Goal: Task Accomplishment & Management: Manage account settings

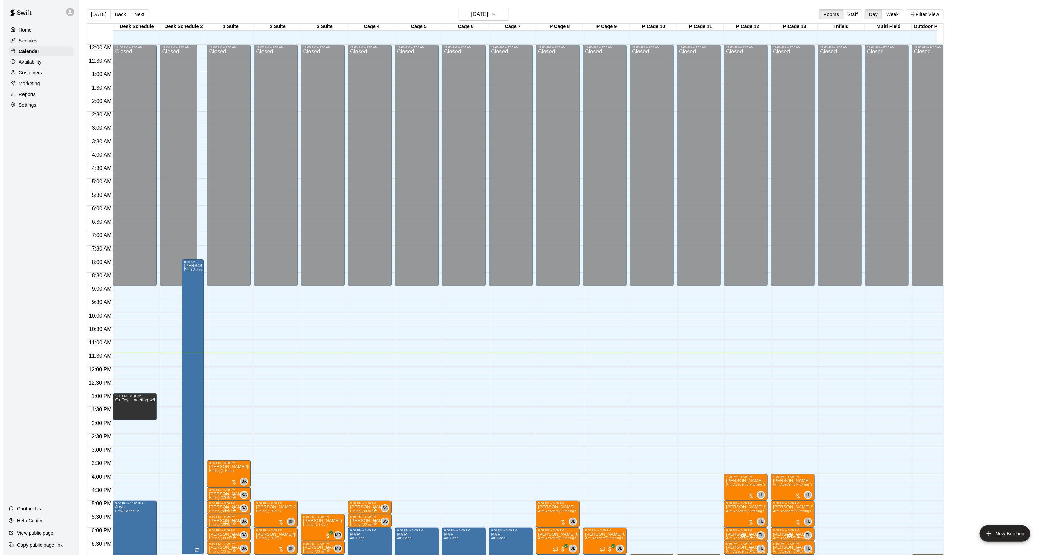
scroll to position [126, 0]
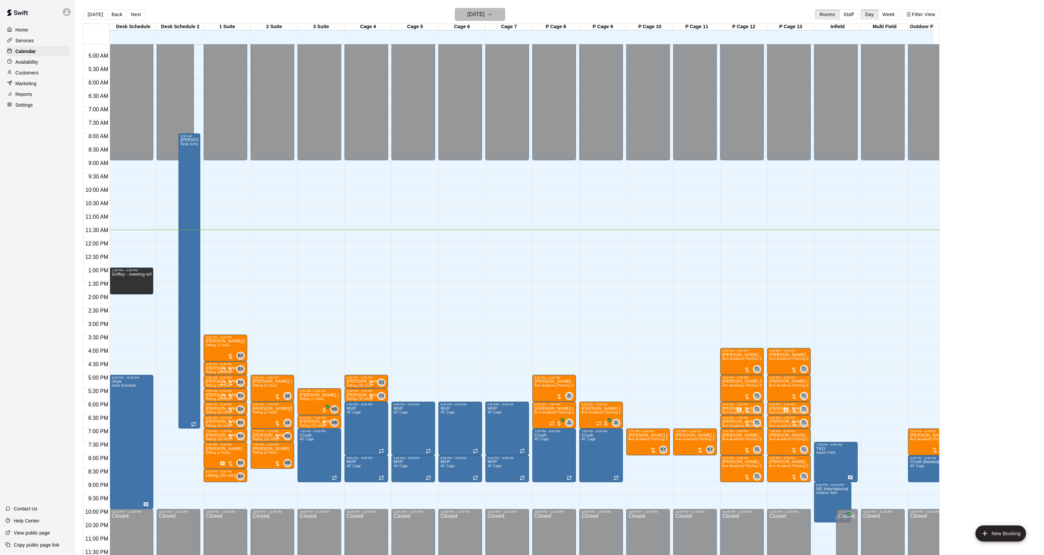
click at [472, 20] on button "[DATE]" at bounding box center [480, 14] width 50 height 13
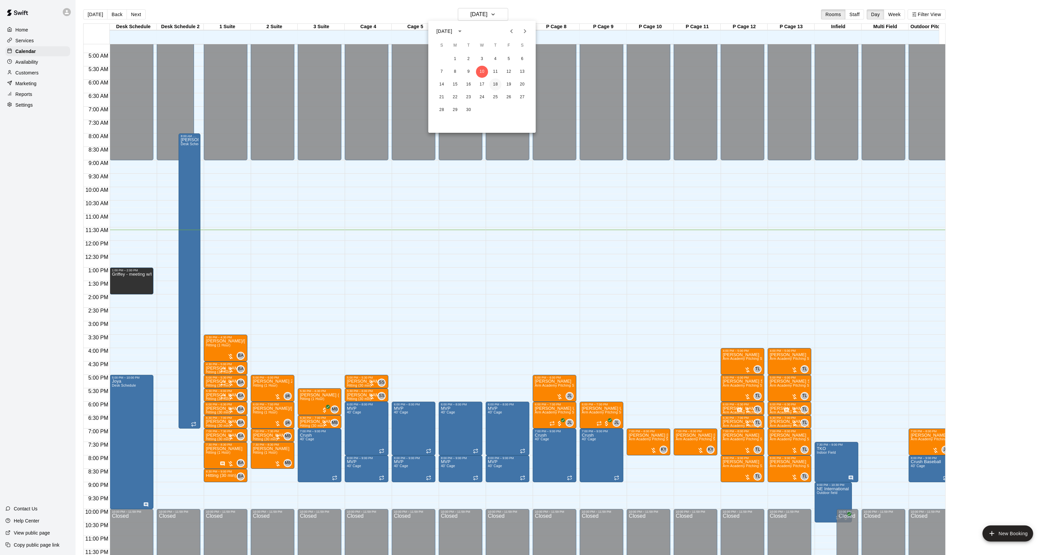
click at [498, 84] on button "18" at bounding box center [495, 85] width 12 height 12
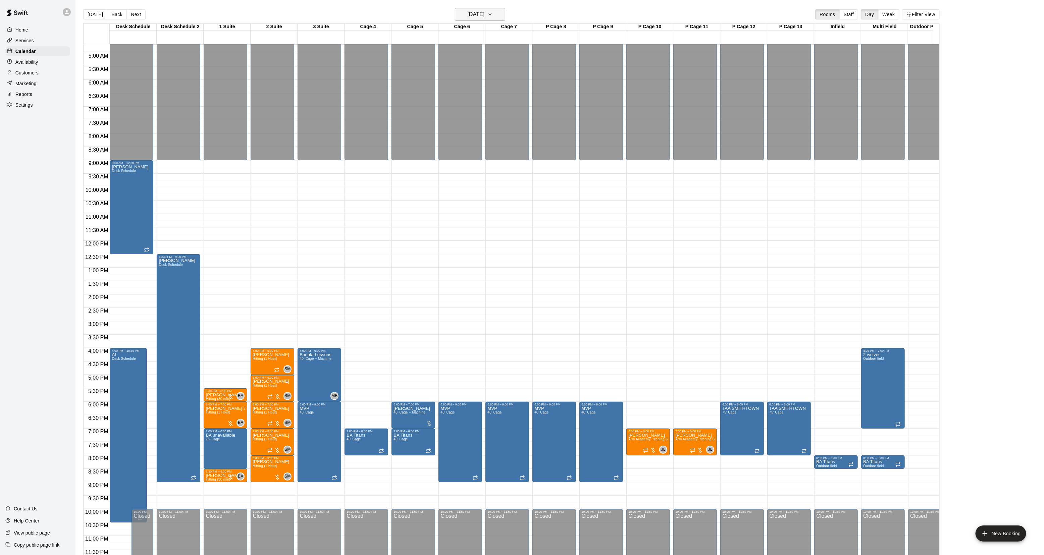
click at [485, 17] on h6 "[DATE]" at bounding box center [475, 14] width 17 height 9
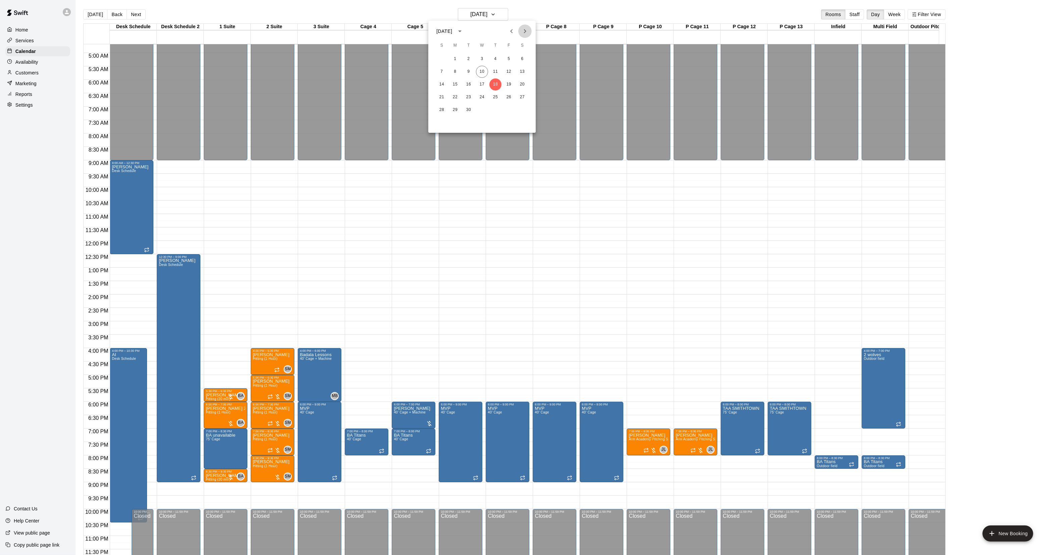
click at [524, 32] on icon "Next month" at bounding box center [525, 31] width 8 height 8
click at [453, 100] on button "19" at bounding box center [455, 97] width 12 height 12
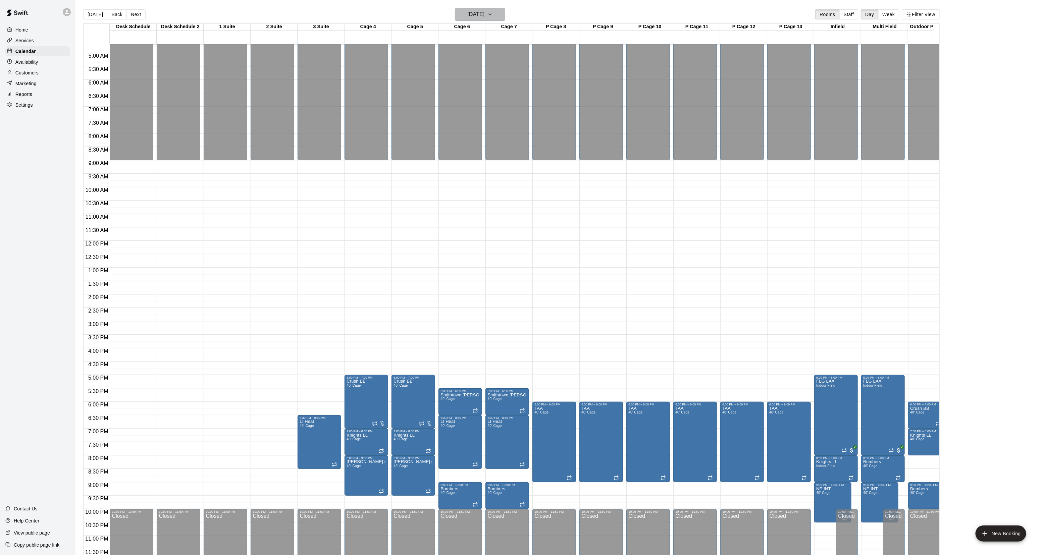
click at [477, 19] on h6 "[DATE]" at bounding box center [475, 14] width 17 height 9
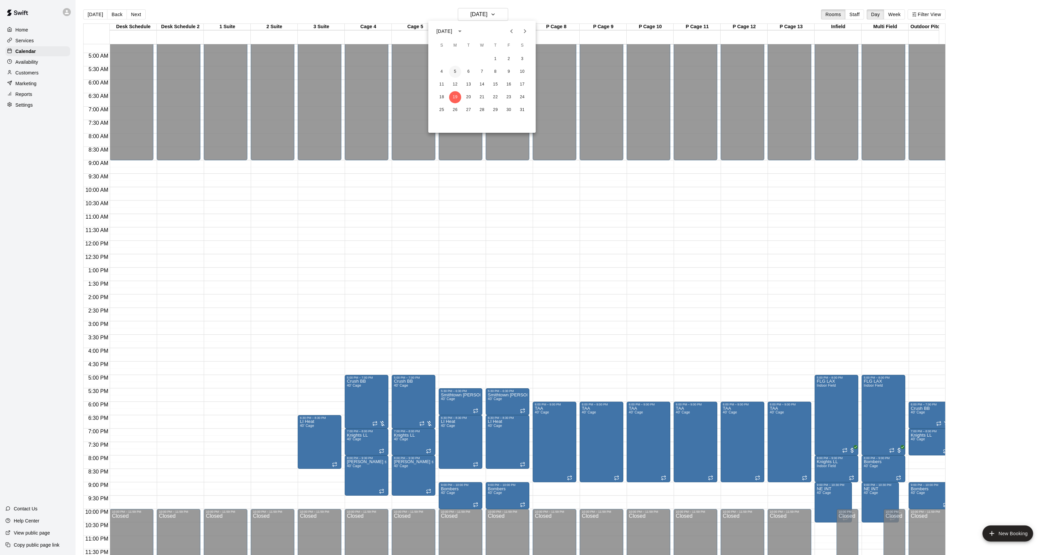
click at [455, 71] on button "5" at bounding box center [455, 72] width 12 height 12
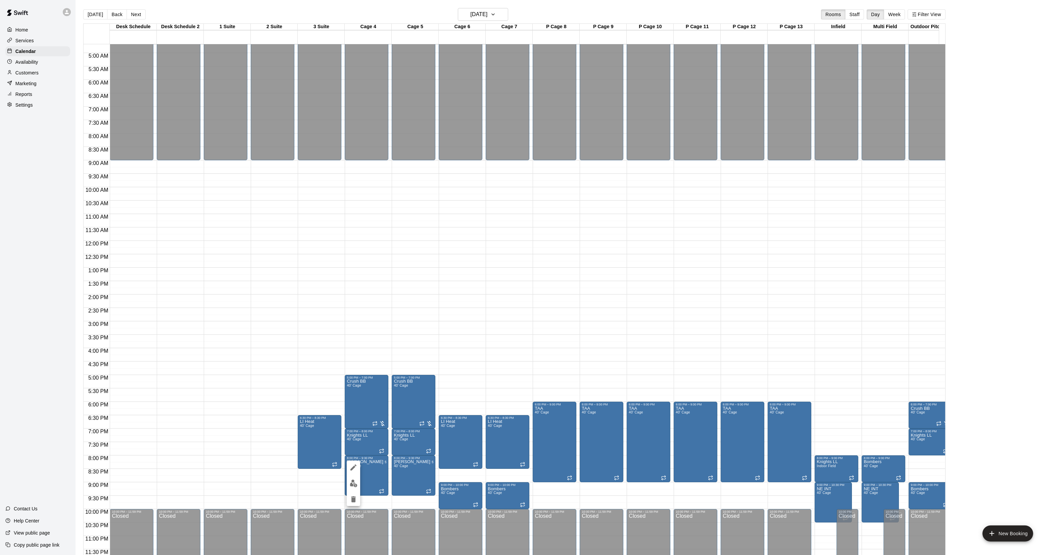
click at [353, 497] on icon "delete" at bounding box center [353, 500] width 5 height 6
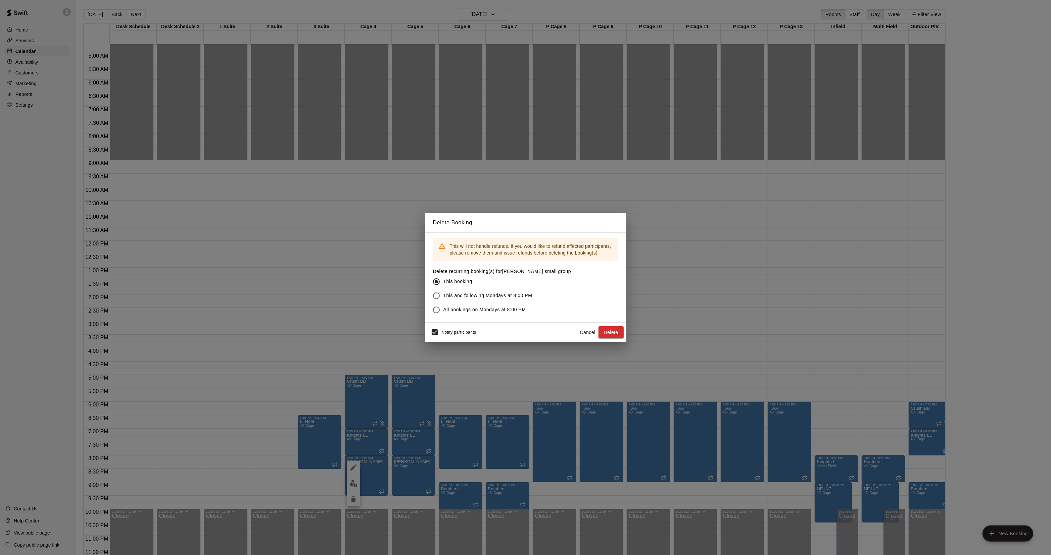
click at [492, 293] on span "This and following Mondays at 8:00 PM" at bounding box center [487, 295] width 89 height 7
click at [610, 330] on button "Delete" at bounding box center [610, 332] width 25 height 12
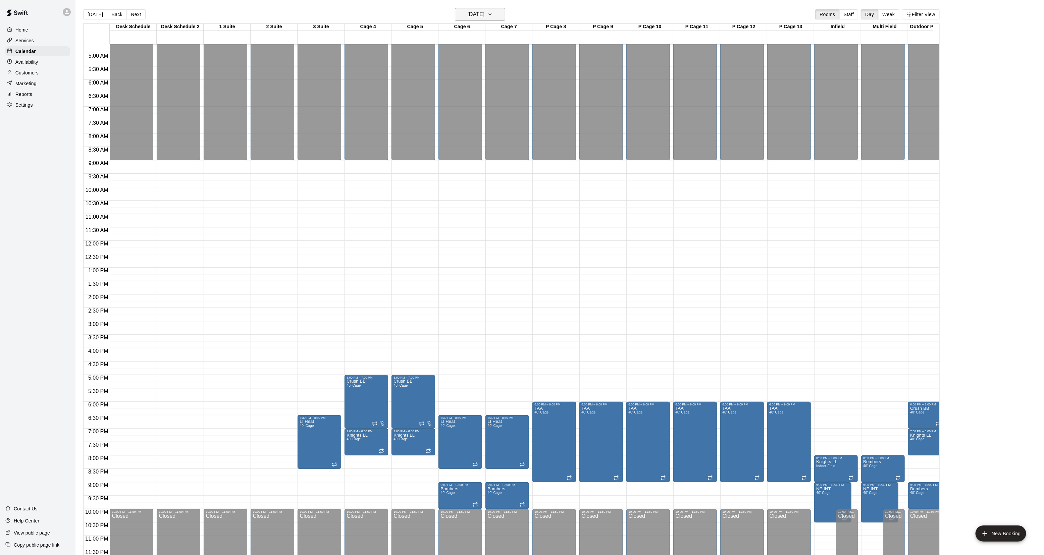
click at [485, 18] on h6 "[DATE]" at bounding box center [475, 14] width 17 height 9
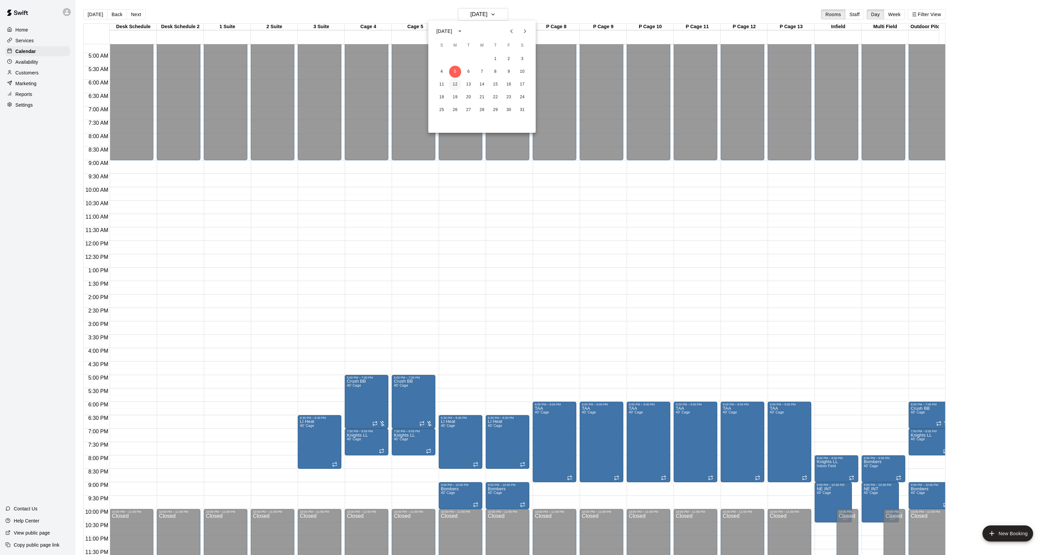
click at [454, 82] on button "12" at bounding box center [455, 85] width 12 height 12
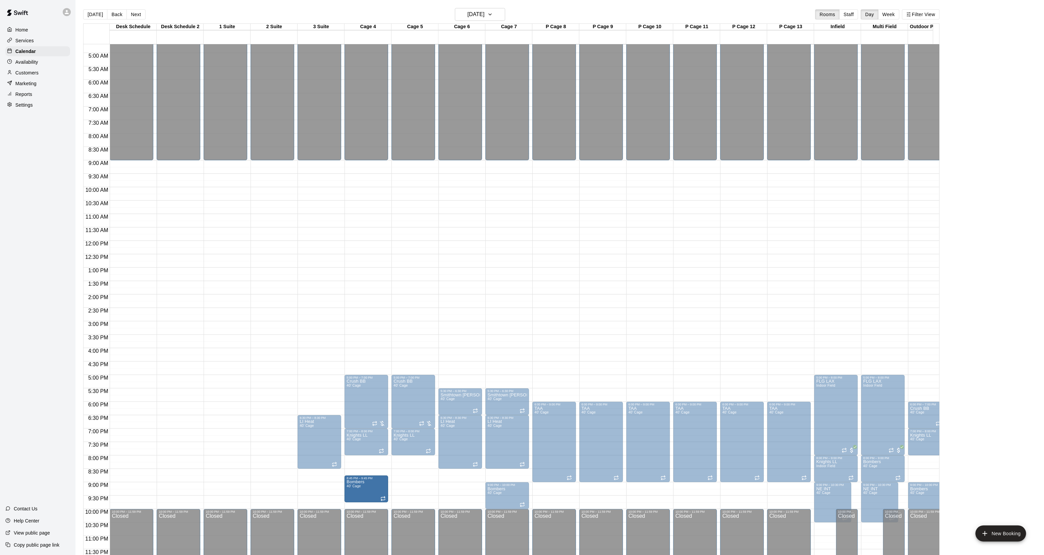
drag, startPoint x: 426, startPoint y: 497, endPoint x: 359, endPoint y: 493, distance: 67.3
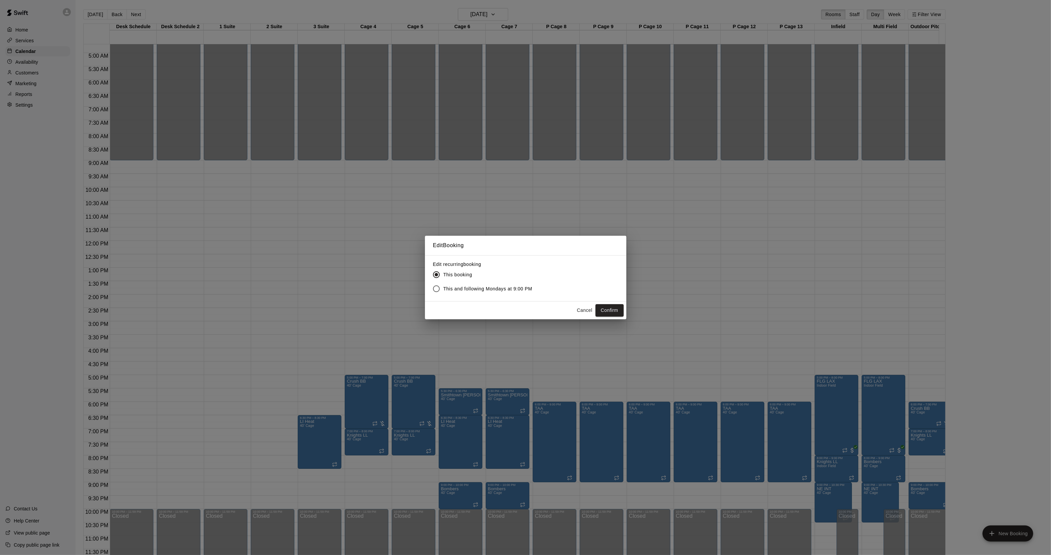
click at [586, 305] on button "Cancel" at bounding box center [584, 310] width 21 height 12
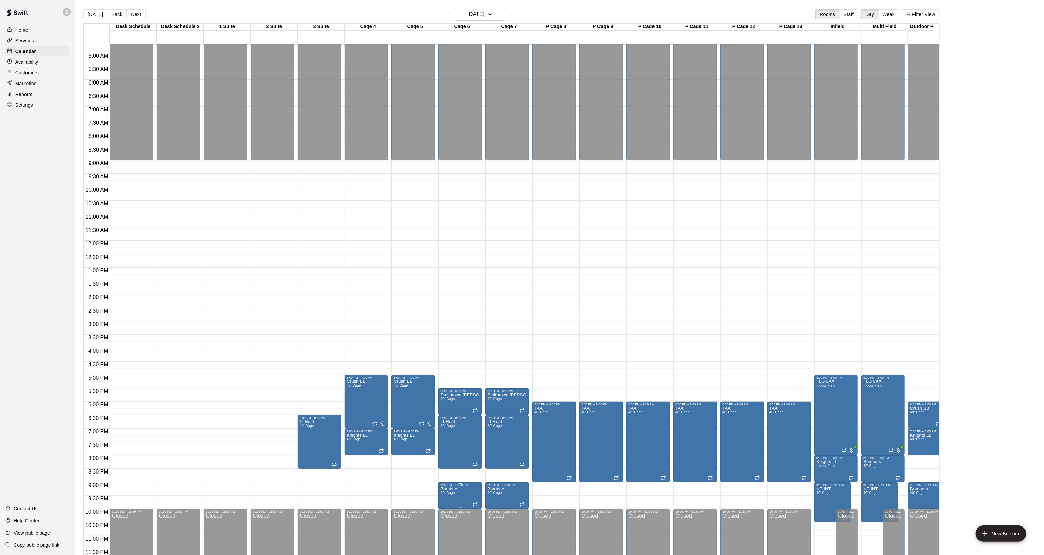
click at [440, 495] on div "9:00 PM – 10:00 PM Bombers 40' Cage" at bounding box center [461, 496] width 44 height 27
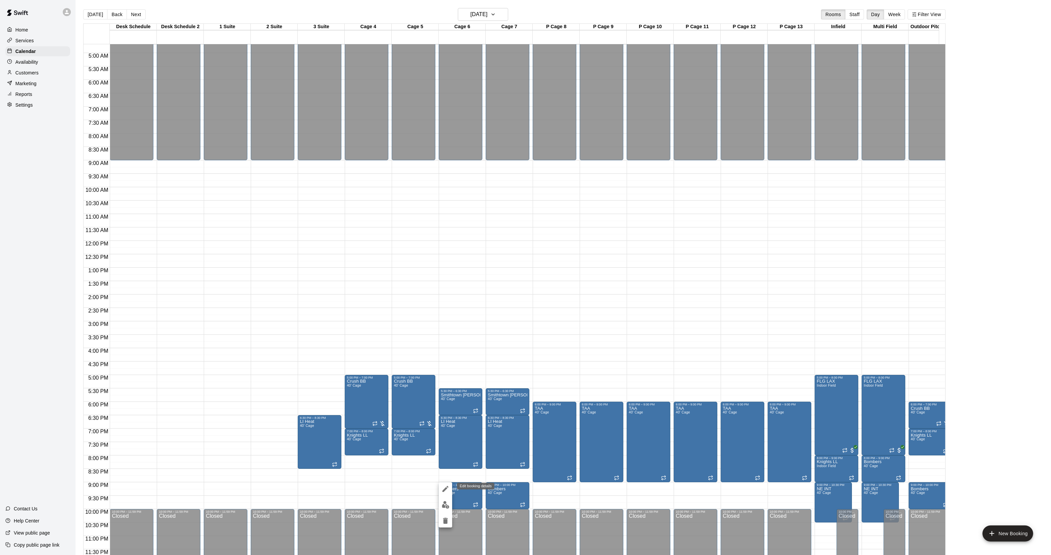
drag, startPoint x: 443, startPoint y: 490, endPoint x: 446, endPoint y: 457, distance: 33.6
click at [443, 490] on icon "edit" at bounding box center [445, 489] width 6 height 6
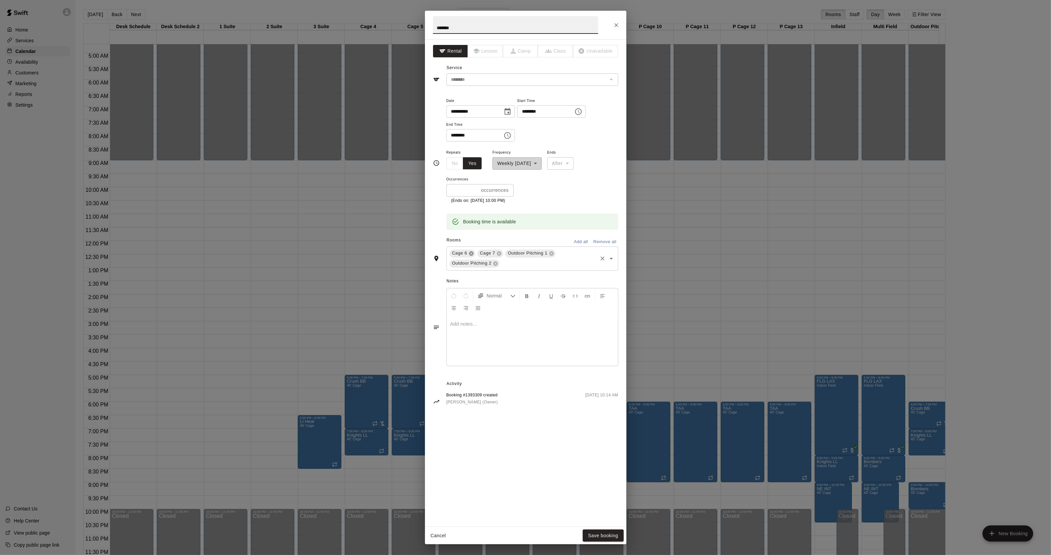
click at [468, 253] on icon at bounding box center [470, 253] width 5 height 5
click at [469, 253] on icon at bounding box center [471, 253] width 4 height 4
click at [556, 254] on input "text" at bounding box center [574, 253] width 43 height 8
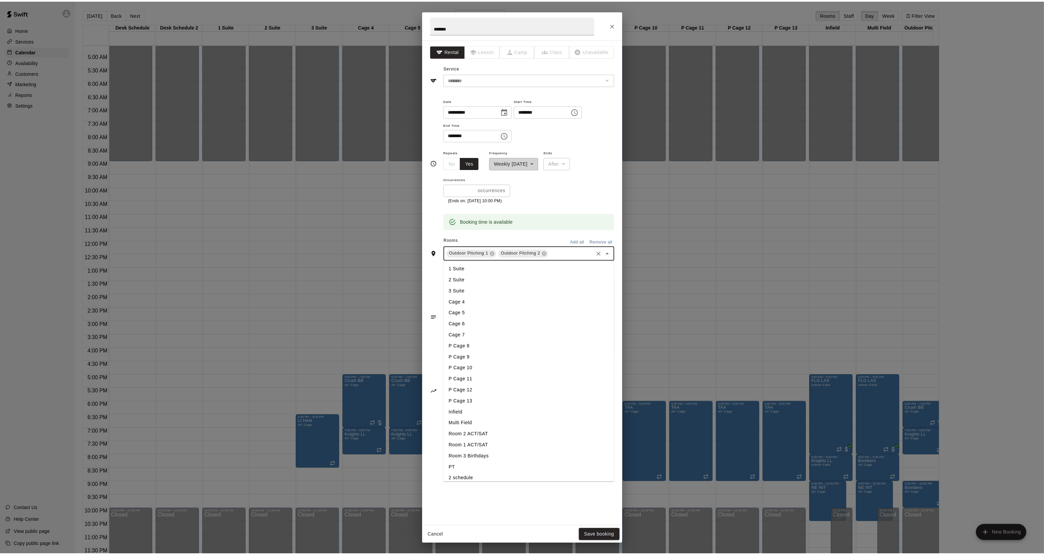
scroll to position [13, 0]
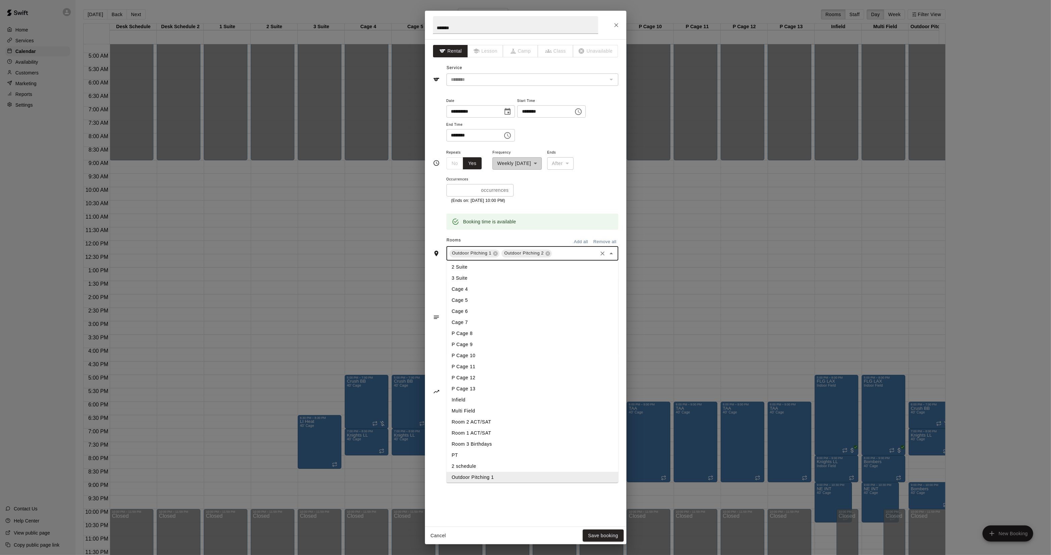
click at [491, 294] on li "Cage 4" at bounding box center [532, 289] width 172 height 11
click at [586, 253] on input "text" at bounding box center [587, 253] width 15 height 8
click at [479, 312] on li "Cage 5" at bounding box center [532, 313] width 172 height 11
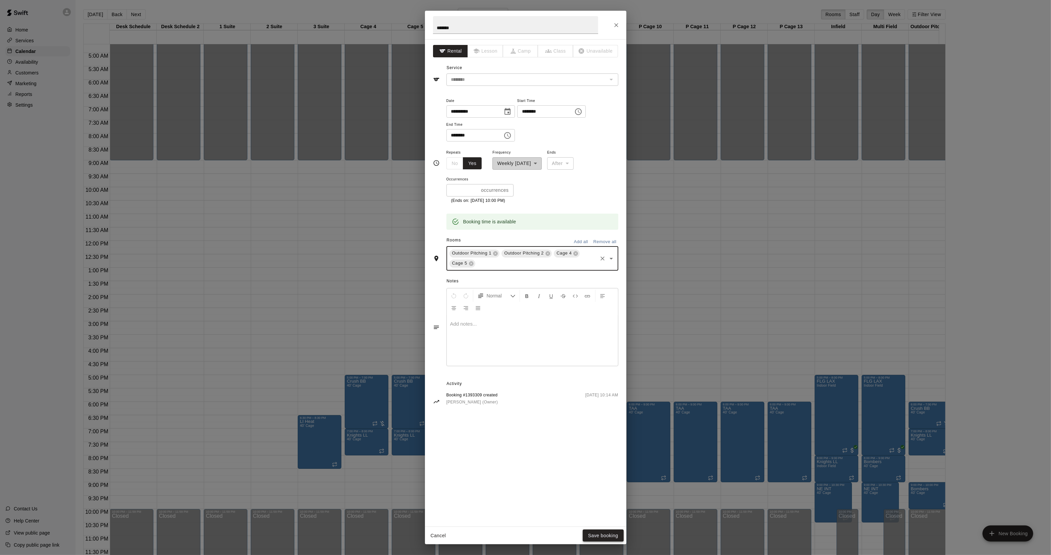
click at [603, 535] on button "Save booking" at bounding box center [602, 536] width 41 height 12
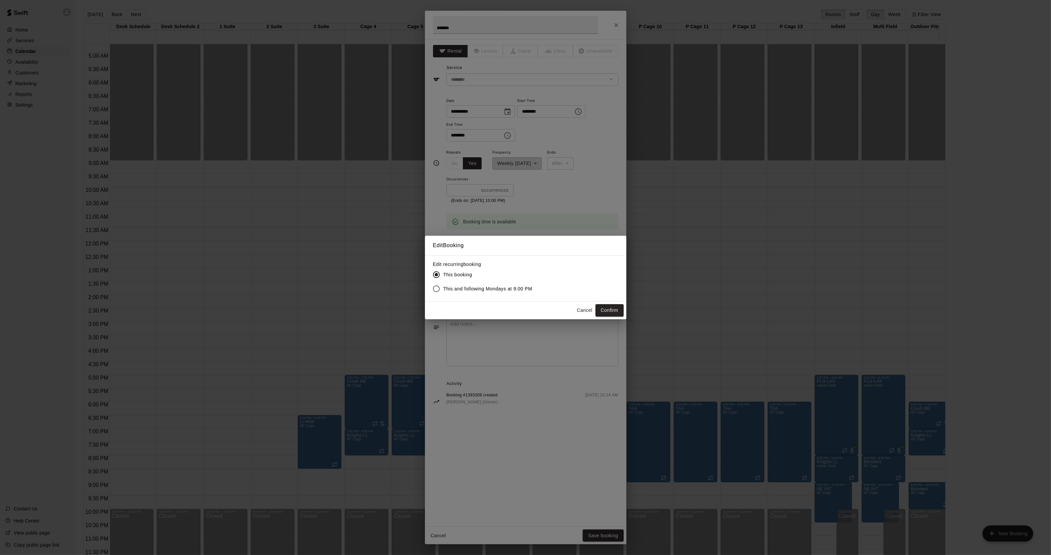
click at [489, 285] on label "This and following Mondays at 9:00 PM" at bounding box center [480, 289] width 103 height 14
click at [600, 307] on button "Confirm" at bounding box center [609, 310] width 28 height 12
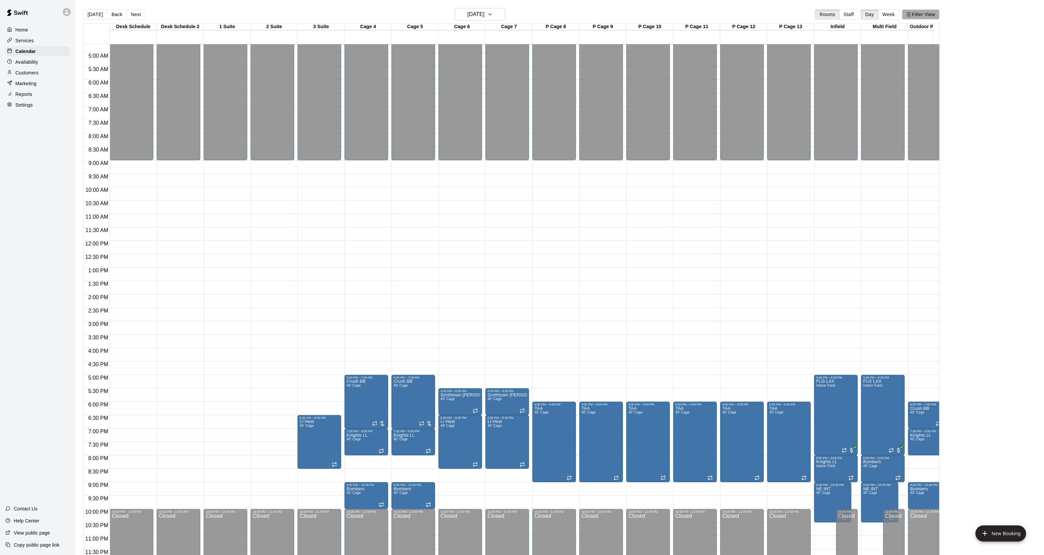
click at [918, 10] on button "Filter View" at bounding box center [921, 14] width 38 height 10
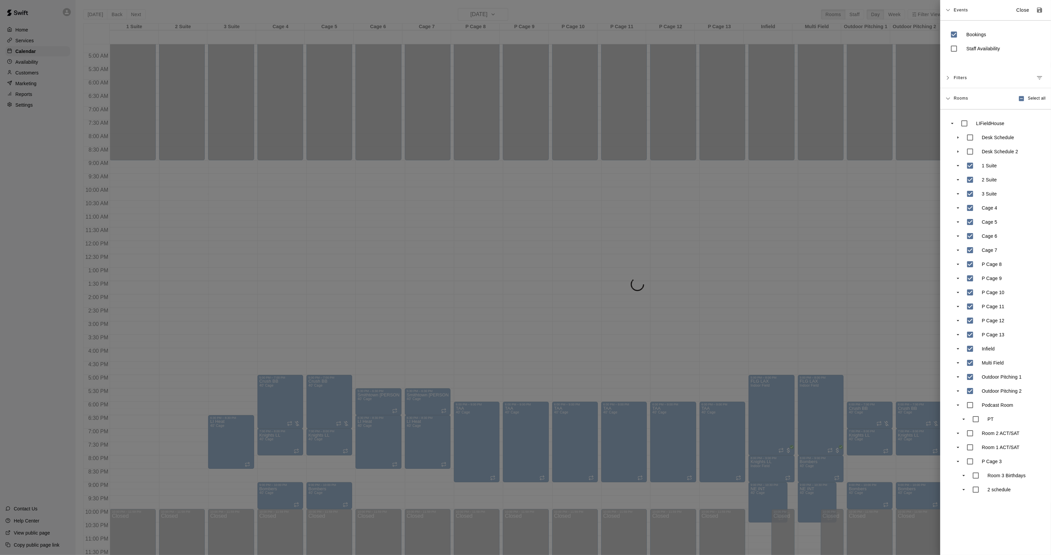
click at [437, 341] on div at bounding box center [525, 277] width 1051 height 555
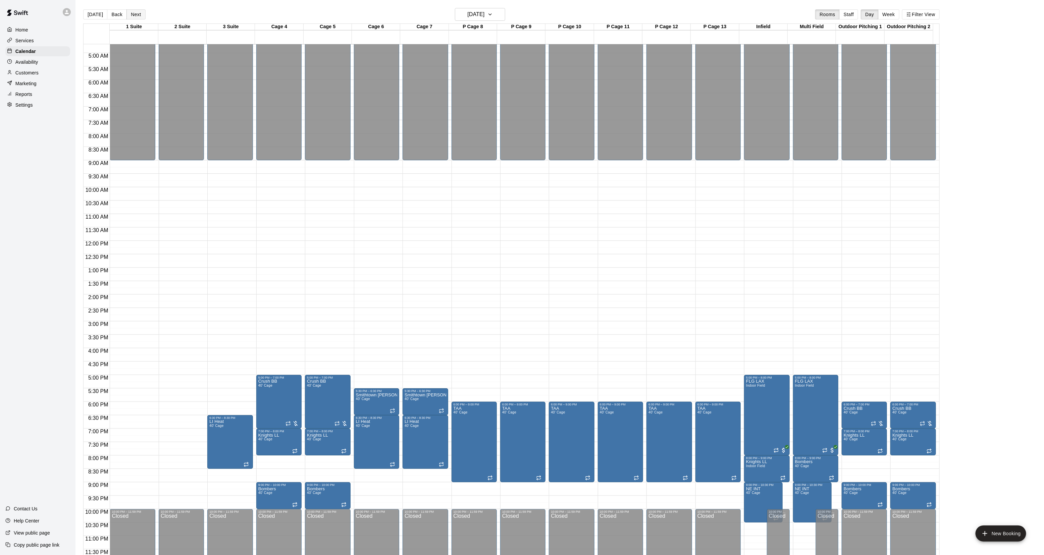
click at [142, 16] on button "Next" at bounding box center [135, 14] width 19 height 10
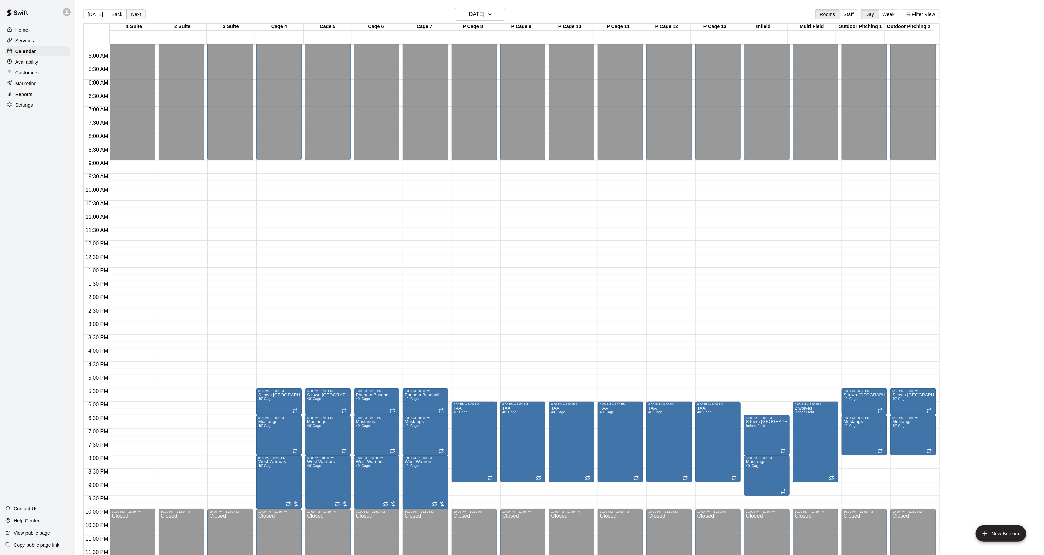
click at [129, 15] on button "Next" at bounding box center [135, 14] width 19 height 10
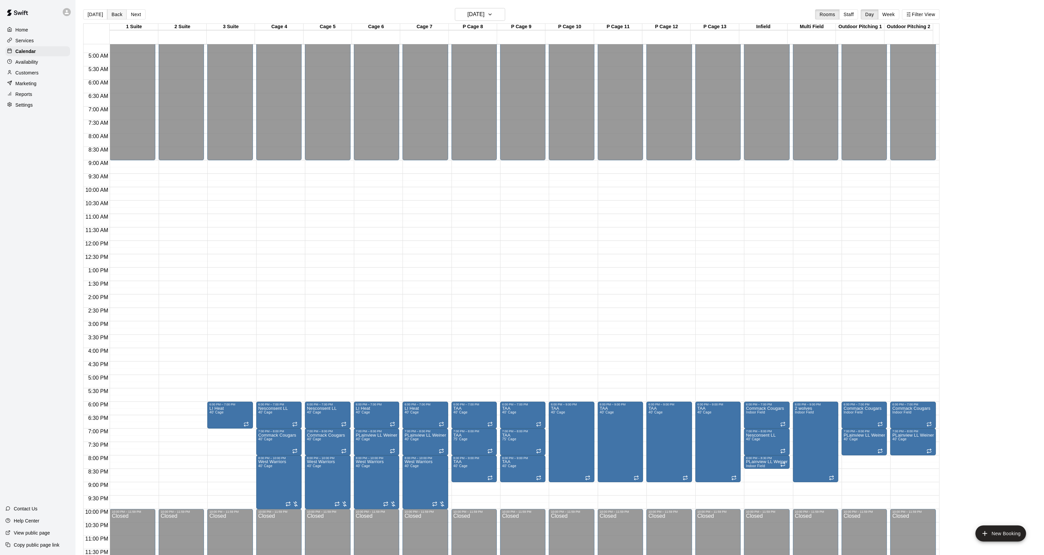
click at [114, 19] on button "Back" at bounding box center [117, 14] width 20 height 10
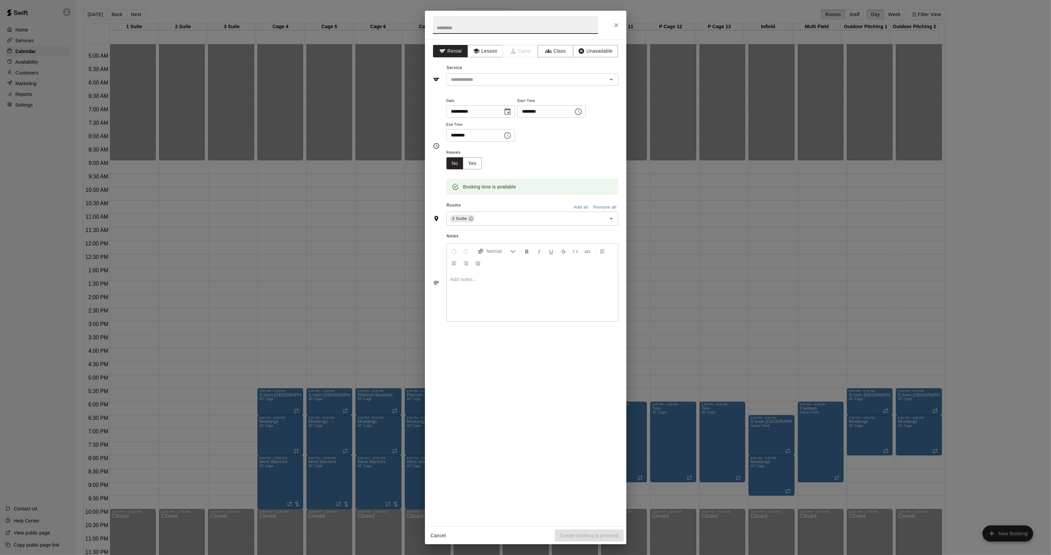
click at [214, 411] on div "**********" at bounding box center [525, 277] width 1051 height 555
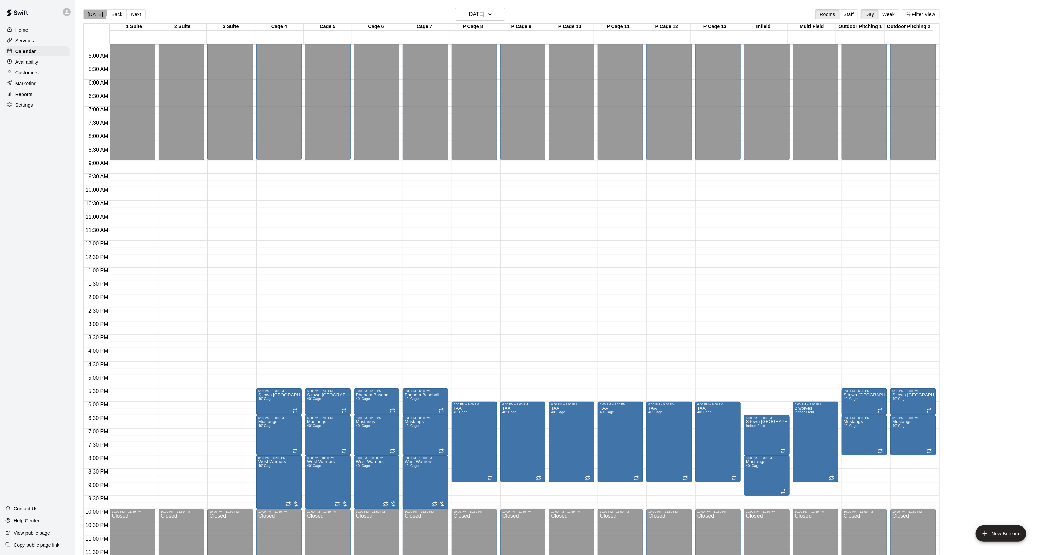
click at [89, 12] on button "[DATE]" at bounding box center [95, 14] width 24 height 10
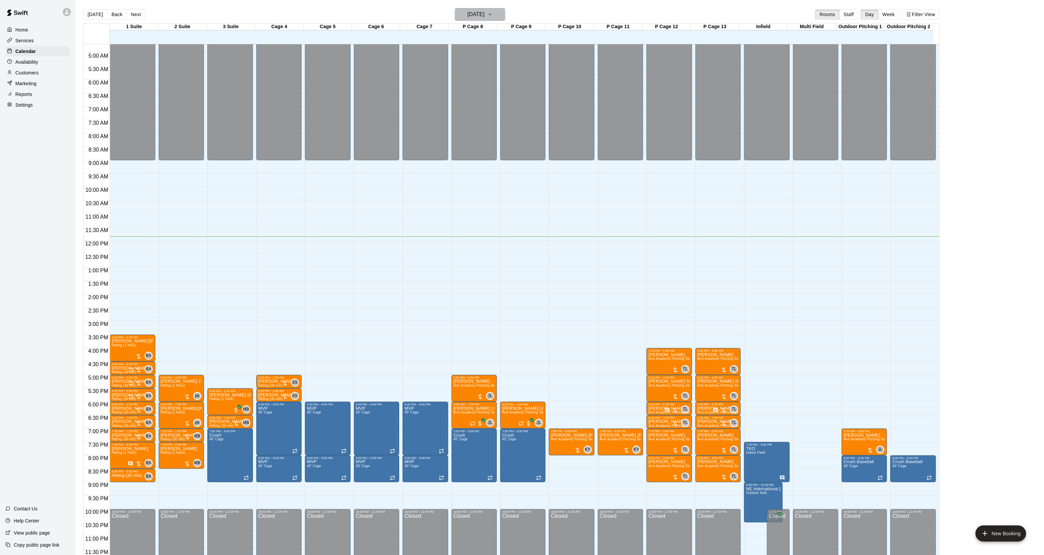
click at [467, 17] on h6 "[DATE]" at bounding box center [475, 14] width 17 height 9
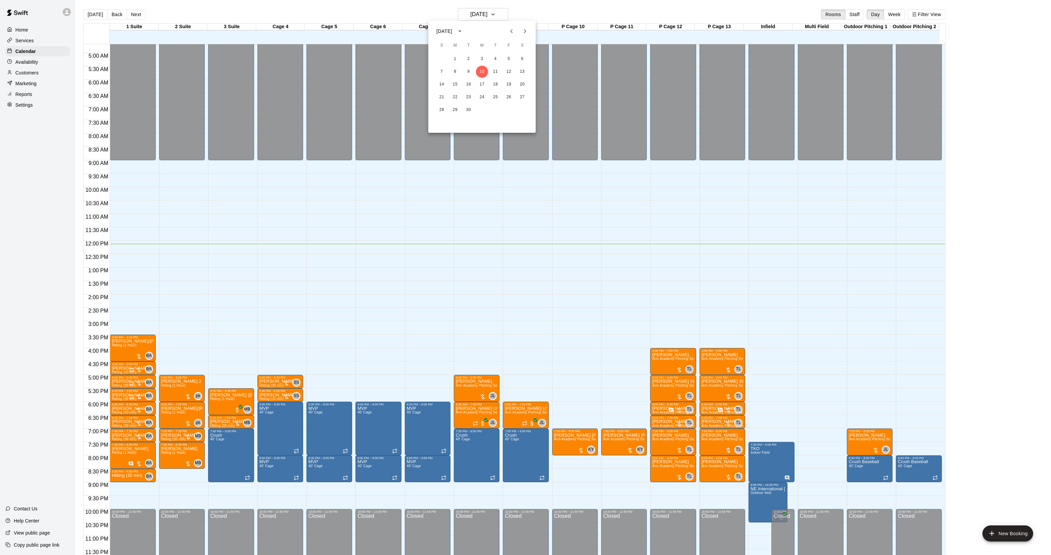
click at [527, 34] on icon "Next month" at bounding box center [525, 31] width 8 height 8
click at [526, 32] on icon "Next month" at bounding box center [525, 31] width 8 height 8
click at [526, 31] on icon "Next month" at bounding box center [525, 31] width 8 height 8
click at [519, 29] on button "Next month" at bounding box center [524, 30] width 13 height 13
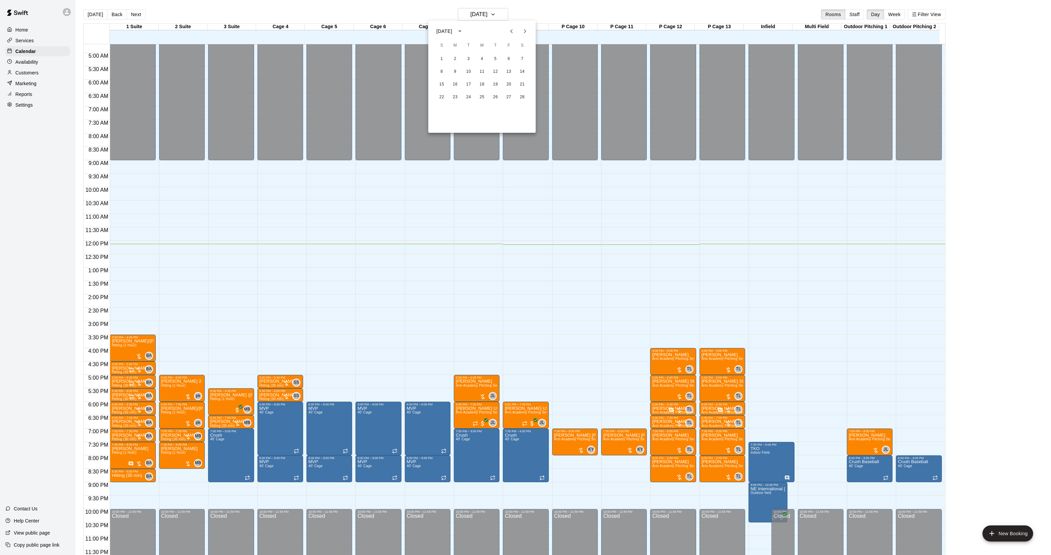
click at [507, 33] on icon "Previous month" at bounding box center [511, 31] width 8 height 8
click at [525, 34] on icon "Next month" at bounding box center [525, 31] width 8 height 8
click at [527, 31] on icon "Next month" at bounding box center [525, 31] width 8 height 8
click at [440, 59] on button "1" at bounding box center [442, 59] width 12 height 12
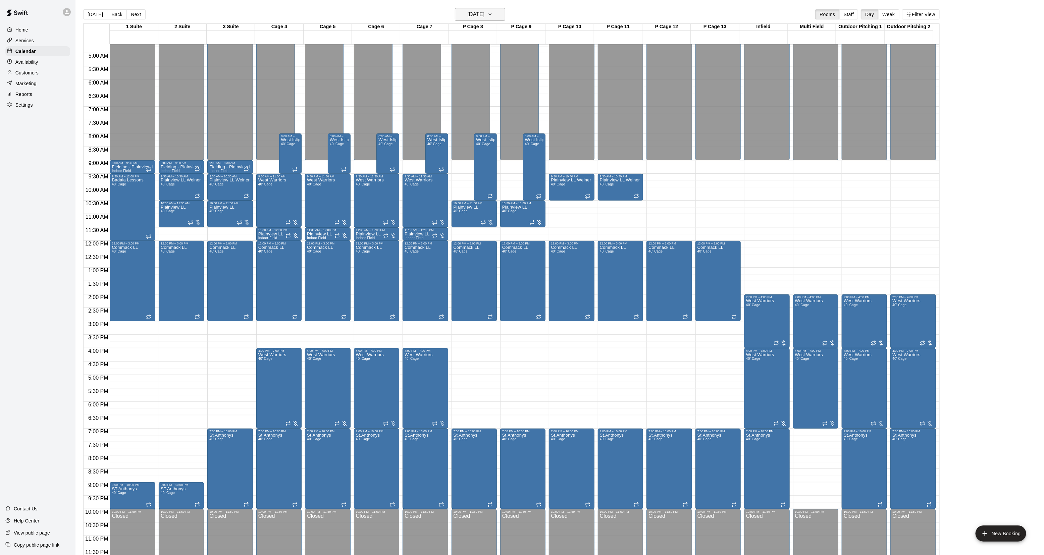
click at [467, 15] on h6 "[DATE]" at bounding box center [475, 14] width 17 height 9
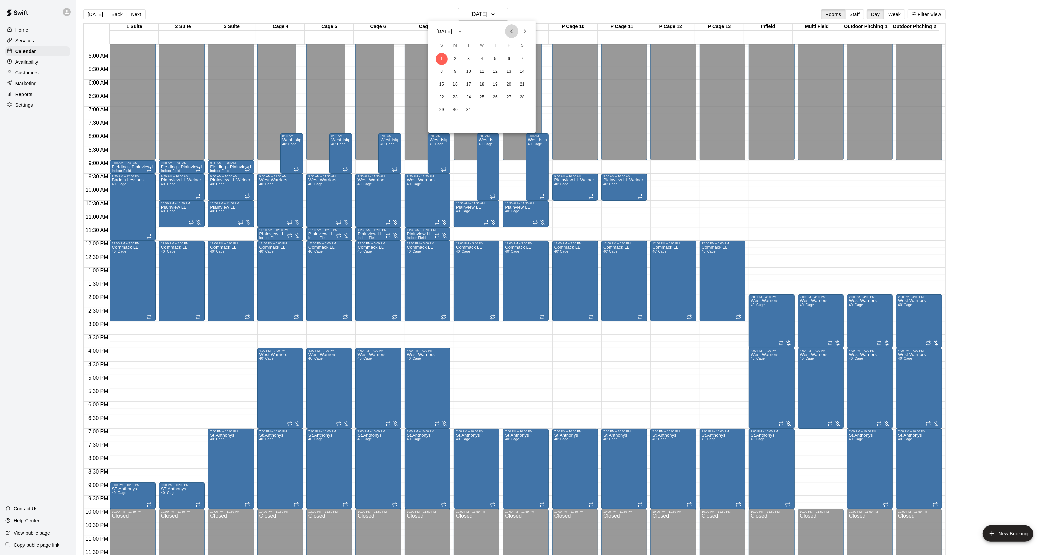
click at [516, 30] on button "Previous month" at bounding box center [511, 30] width 13 height 13
click at [512, 31] on icon "Previous month" at bounding box center [511, 31] width 8 height 8
click at [439, 108] on button "25" at bounding box center [442, 110] width 12 height 12
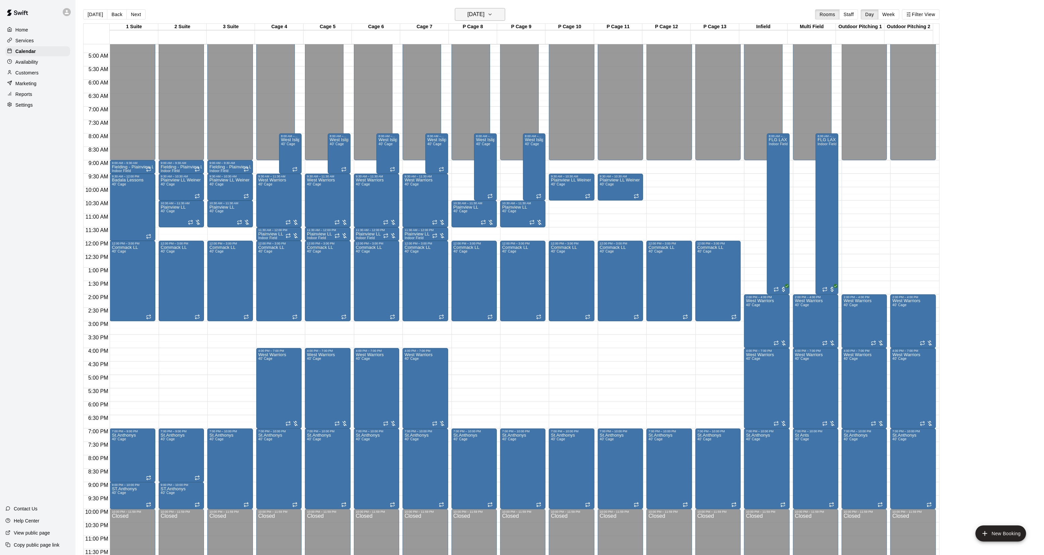
click at [485, 18] on h6 "[DATE]" at bounding box center [475, 14] width 17 height 9
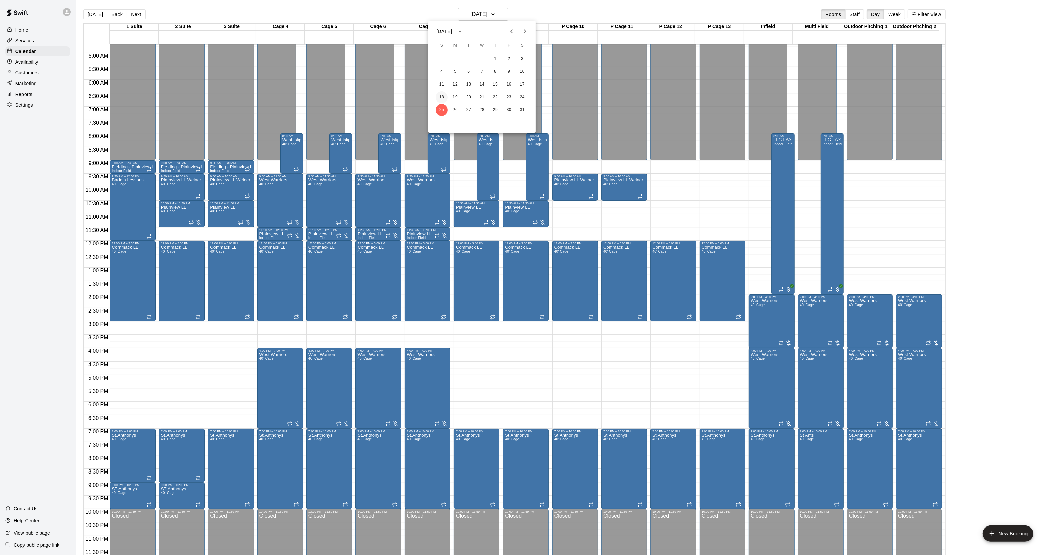
click at [442, 96] on button "18" at bounding box center [442, 97] width 12 height 12
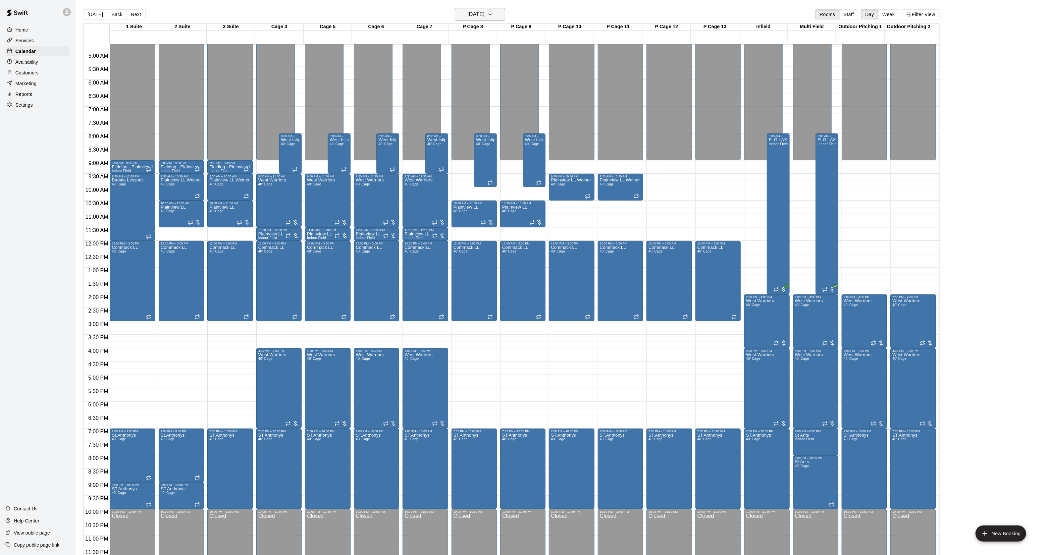
click at [480, 14] on h6 "[DATE]" at bounding box center [475, 14] width 17 height 9
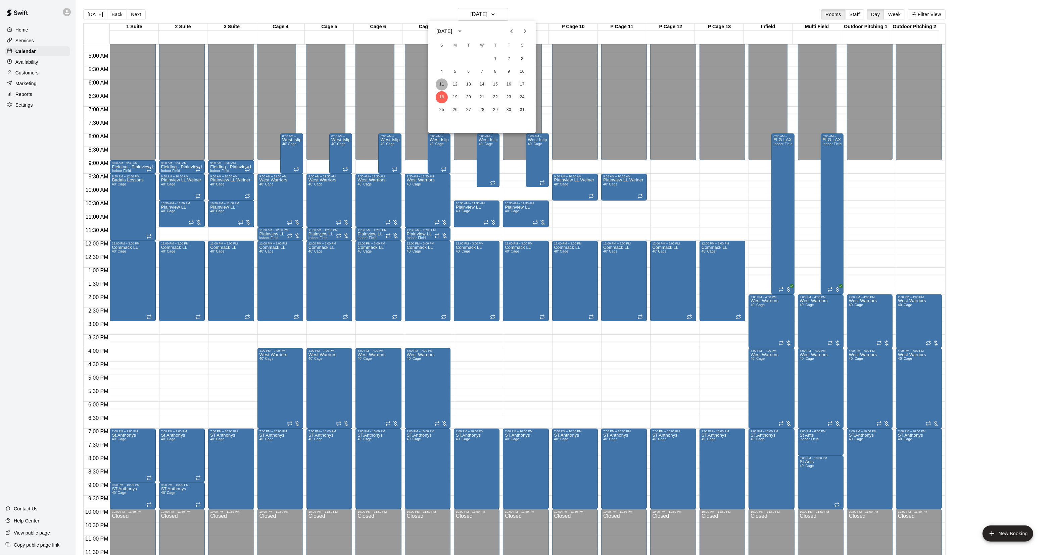
click at [441, 83] on button "11" at bounding box center [442, 85] width 12 height 12
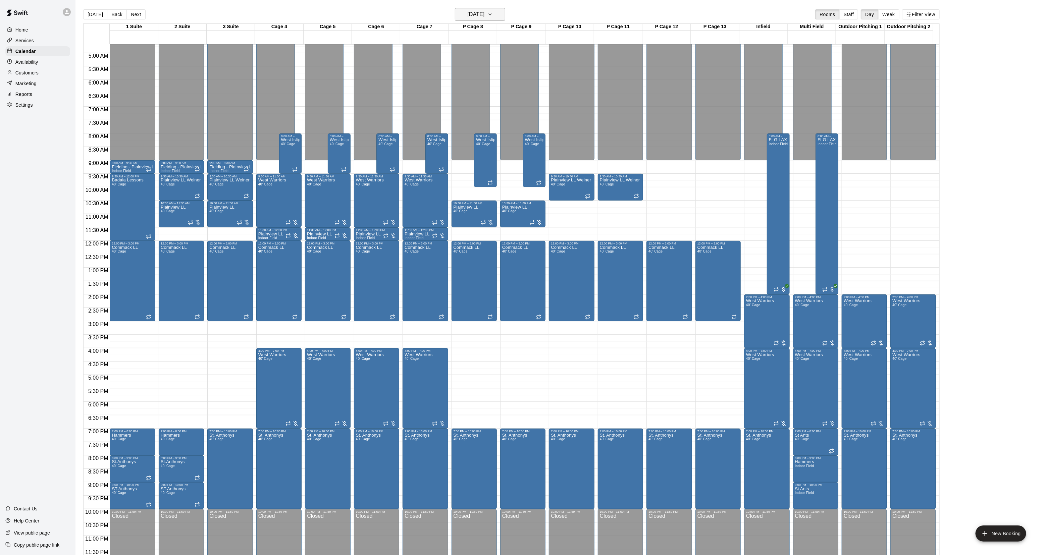
click at [480, 17] on h6 "[DATE]" at bounding box center [475, 14] width 17 height 9
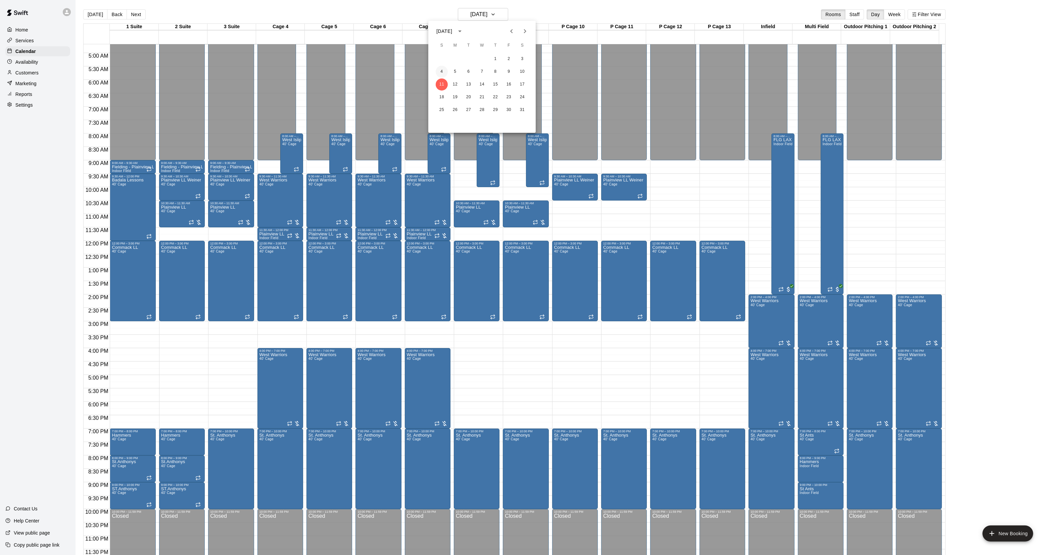
click at [440, 71] on button "4" at bounding box center [442, 72] width 12 height 12
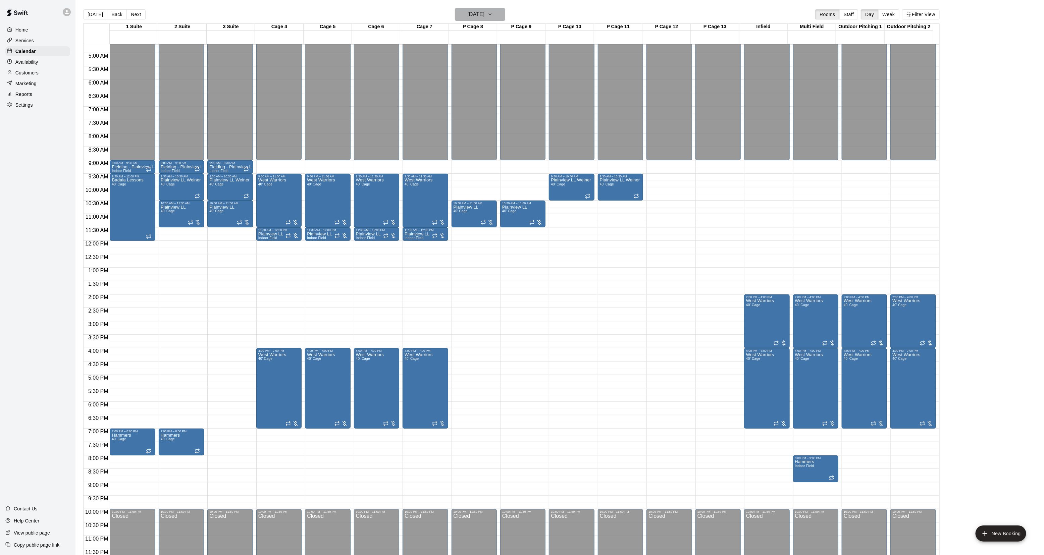
click at [480, 14] on h6 "[DATE]" at bounding box center [475, 14] width 17 height 9
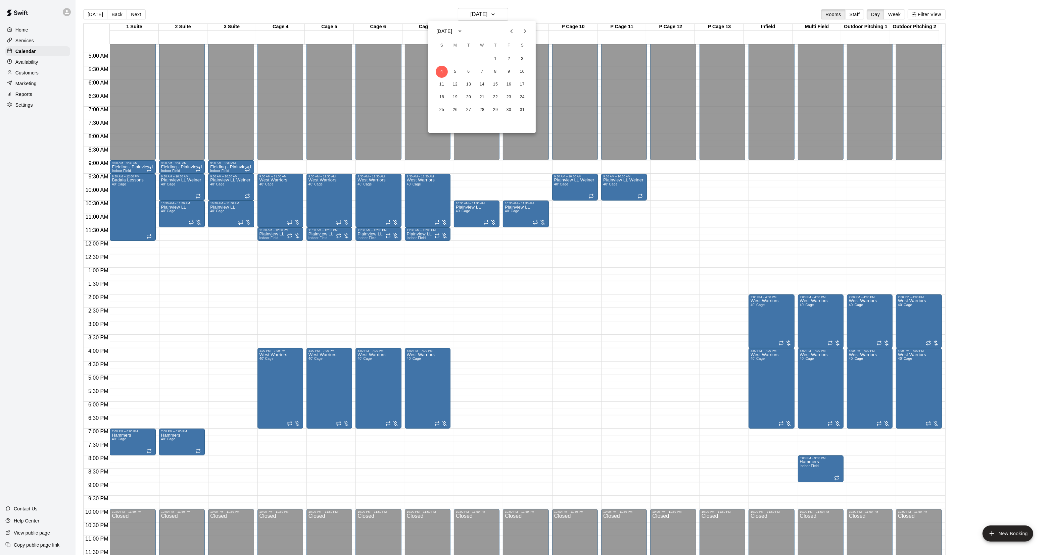
click at [519, 32] on button "Next month" at bounding box center [524, 30] width 13 height 13
click at [442, 58] on button "1" at bounding box center [442, 59] width 12 height 12
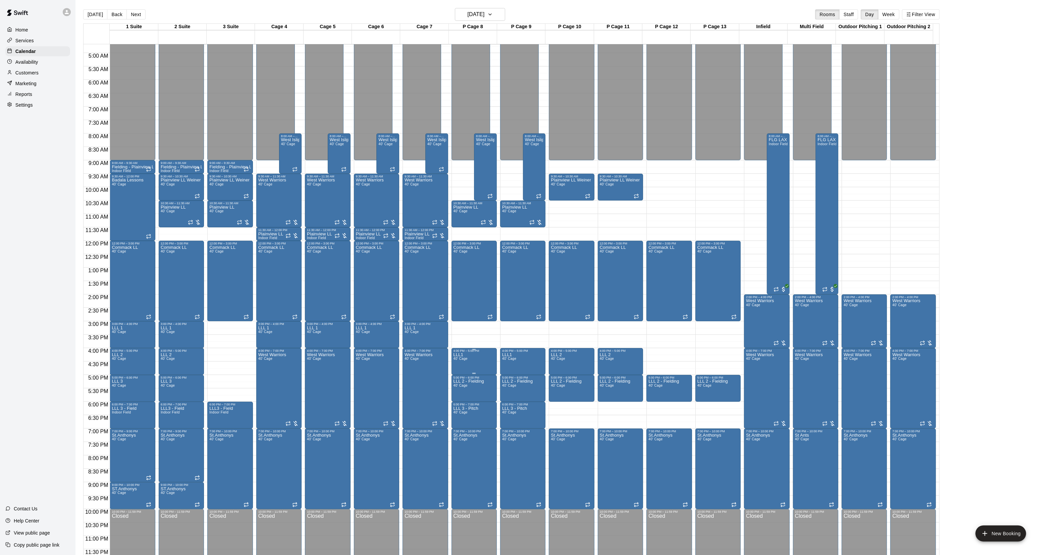
click at [458, 358] on span "40' Cage" at bounding box center [461, 359] width 14 height 4
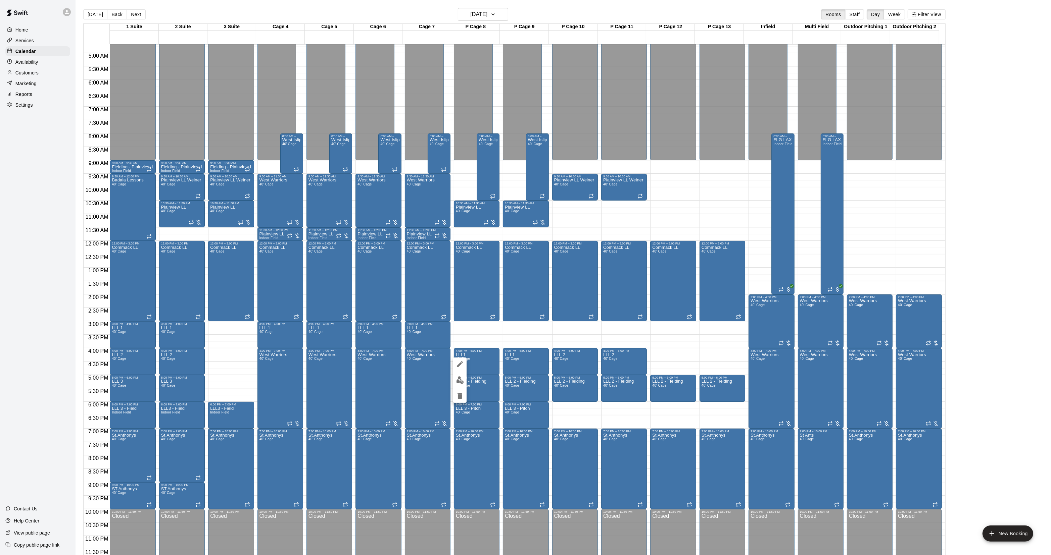
click at [493, 358] on div at bounding box center [525, 277] width 1051 height 555
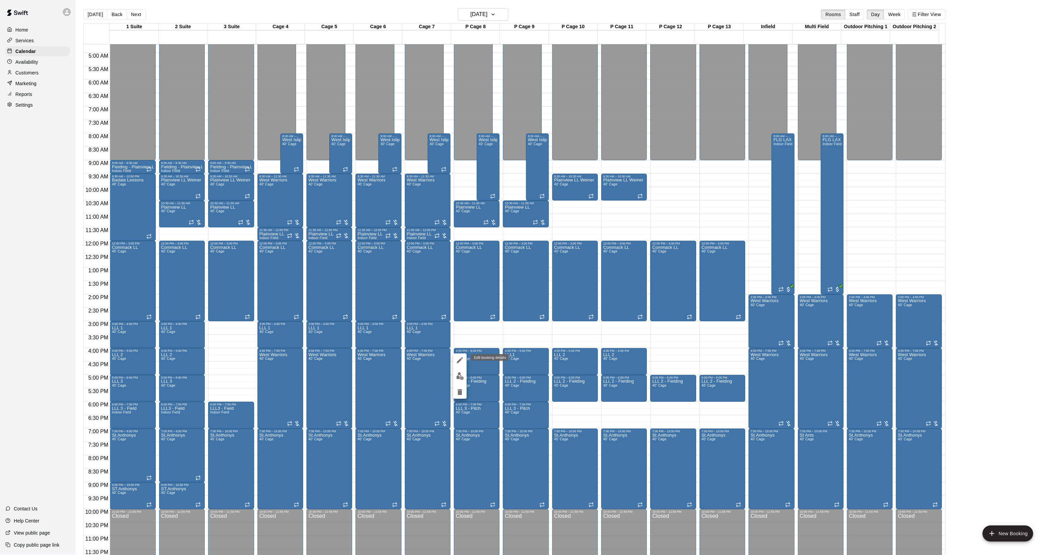
click at [460, 362] on icon "edit" at bounding box center [460, 360] width 8 height 8
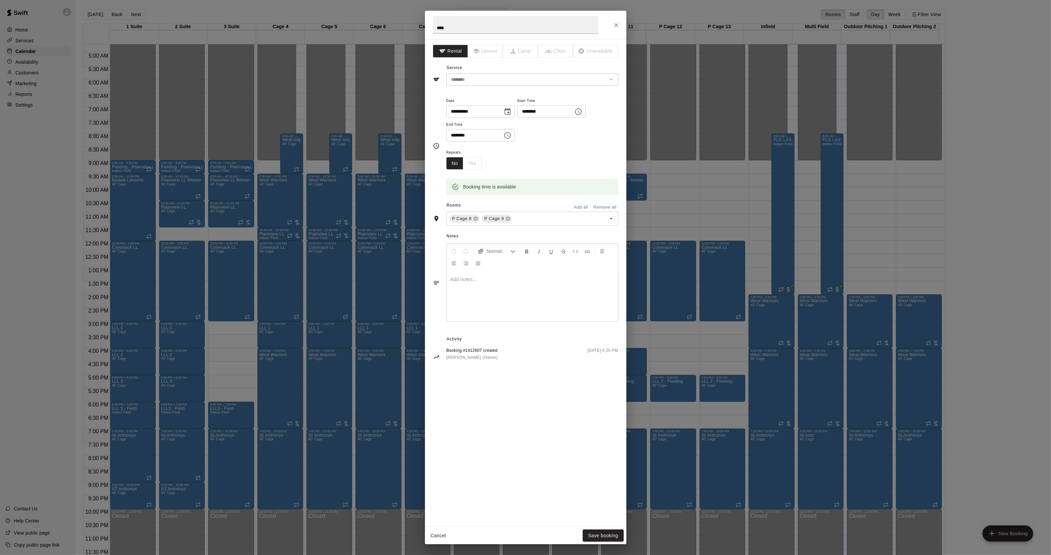
click at [465, 311] on div at bounding box center [532, 296] width 171 height 50
click at [602, 538] on button "Save booking" at bounding box center [602, 536] width 41 height 12
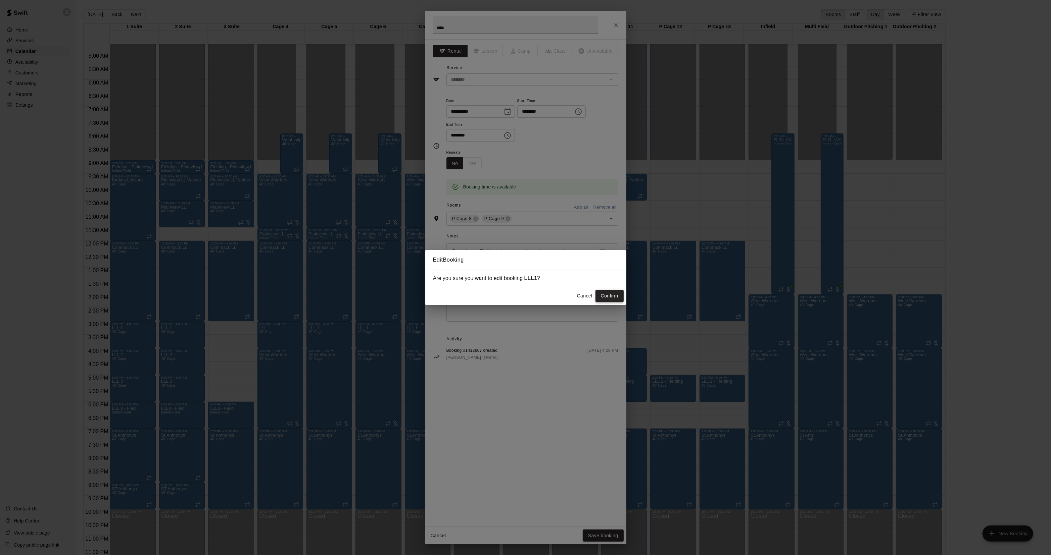
click at [602, 294] on button "Confirm" at bounding box center [609, 296] width 28 height 12
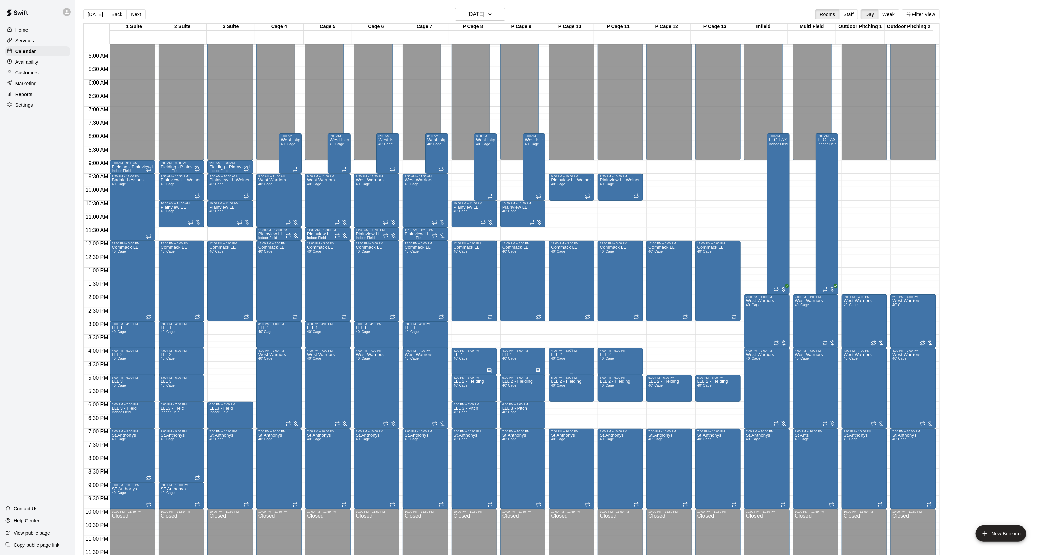
click at [560, 355] on p "LLL 2" at bounding box center [558, 355] width 14 height 0
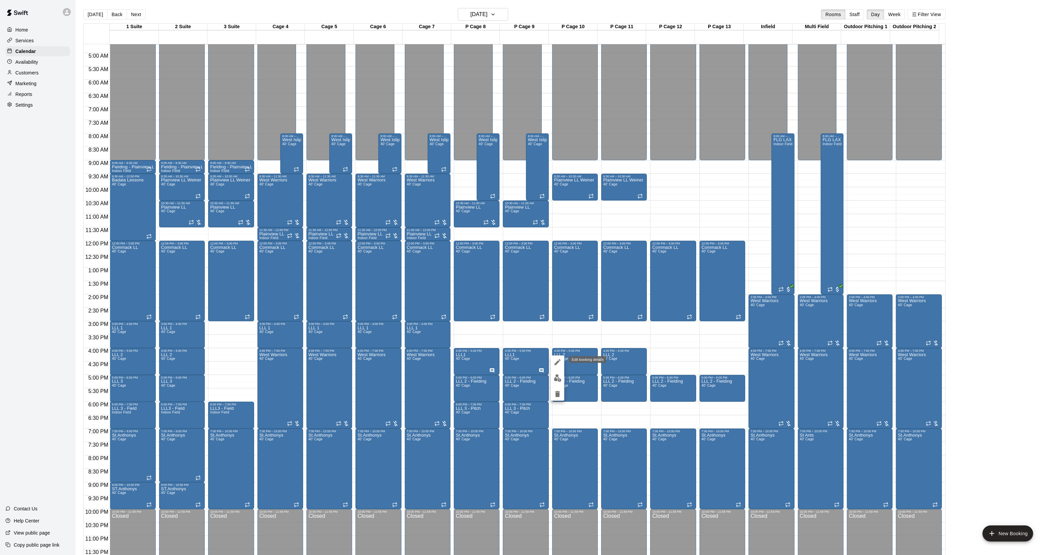
click at [555, 360] on icon "edit" at bounding box center [557, 362] width 8 height 8
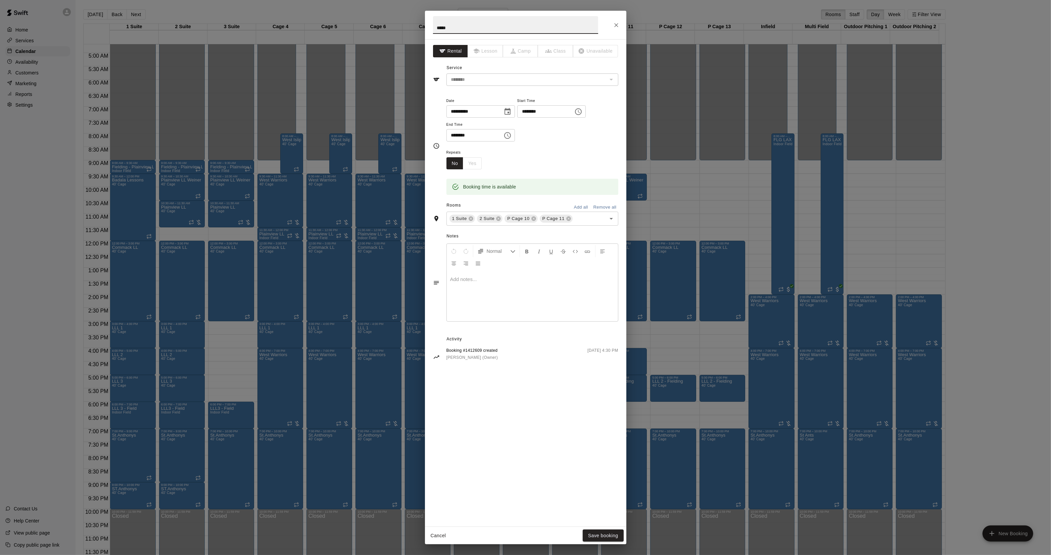
click at [492, 296] on div at bounding box center [532, 296] width 171 height 50
click at [594, 536] on button "Save booking" at bounding box center [602, 536] width 41 height 12
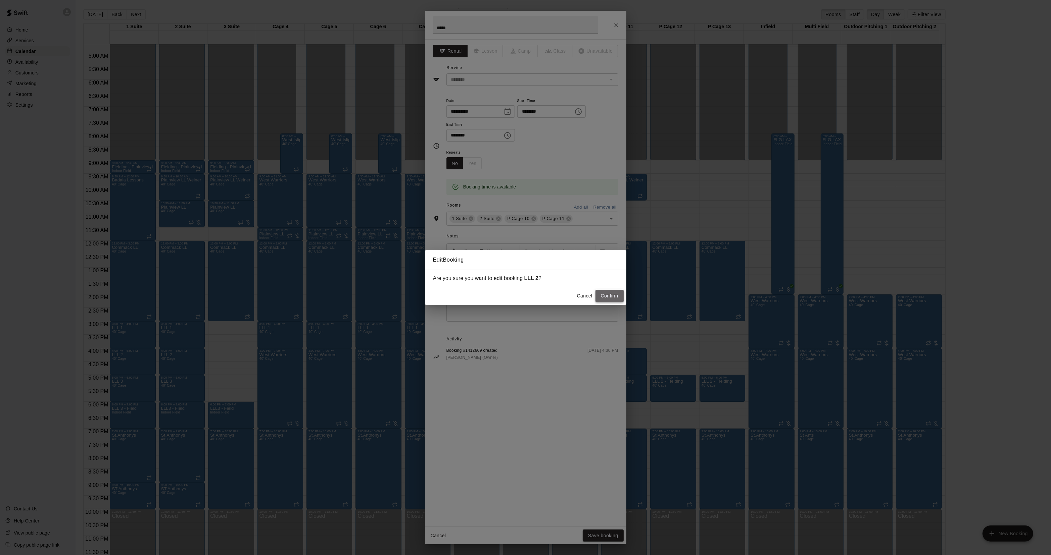
click at [617, 297] on button "Confirm" at bounding box center [609, 296] width 28 height 12
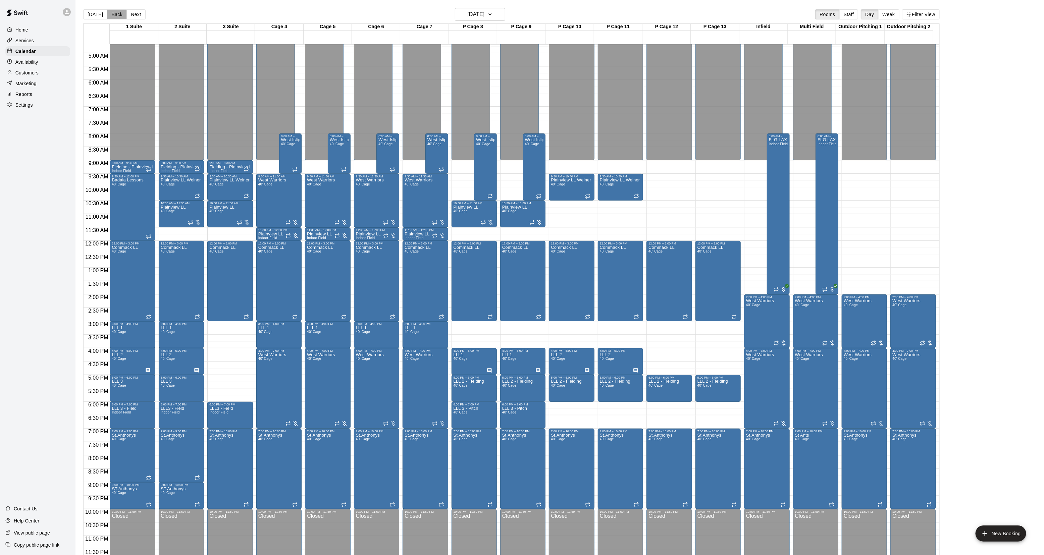
click at [113, 12] on button "Back" at bounding box center [117, 14] width 20 height 10
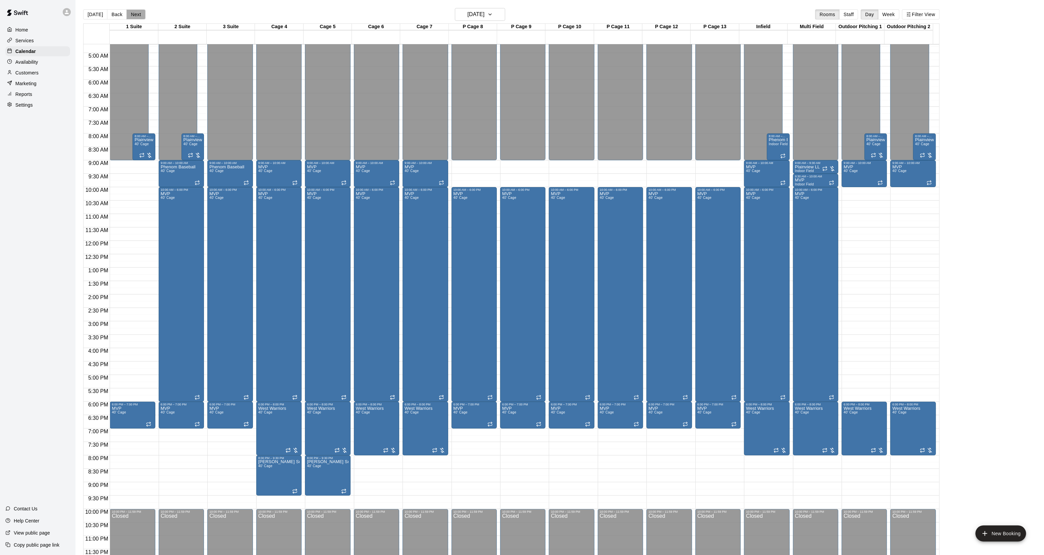
click at [139, 12] on button "Next" at bounding box center [135, 14] width 19 height 10
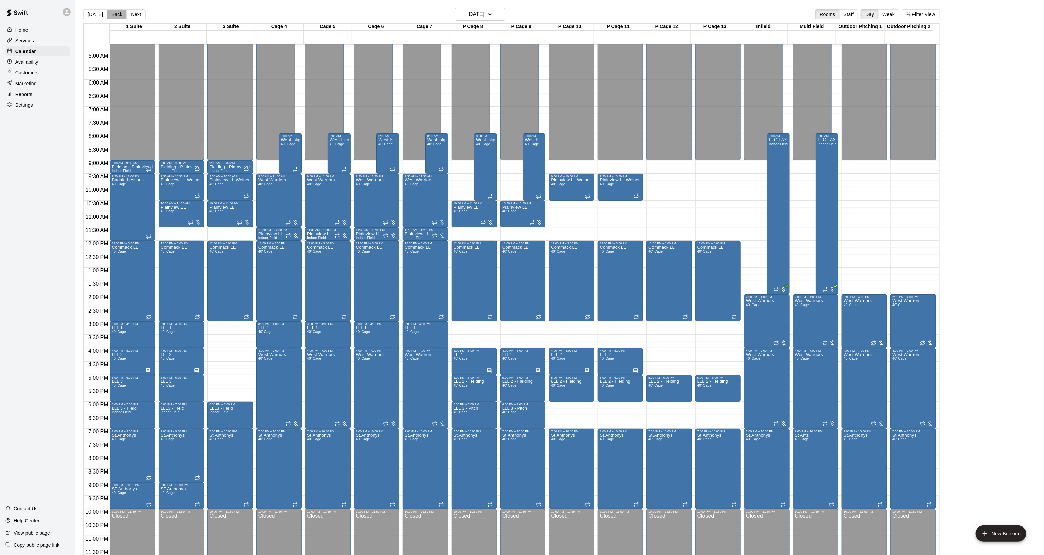
click at [117, 17] on button "Back" at bounding box center [117, 14] width 20 height 10
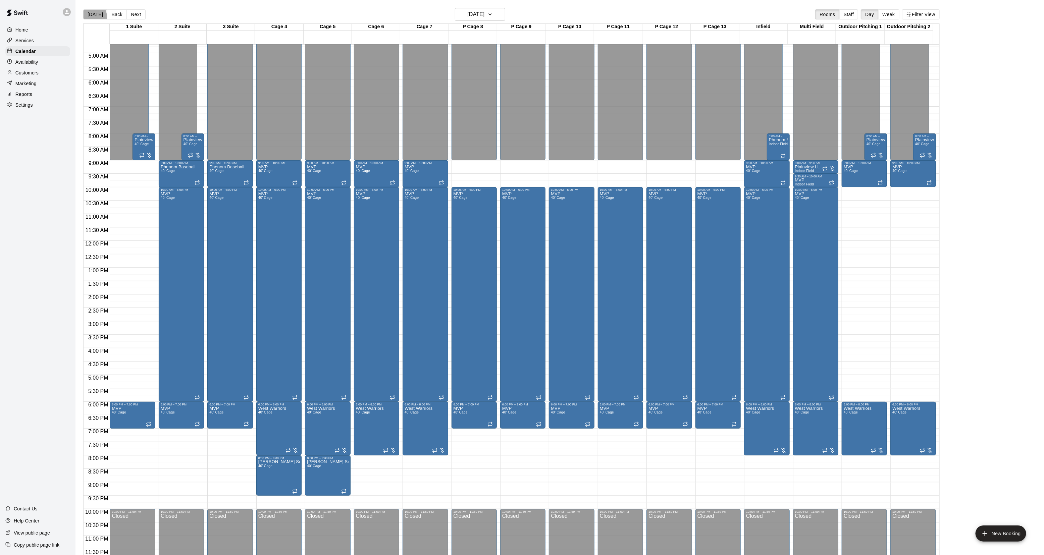
click at [89, 17] on button "[DATE]" at bounding box center [95, 14] width 24 height 10
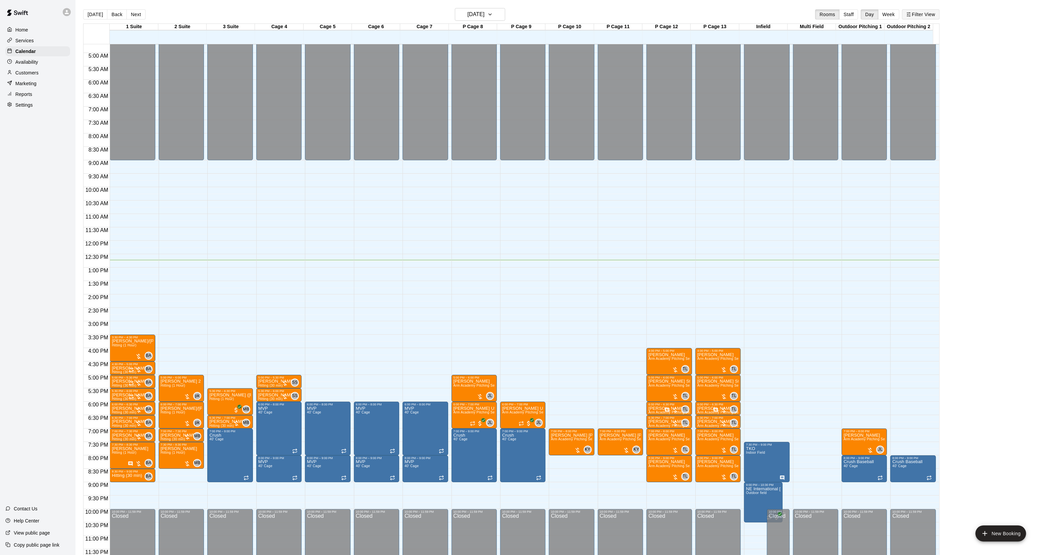
click at [923, 15] on button "Filter View" at bounding box center [921, 14] width 38 height 10
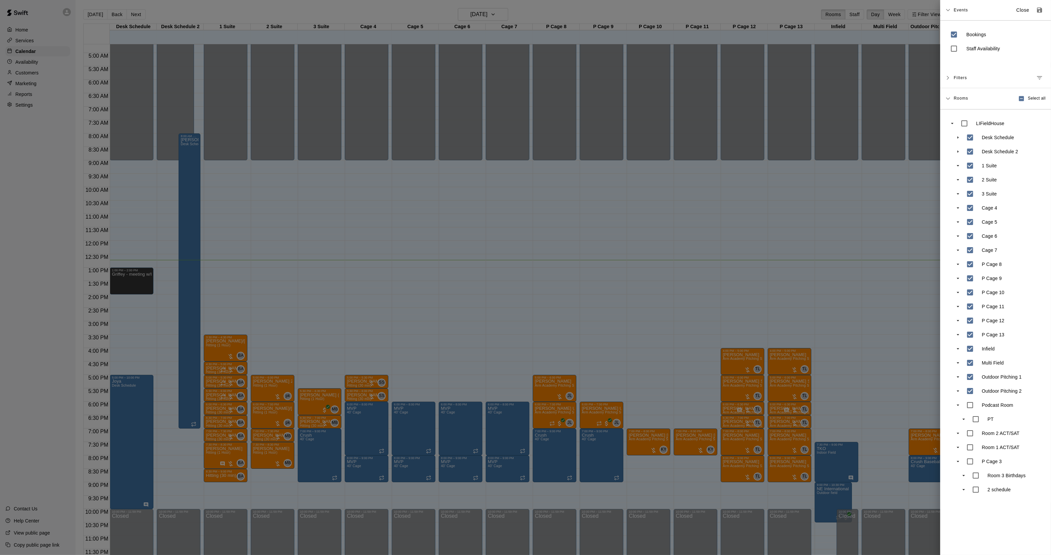
click at [603, 104] on div at bounding box center [525, 277] width 1051 height 555
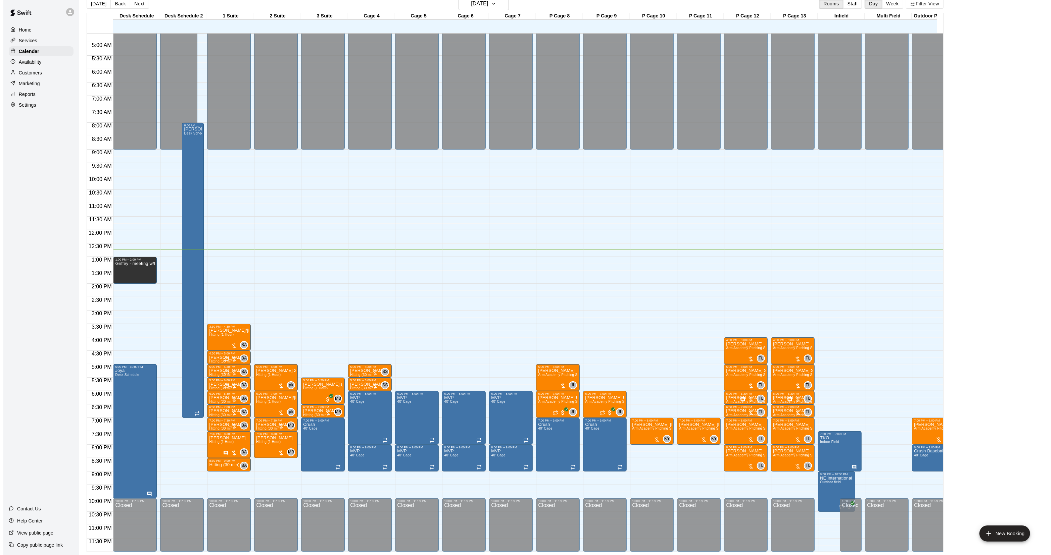
scroll to position [0, 63]
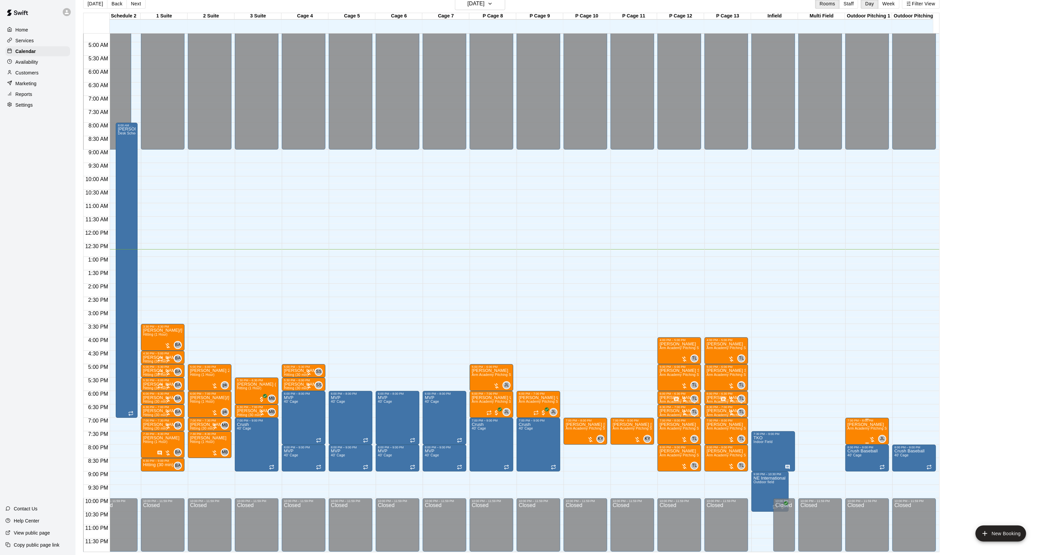
click at [851, 427] on span "Arm Academy Pitching Session 1 Hour - Pitching" at bounding box center [887, 429] width 78 height 4
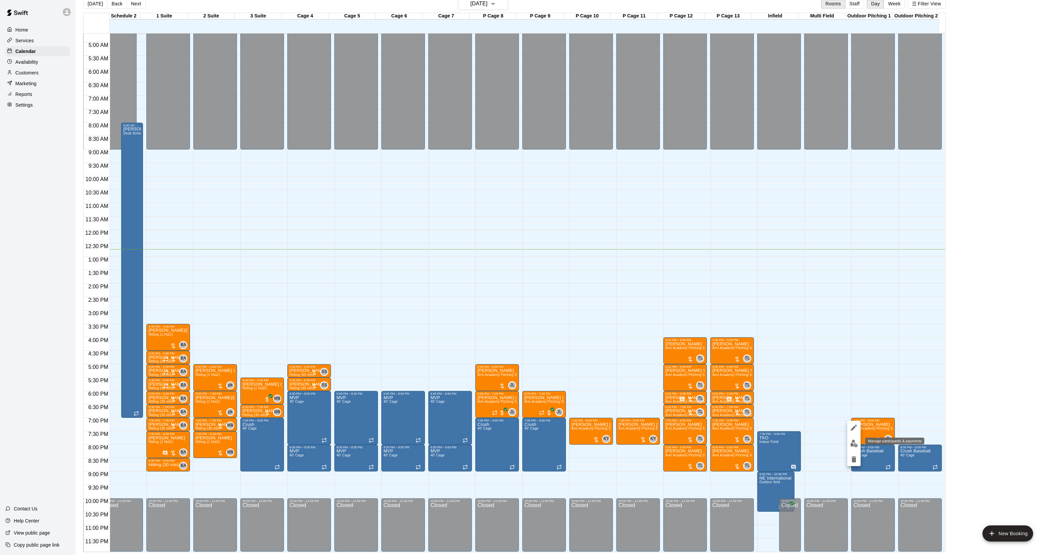
click at [853, 437] on button "edit" at bounding box center [853, 443] width 13 height 13
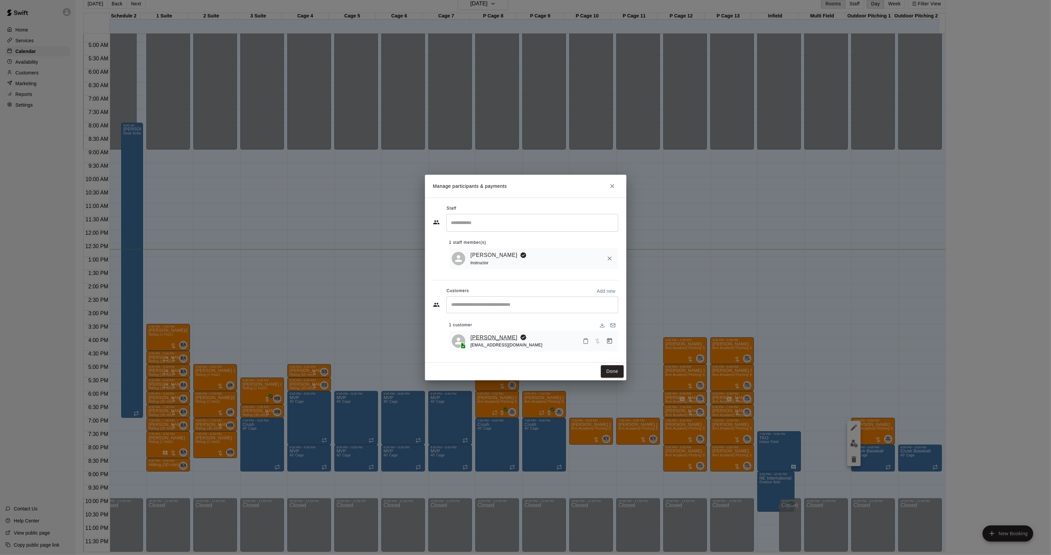
click at [503, 336] on link "[PERSON_NAME]" at bounding box center [493, 338] width 47 height 9
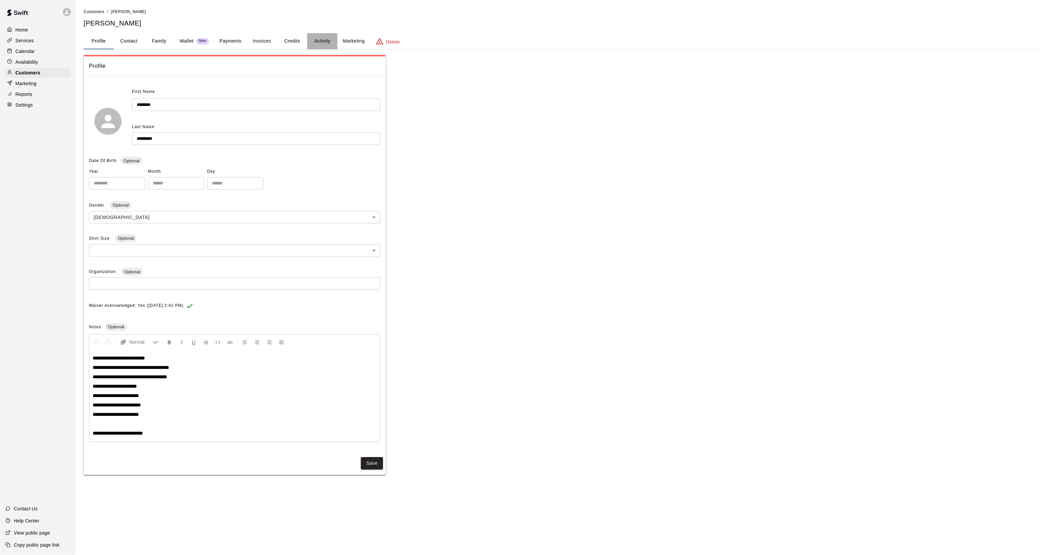
click at [320, 40] on button "Activity" at bounding box center [322, 41] width 30 height 16
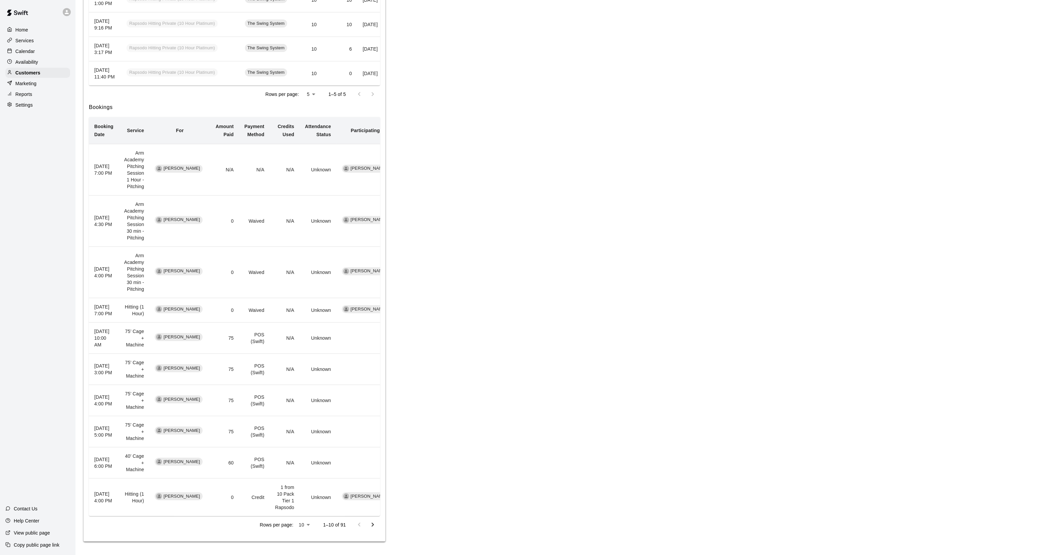
scroll to position [278, 0]
click at [374, 523] on icon "Go to next page" at bounding box center [373, 525] width 8 height 8
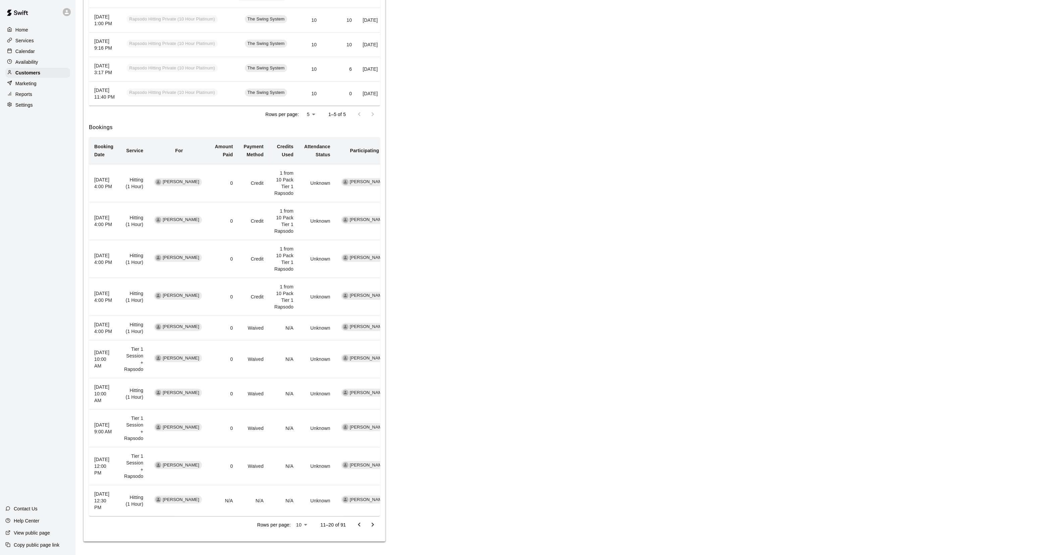
scroll to position [258, 0]
click at [355, 531] on div at bounding box center [366, 524] width 27 height 13
click at [357, 529] on icon "Go to previous page" at bounding box center [359, 525] width 8 height 8
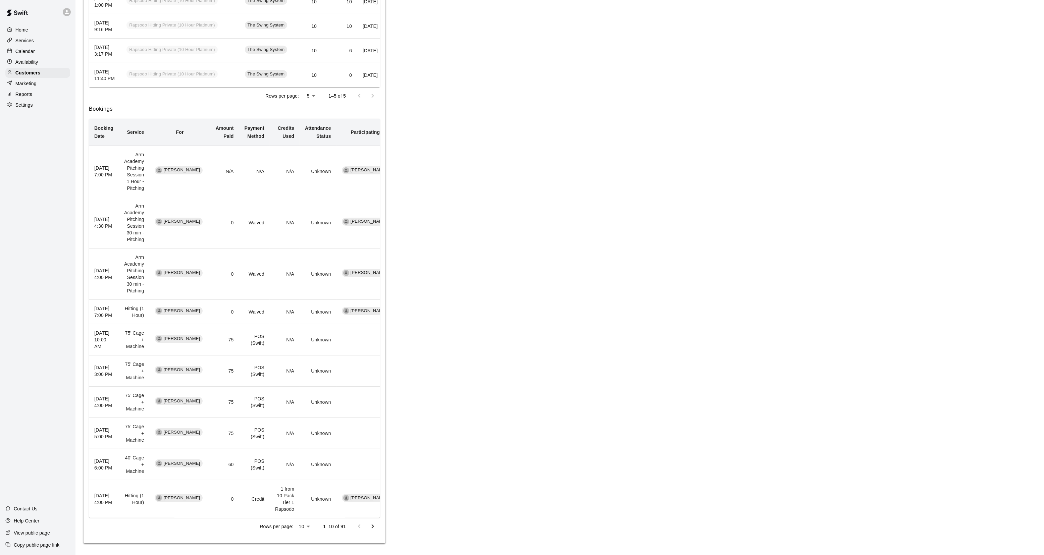
scroll to position [174, 0]
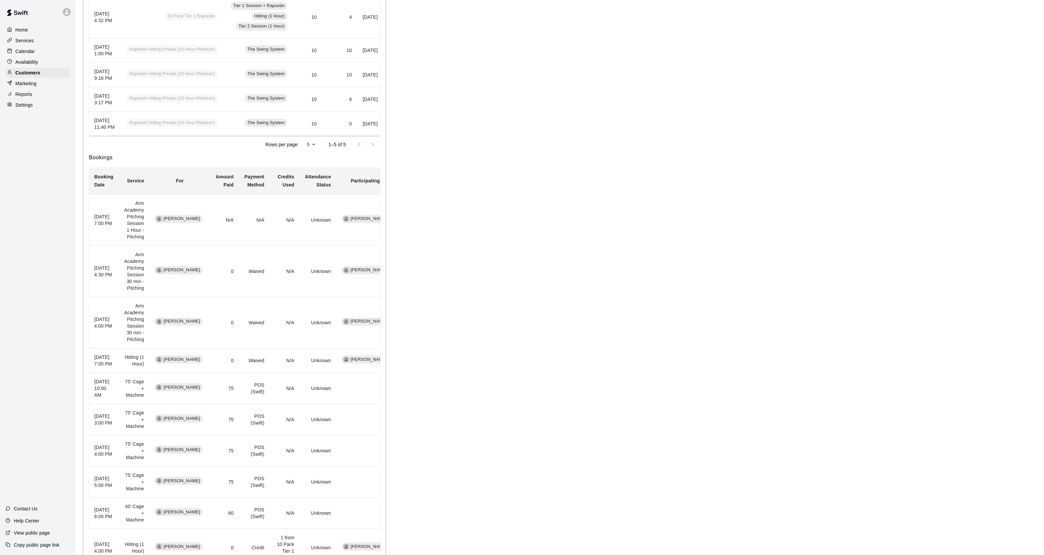
click at [34, 53] on p "Calendar" at bounding box center [24, 51] width 19 height 7
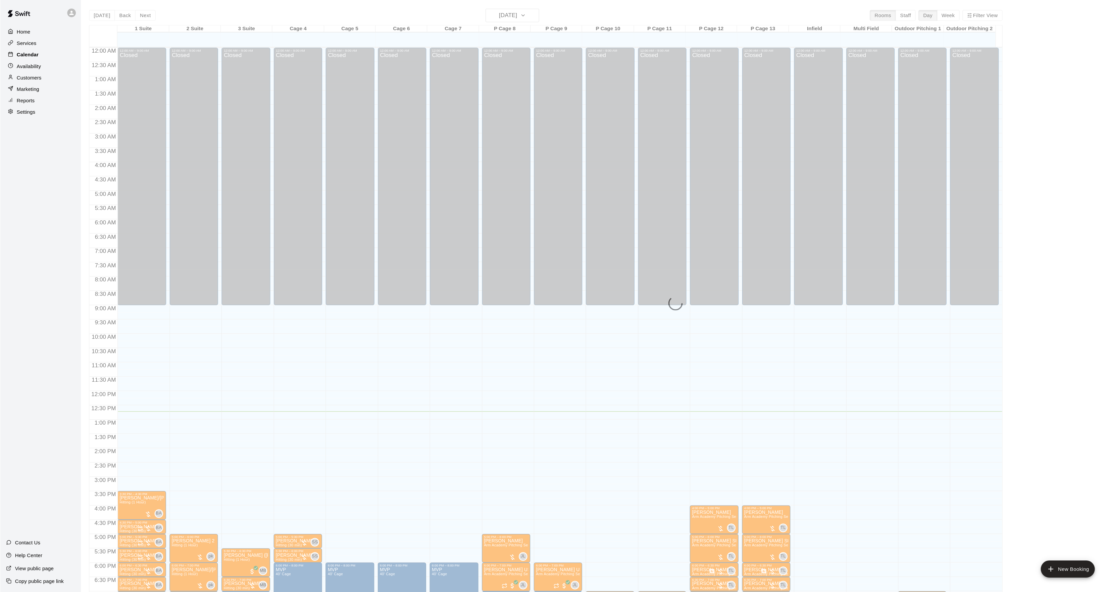
scroll to position [106, 0]
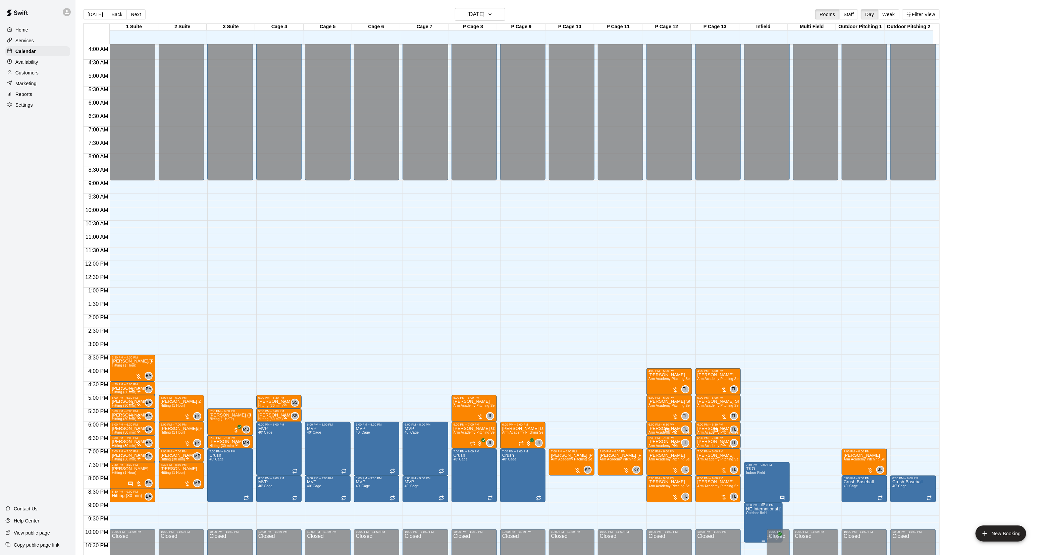
click at [752, 515] on span "Outdoor field" at bounding box center [756, 513] width 21 height 4
click at [752, 515] on icon "edit" at bounding box center [752, 511] width 8 height 8
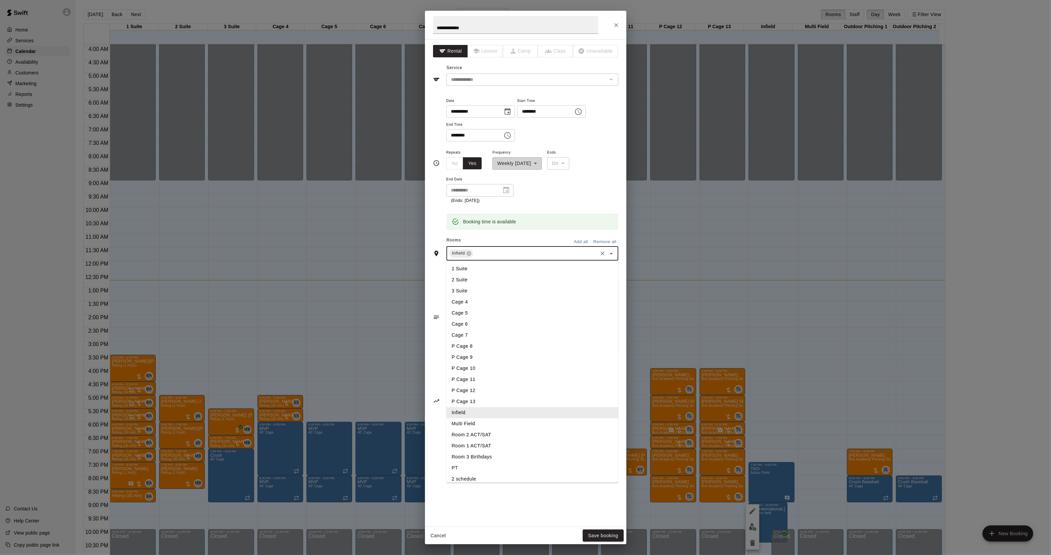
click at [480, 251] on input "text" at bounding box center [535, 253] width 122 height 8
click at [473, 424] on li "Multi Field" at bounding box center [532, 423] width 172 height 11
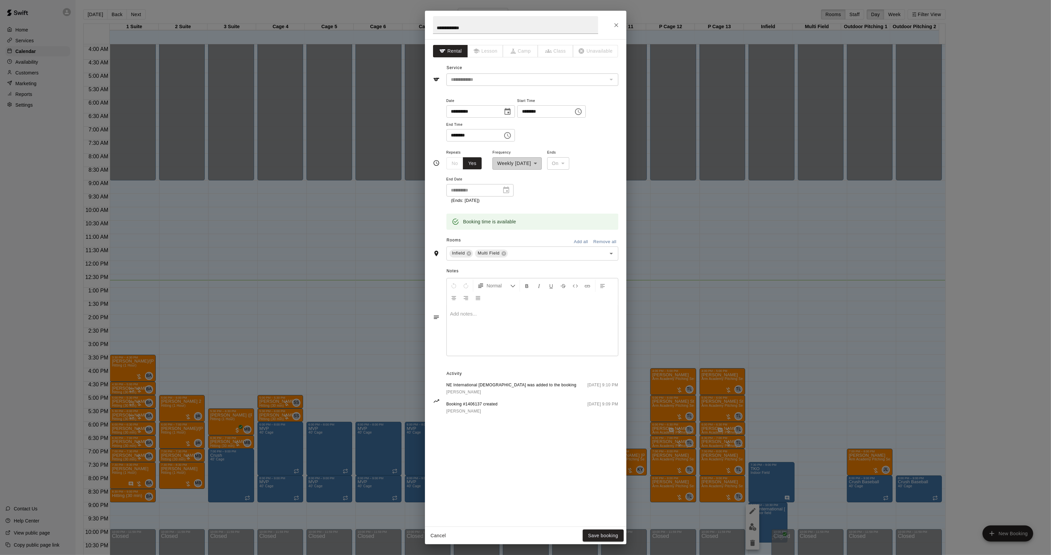
click at [605, 542] on div "Cancel Save booking" at bounding box center [525, 536] width 201 height 18
click at [605, 537] on button "Save booking" at bounding box center [602, 536] width 41 height 12
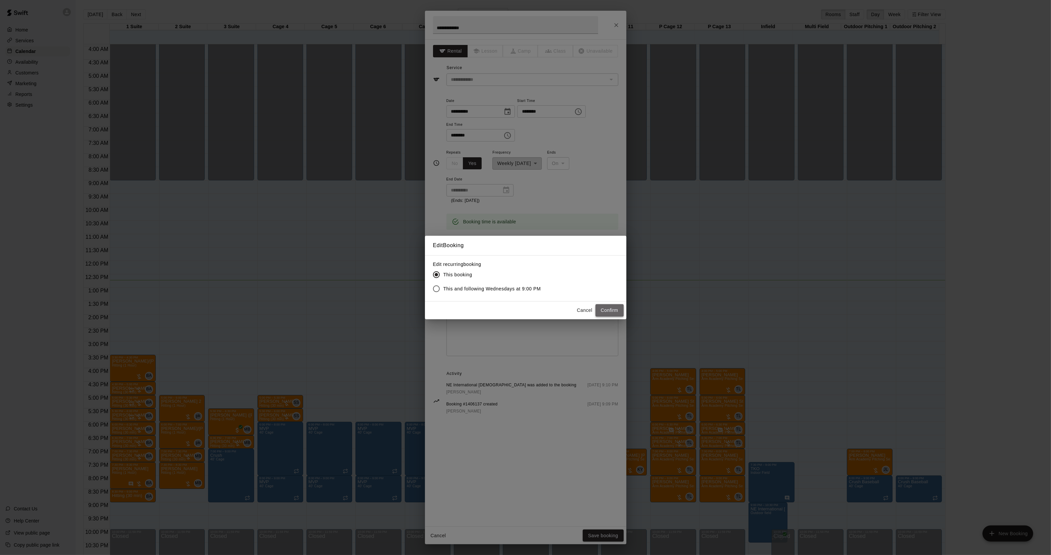
click at [612, 310] on button "Confirm" at bounding box center [609, 310] width 28 height 12
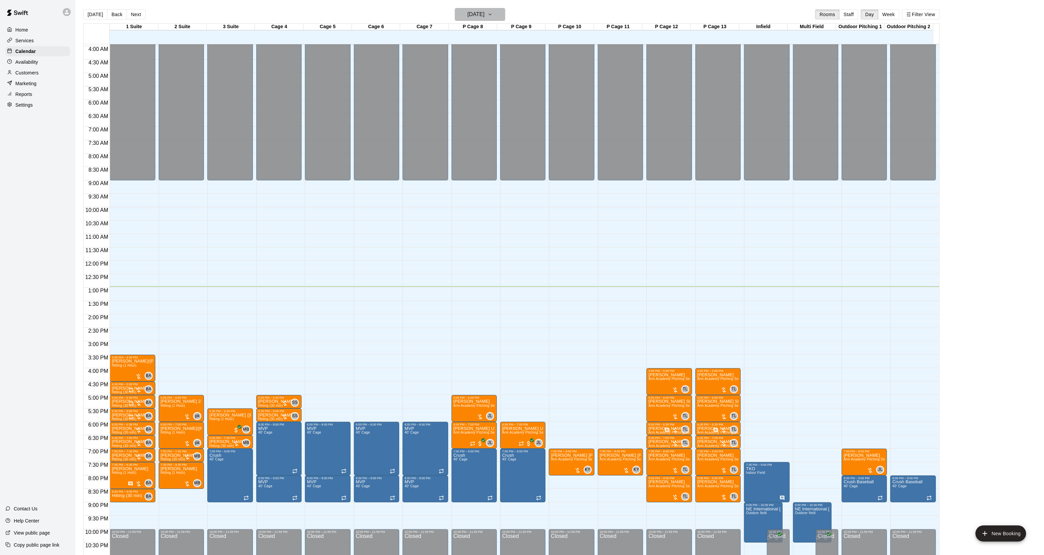
click at [493, 11] on icon "button" at bounding box center [490, 14] width 5 height 8
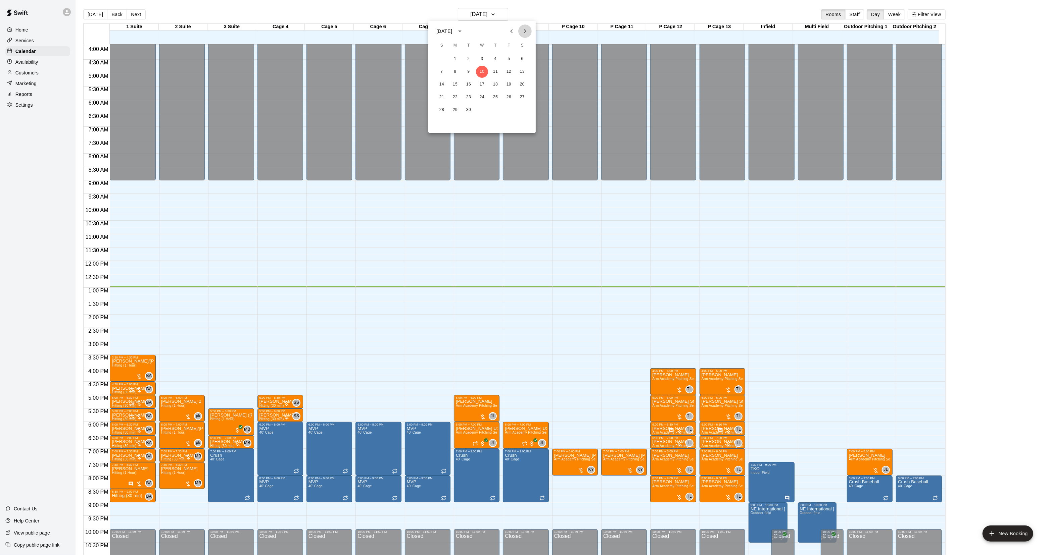
click at [519, 27] on button "Next month" at bounding box center [524, 30] width 13 height 13
click at [520, 33] on button "Next month" at bounding box center [524, 30] width 13 height 13
click at [457, 107] on button "26" at bounding box center [455, 110] width 12 height 12
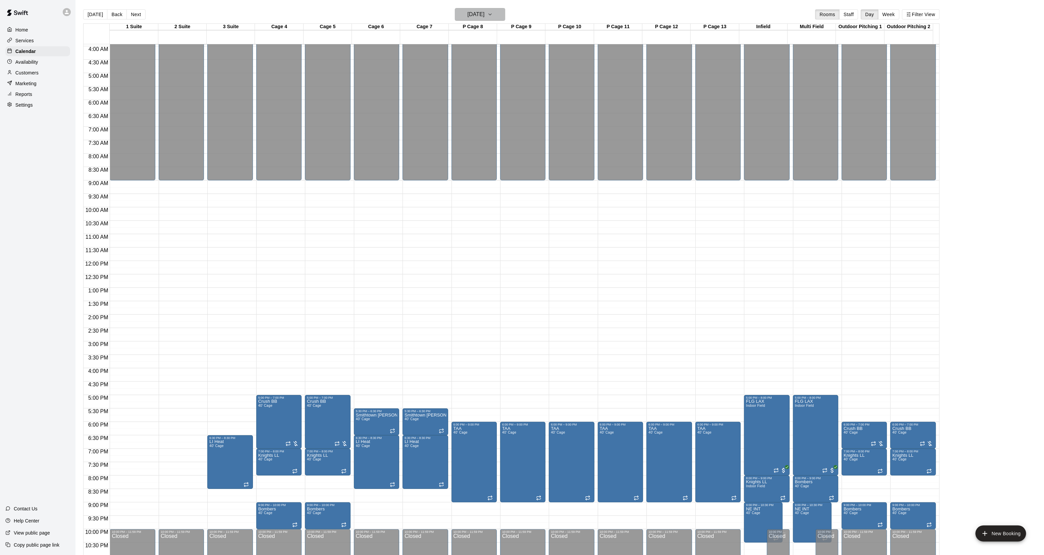
click at [476, 12] on h6 "[DATE]" at bounding box center [475, 14] width 17 height 9
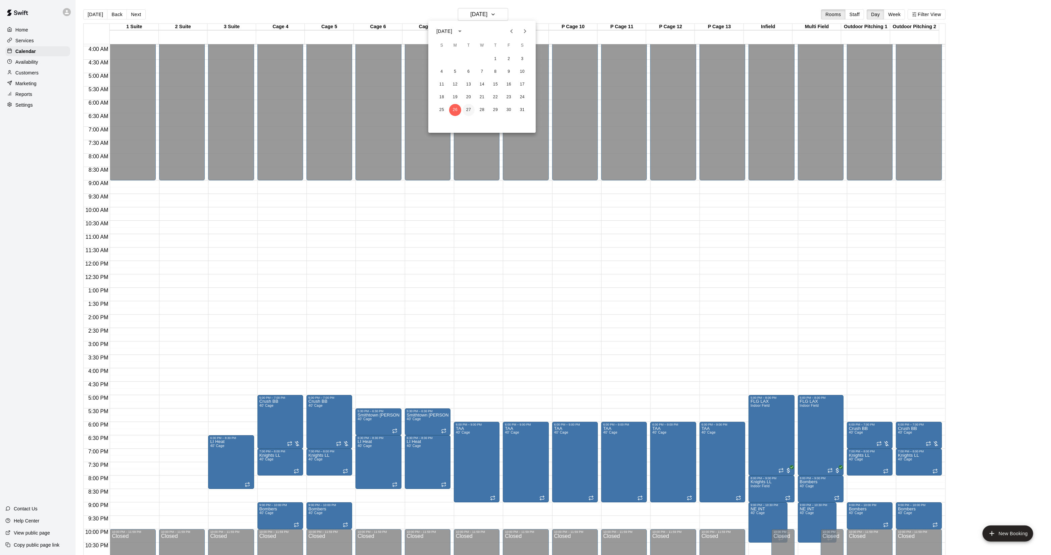
click at [466, 111] on button "27" at bounding box center [468, 110] width 12 height 12
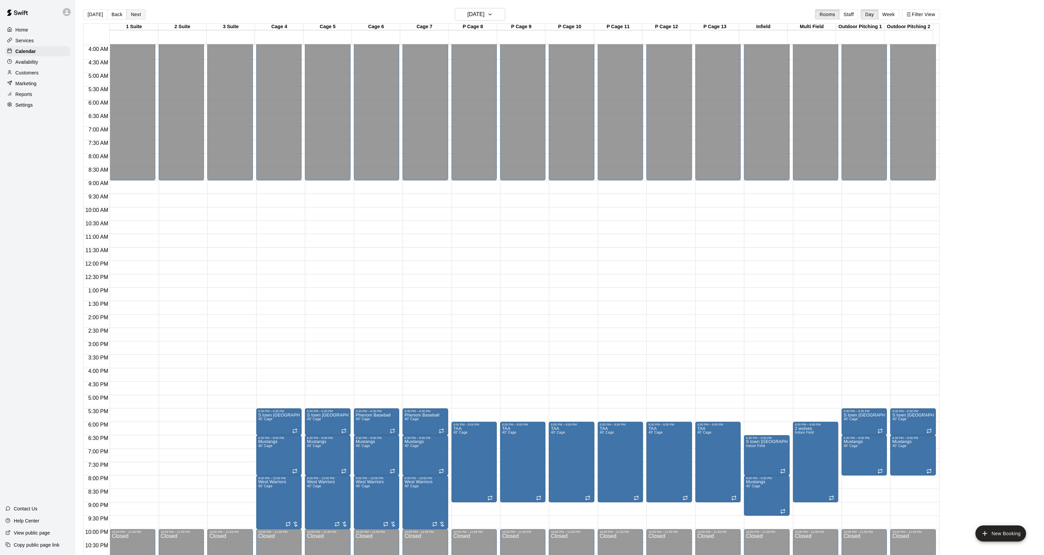
click at [132, 17] on button "Next" at bounding box center [135, 14] width 19 height 10
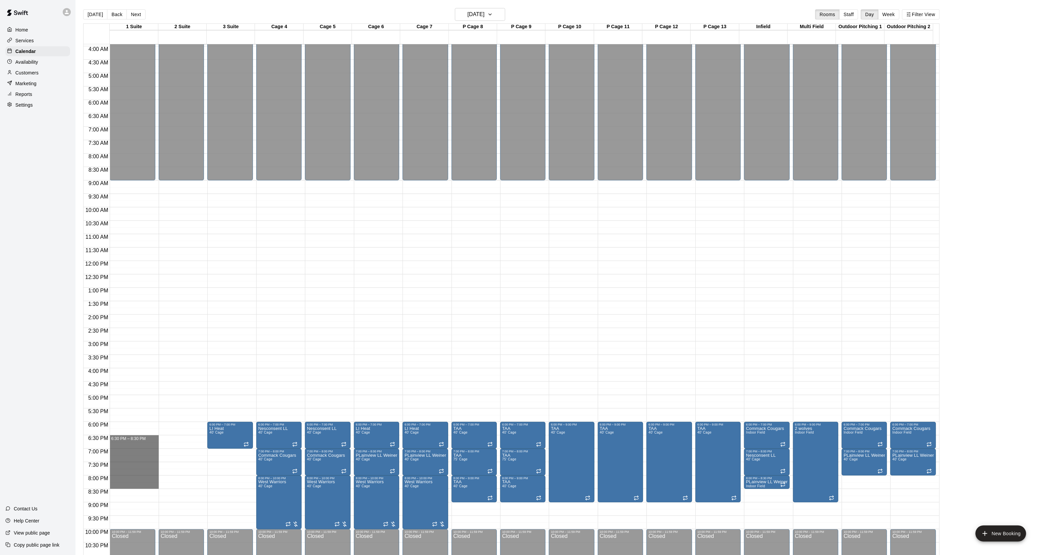
drag, startPoint x: 118, startPoint y: 440, endPoint x: 131, endPoint y: 485, distance: 47.2
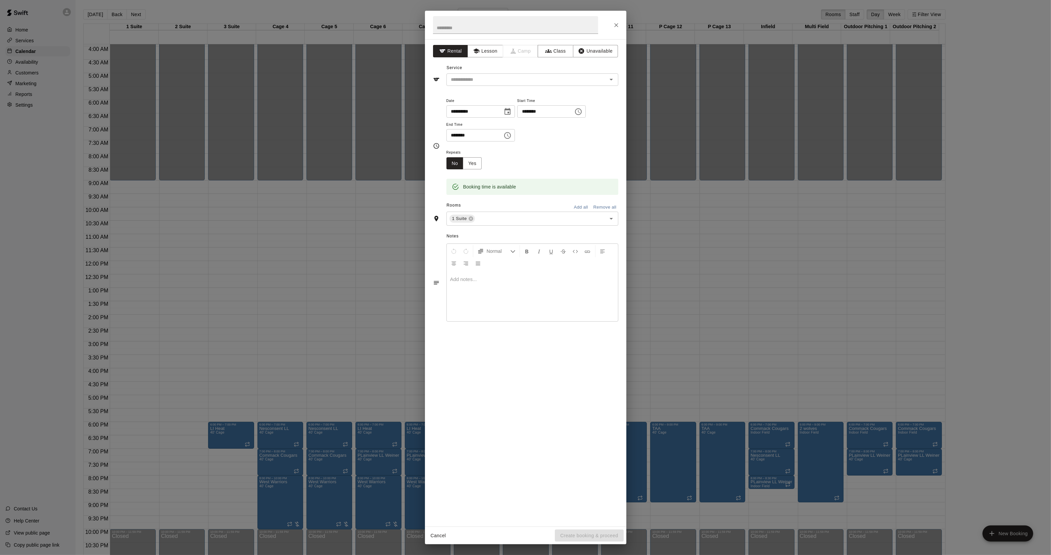
click at [208, 429] on div "**********" at bounding box center [525, 277] width 1051 height 555
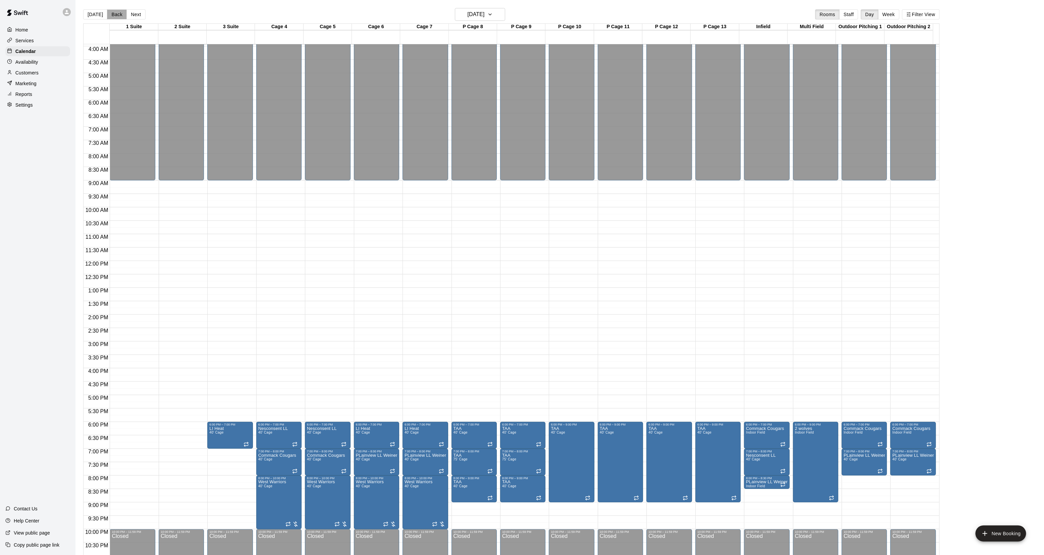
click at [107, 9] on button "Back" at bounding box center [117, 14] width 20 height 10
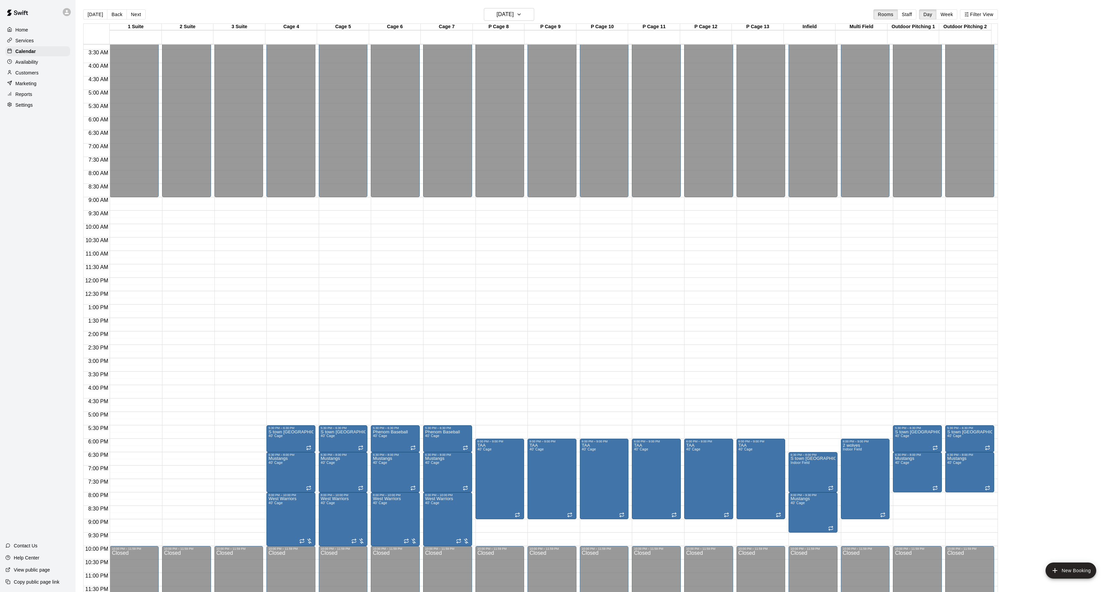
scroll to position [90, 0]
click at [387, 354] on div "12:00 AM – 9:00 AM Closed 5:30 PM – 6:30 PM Phenom Baseball 40' Cage 6:30 PM – …" at bounding box center [395, 278] width 49 height 644
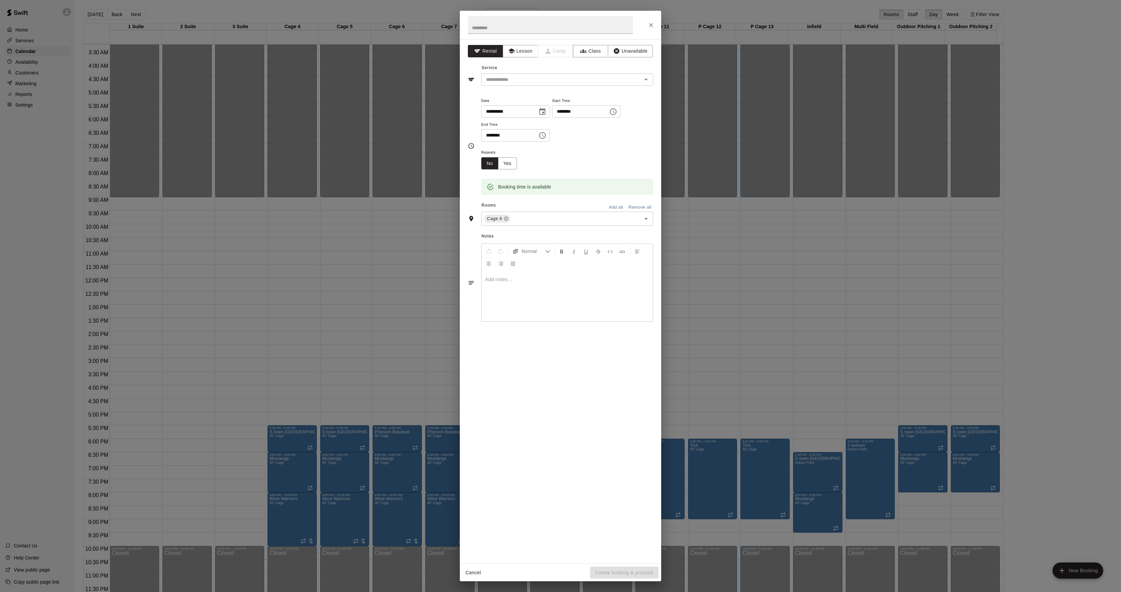
click at [271, 345] on div "**********" at bounding box center [560, 296] width 1121 height 592
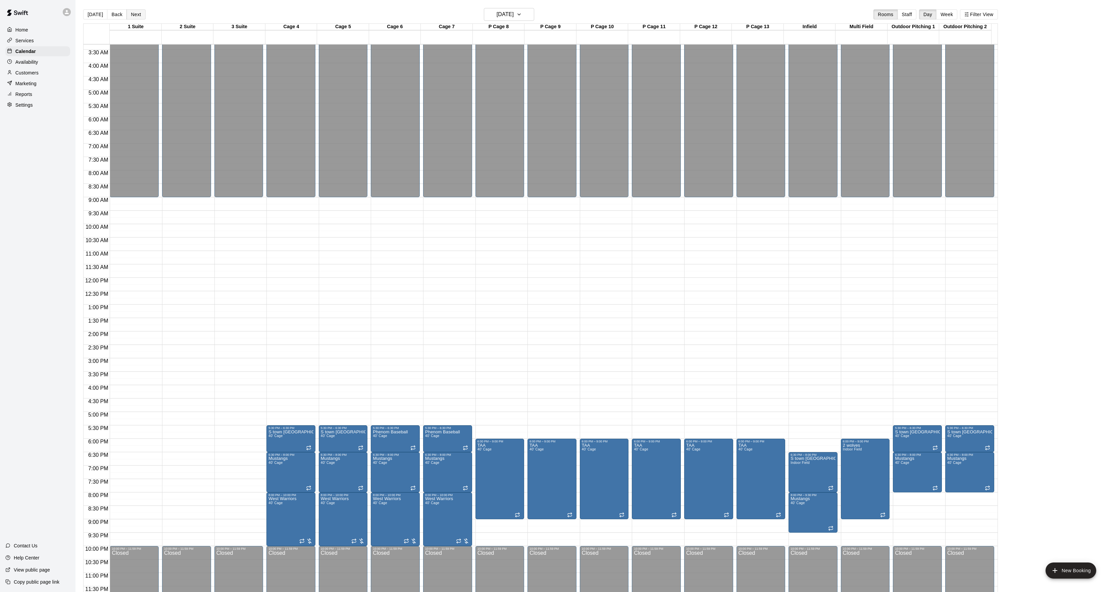
click at [128, 13] on button "Next" at bounding box center [135, 14] width 19 height 10
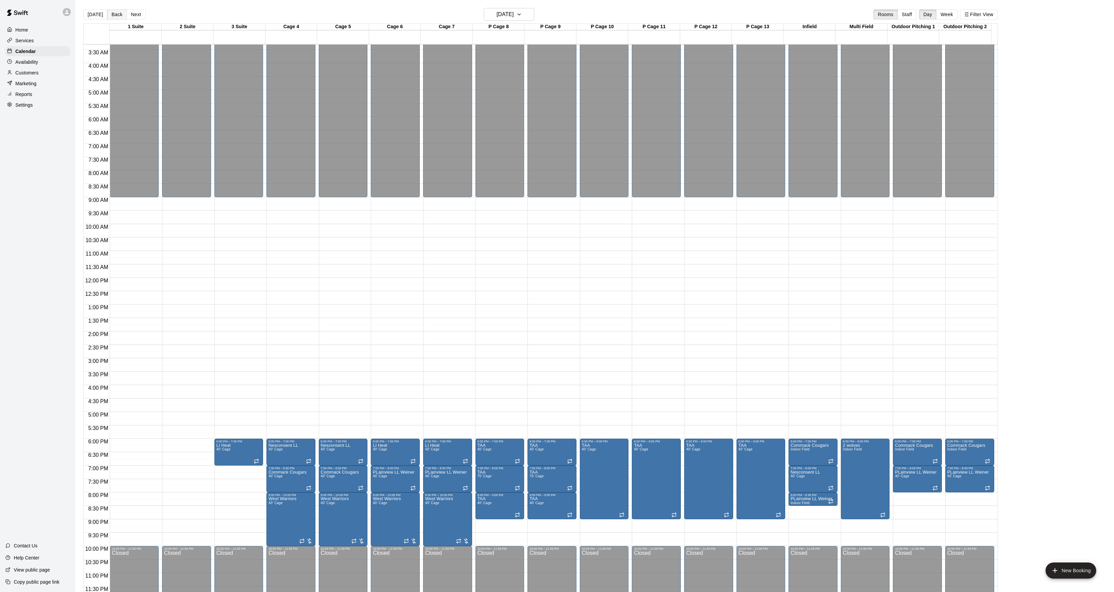
click at [109, 17] on button "Back" at bounding box center [117, 14] width 20 height 10
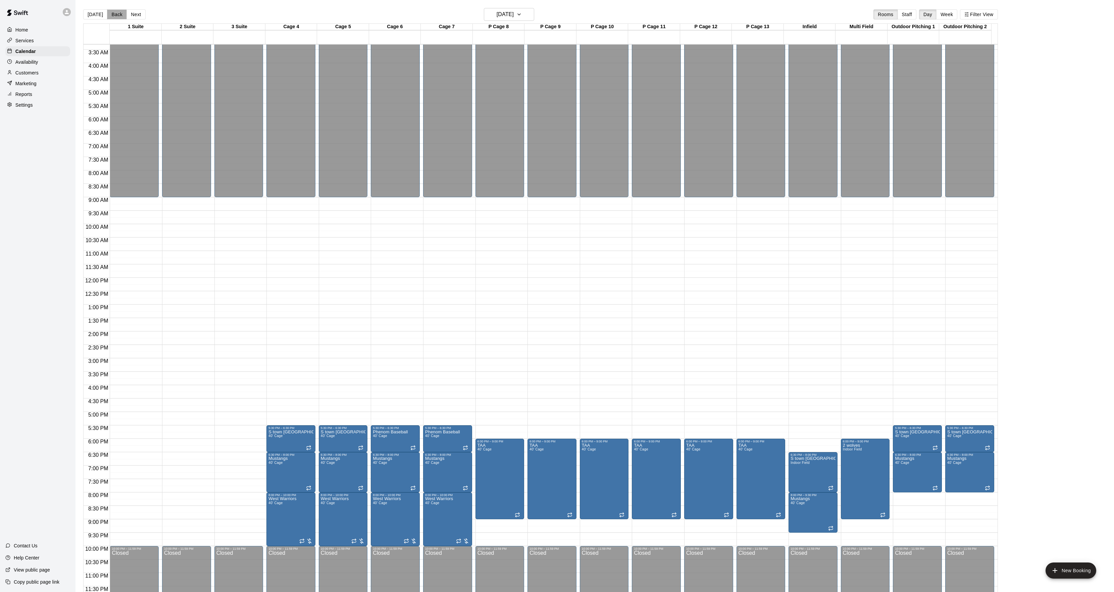
click at [109, 17] on button "Back" at bounding box center [117, 14] width 20 height 10
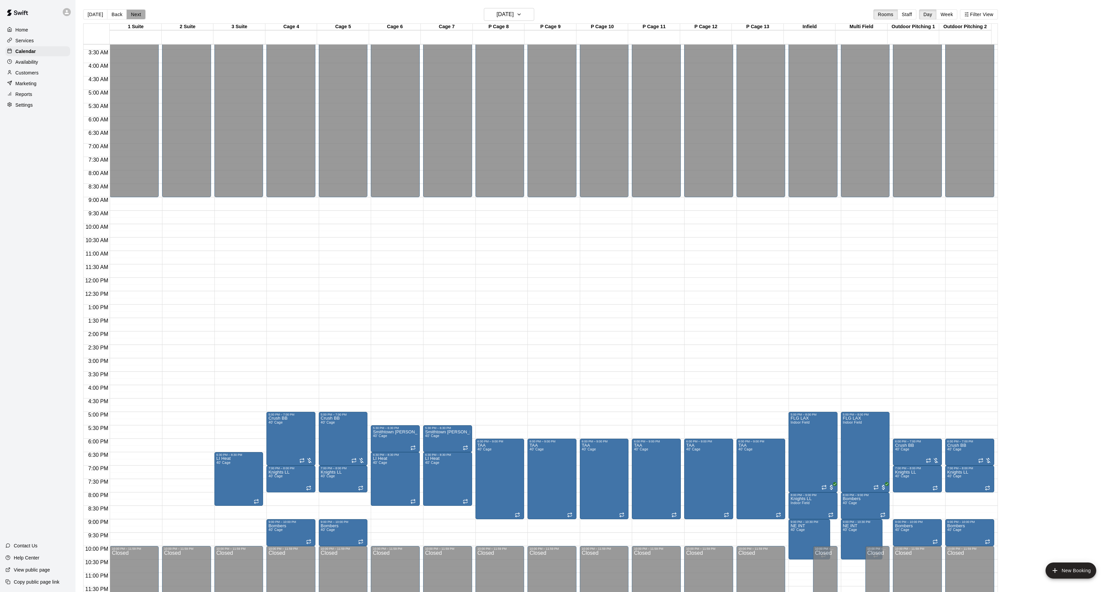
click at [129, 13] on button "Next" at bounding box center [135, 14] width 19 height 10
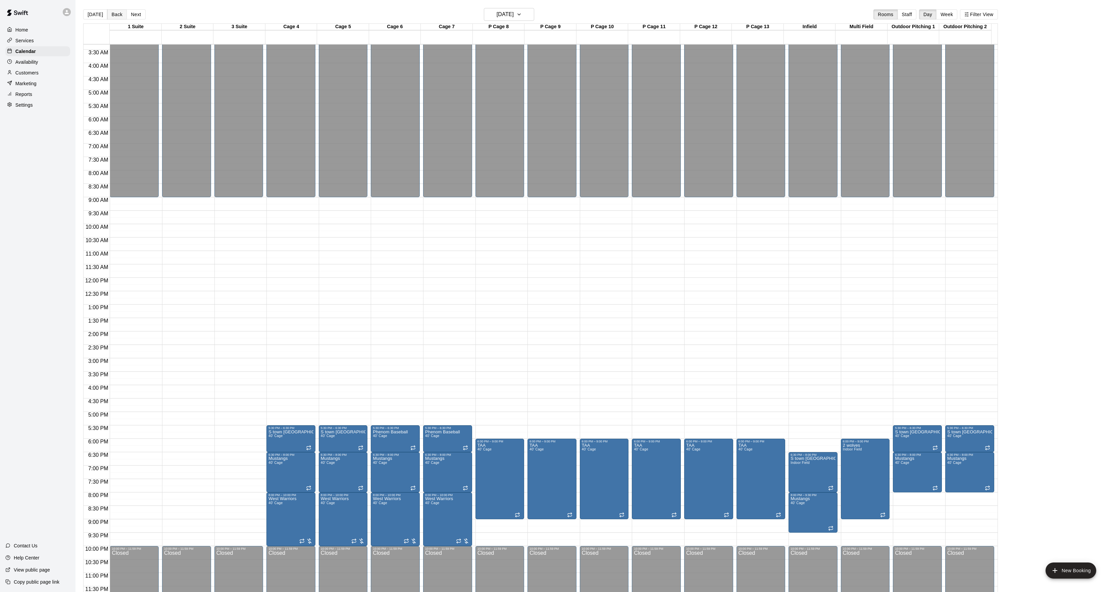
click at [107, 14] on button "Back" at bounding box center [117, 14] width 20 height 10
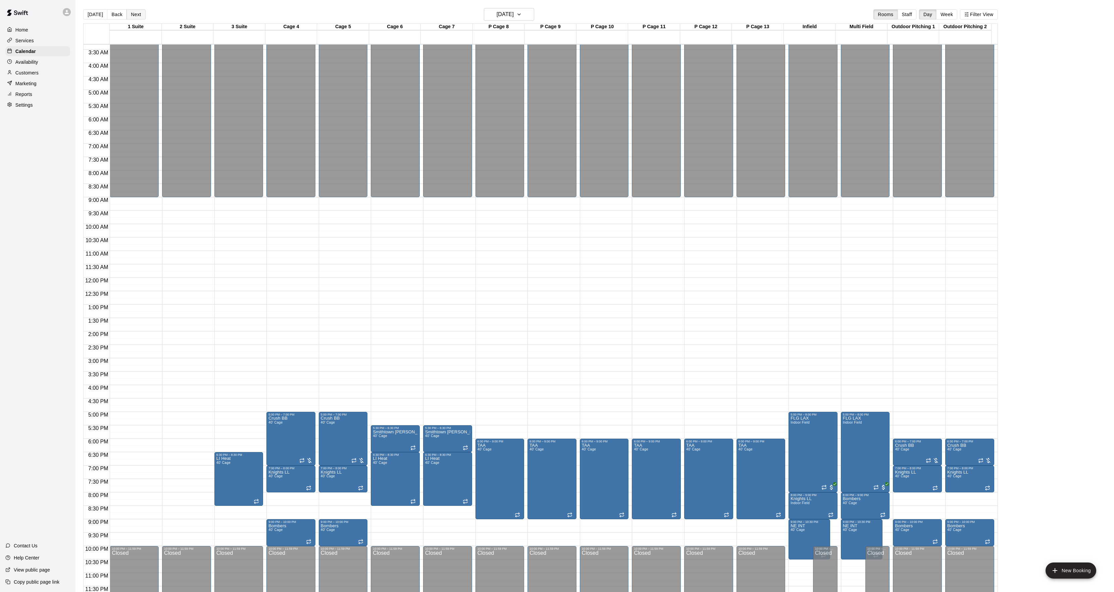
click at [133, 15] on button "Next" at bounding box center [135, 14] width 19 height 10
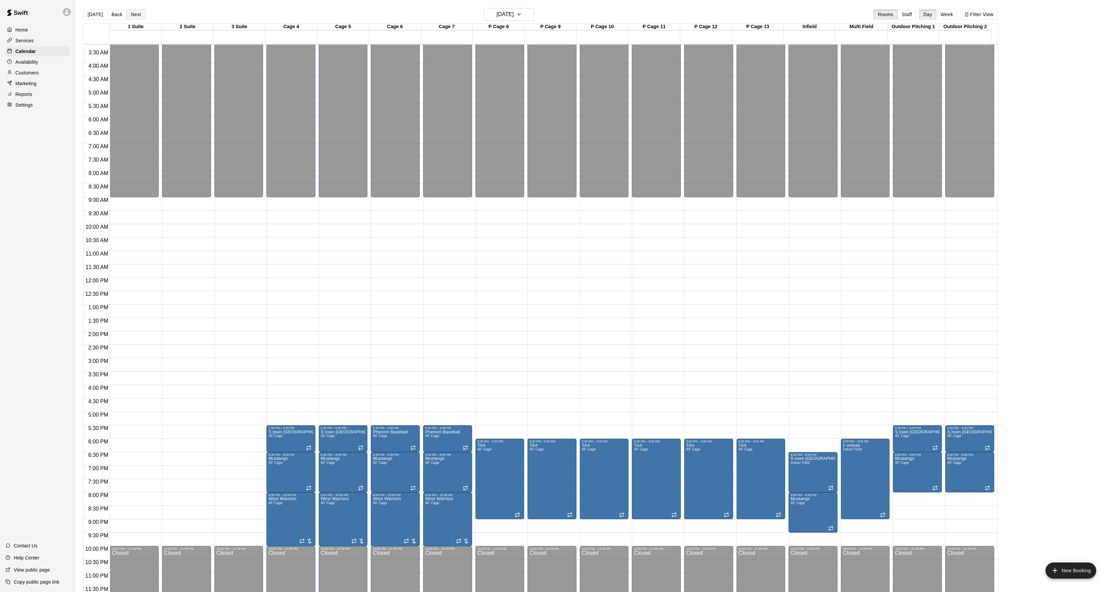
click at [133, 15] on button "Next" at bounding box center [135, 14] width 19 height 10
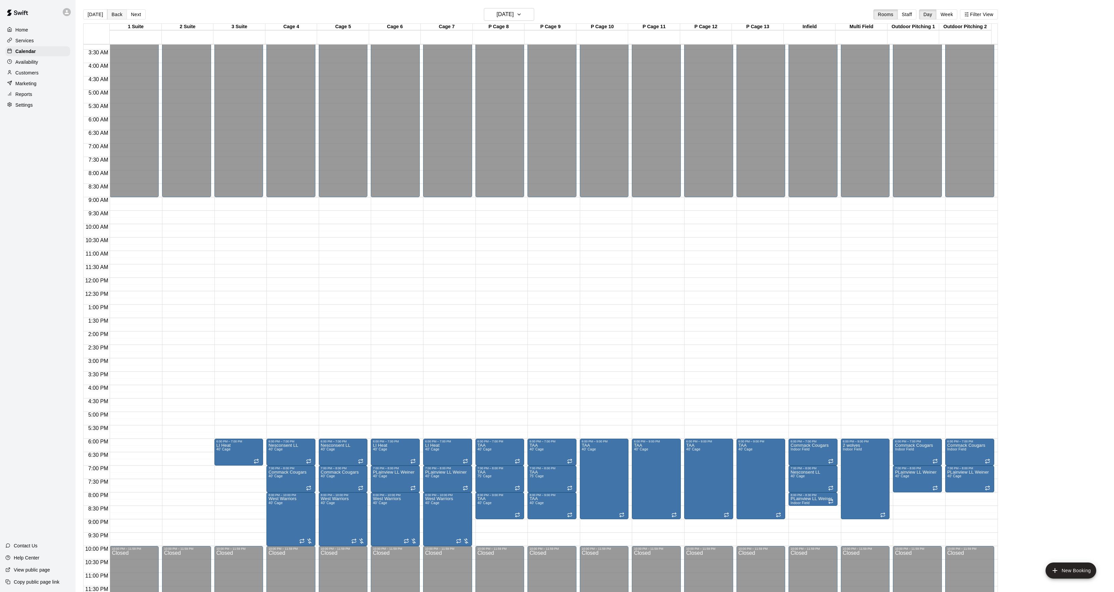
click at [120, 16] on button "Back" at bounding box center [117, 14] width 20 height 10
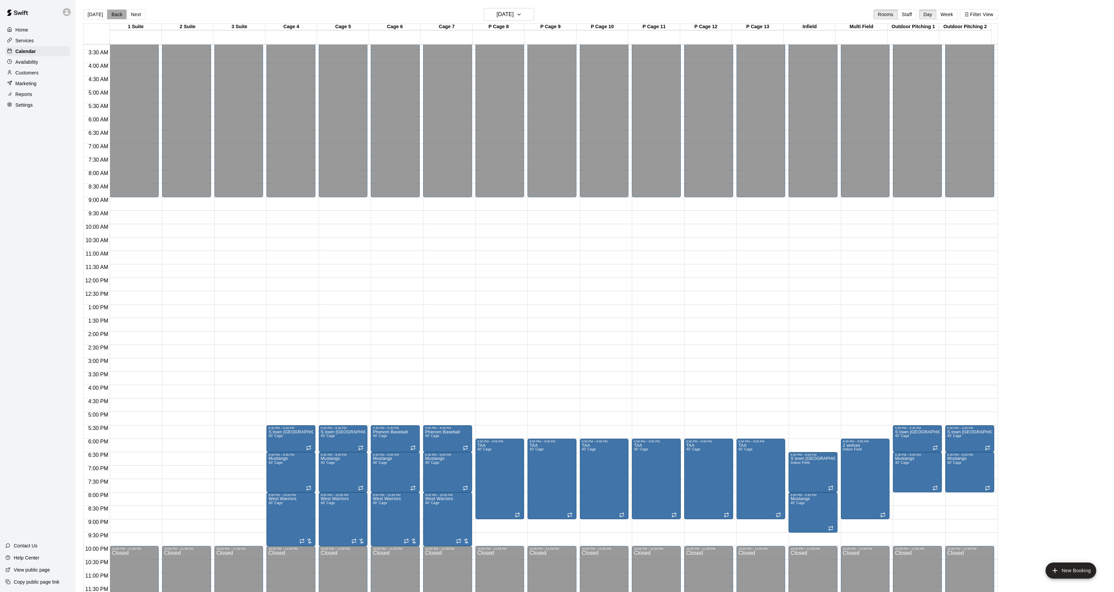
click at [120, 16] on button "Back" at bounding box center [117, 14] width 20 height 10
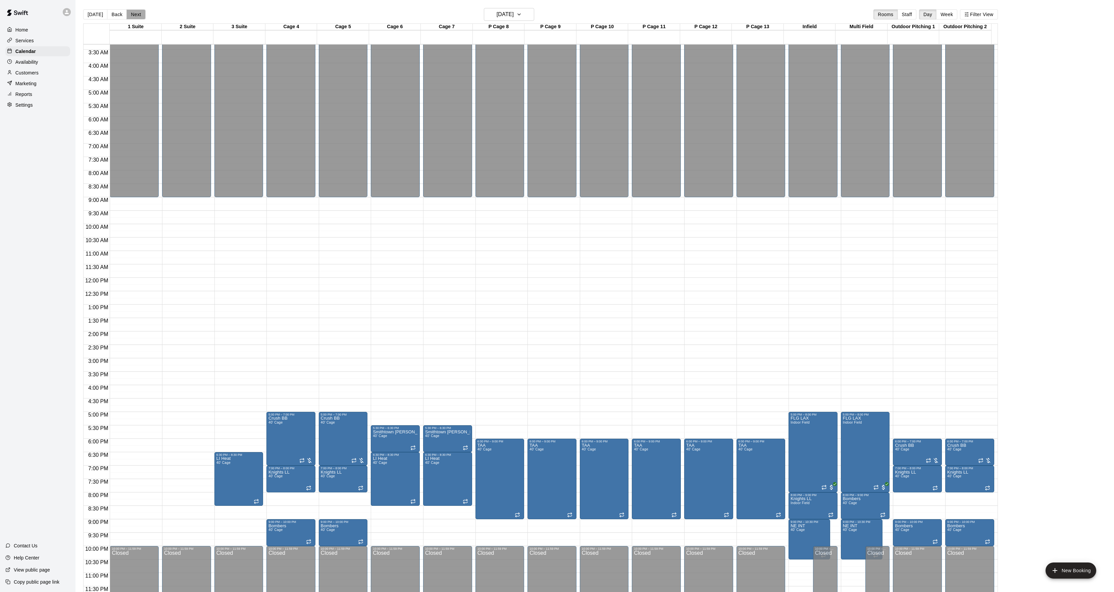
click at [138, 12] on button "Next" at bounding box center [135, 14] width 19 height 10
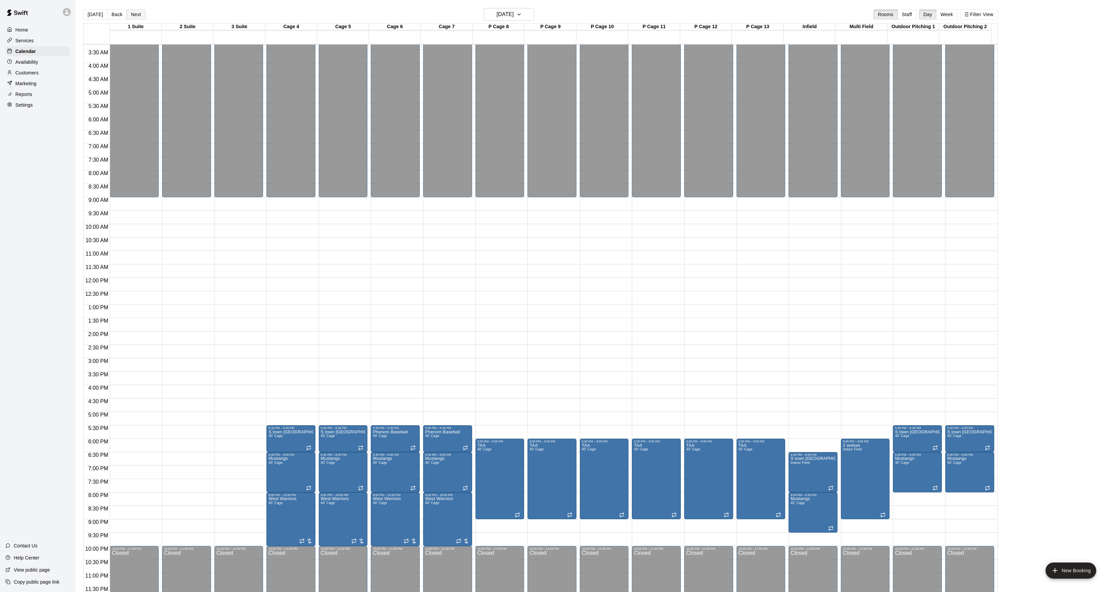
click at [138, 12] on button "Next" at bounding box center [135, 14] width 19 height 10
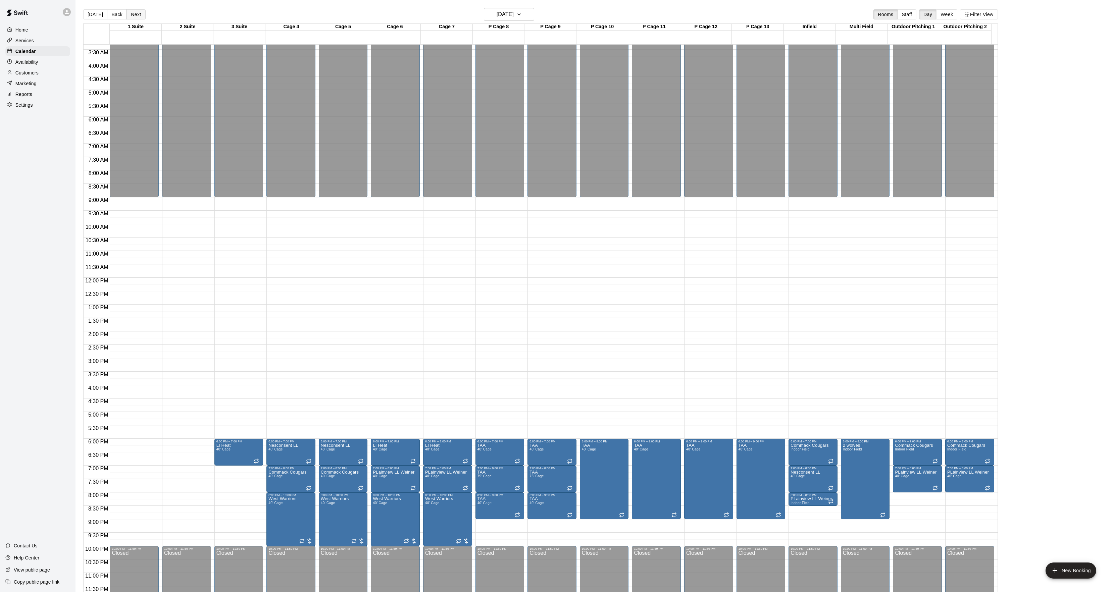
click at [138, 12] on button "Next" at bounding box center [135, 14] width 19 height 10
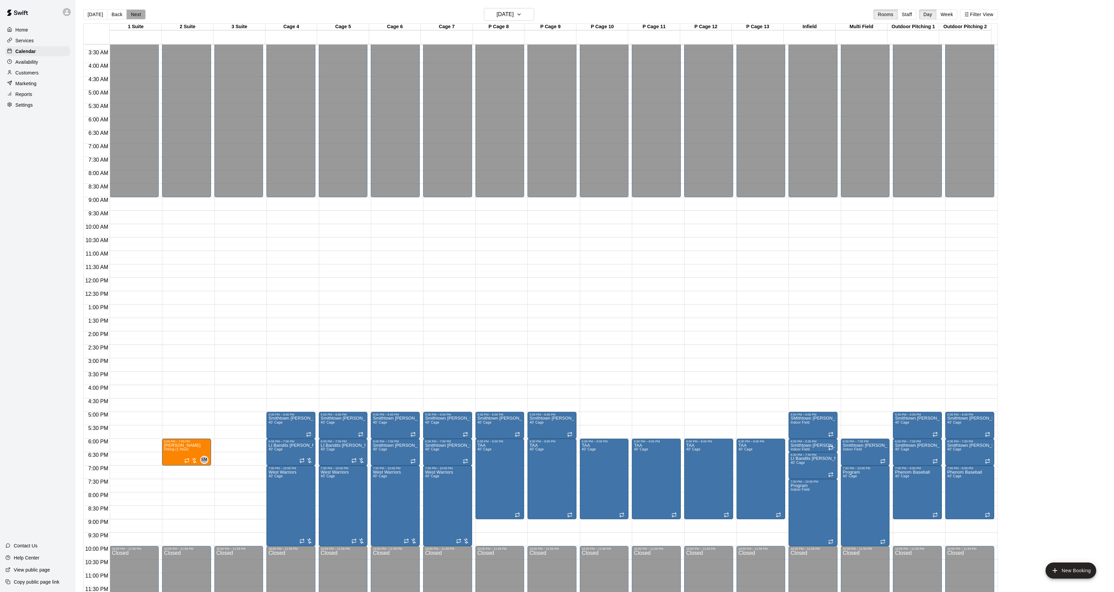
click at [136, 19] on button "Next" at bounding box center [135, 14] width 19 height 10
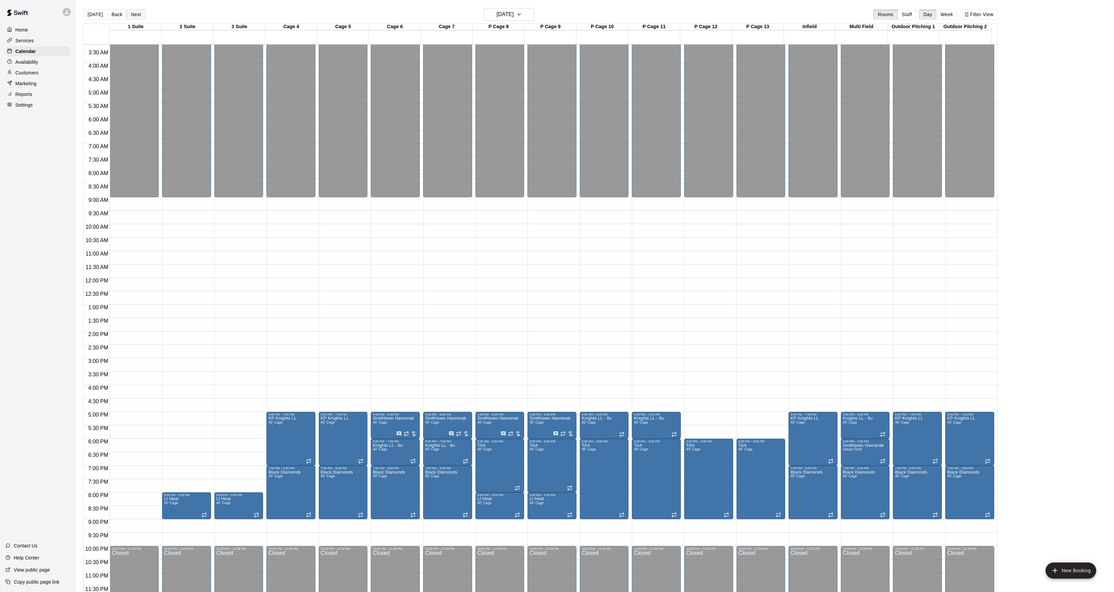
click at [136, 19] on button "Next" at bounding box center [135, 14] width 19 height 10
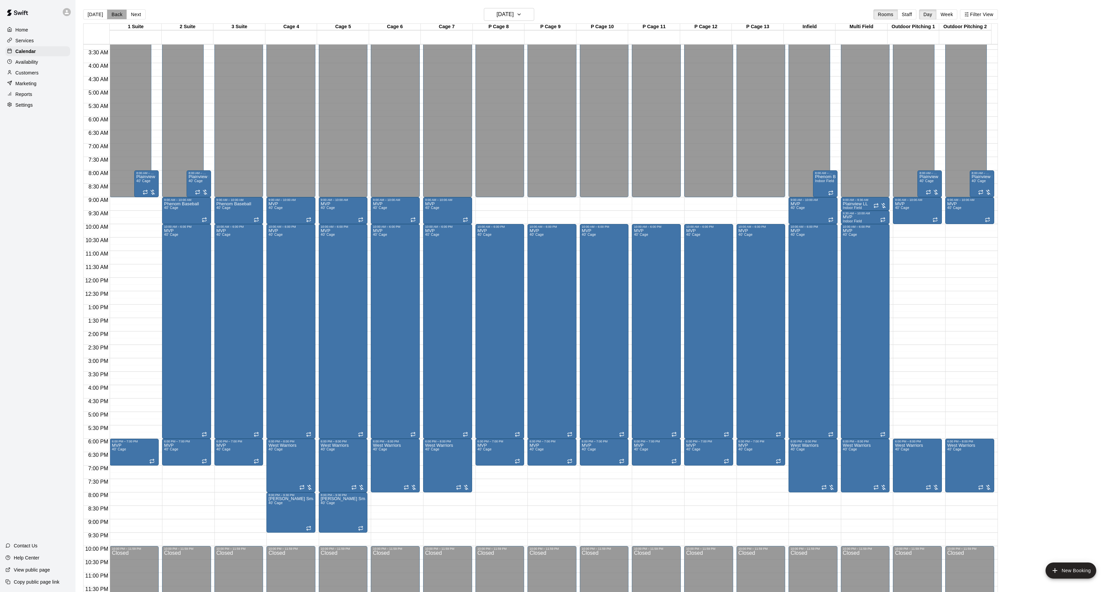
click at [109, 13] on button "Back" at bounding box center [117, 14] width 20 height 10
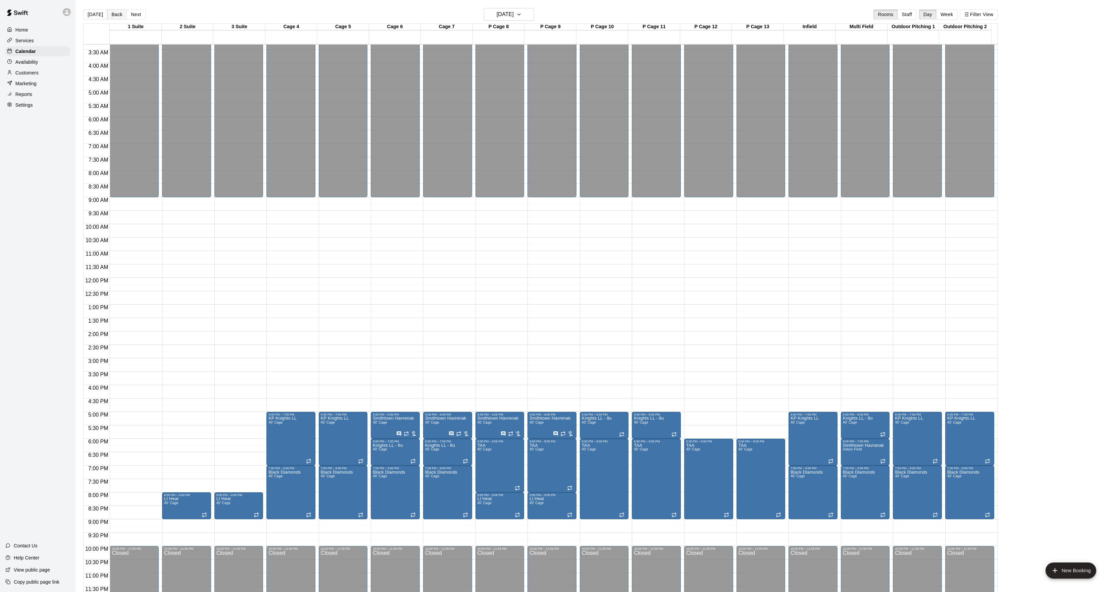
click at [109, 13] on button "Back" at bounding box center [117, 14] width 20 height 10
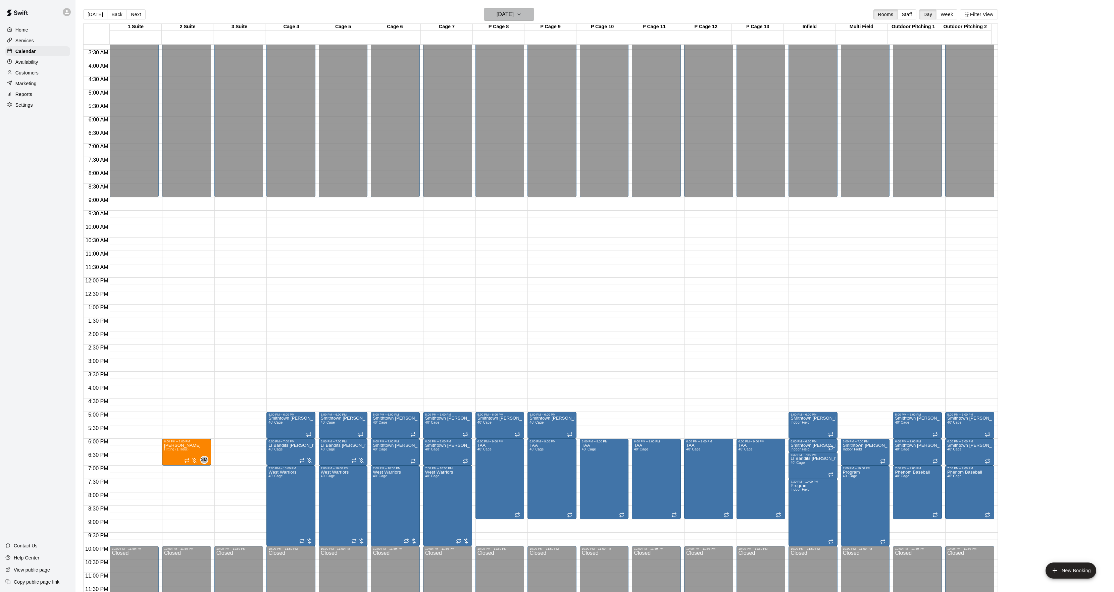
click at [527, 12] on button "[DATE]" at bounding box center [509, 14] width 50 height 13
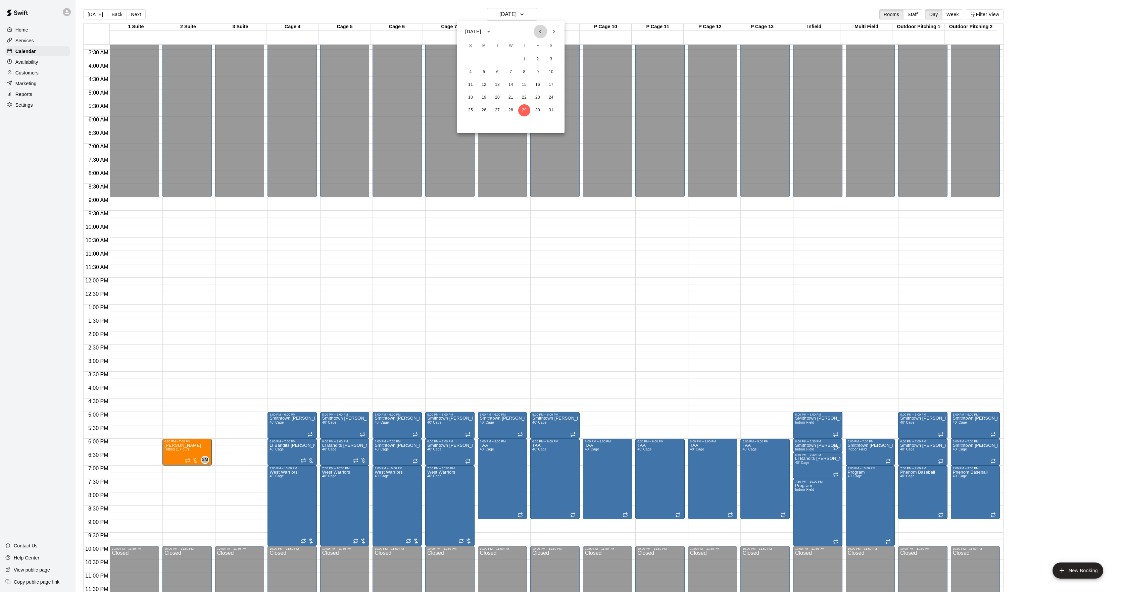
click at [543, 31] on icon "Previous month" at bounding box center [540, 32] width 8 height 8
click at [556, 30] on icon "Next month" at bounding box center [554, 32] width 8 height 8
click at [485, 109] on button "24" at bounding box center [484, 110] width 12 height 12
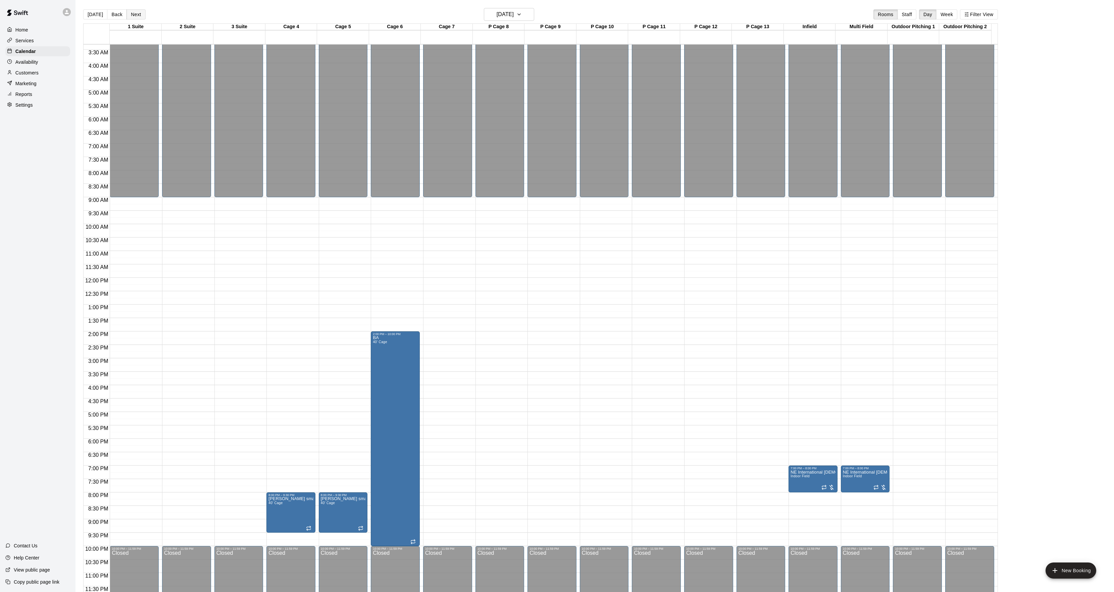
click at [141, 15] on button "Next" at bounding box center [135, 14] width 19 height 10
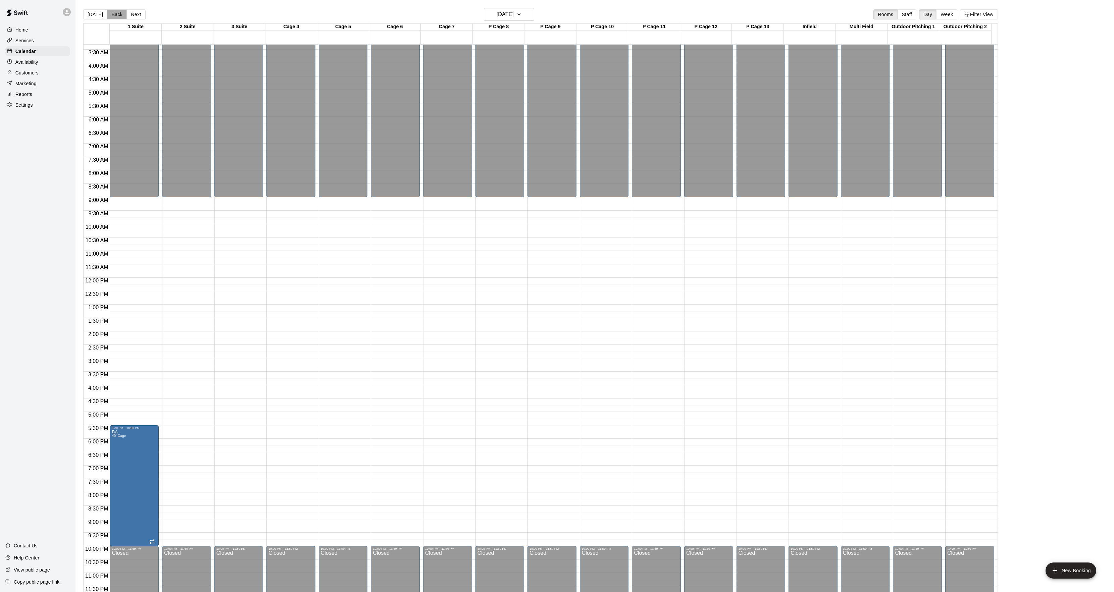
click at [118, 15] on button "Back" at bounding box center [117, 14] width 20 height 10
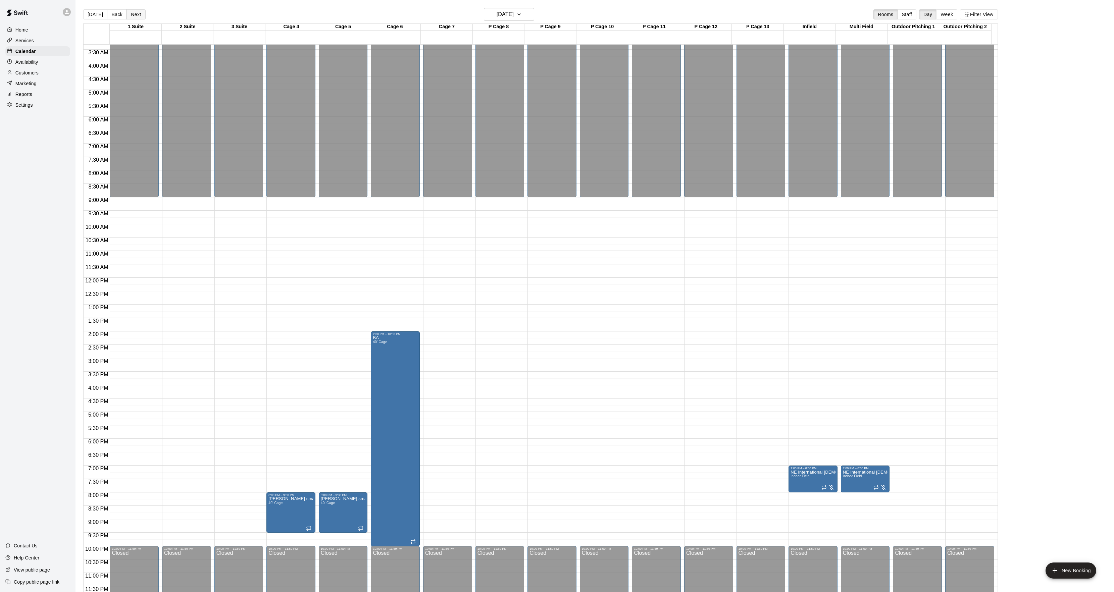
click at [136, 14] on button "Next" at bounding box center [135, 14] width 19 height 10
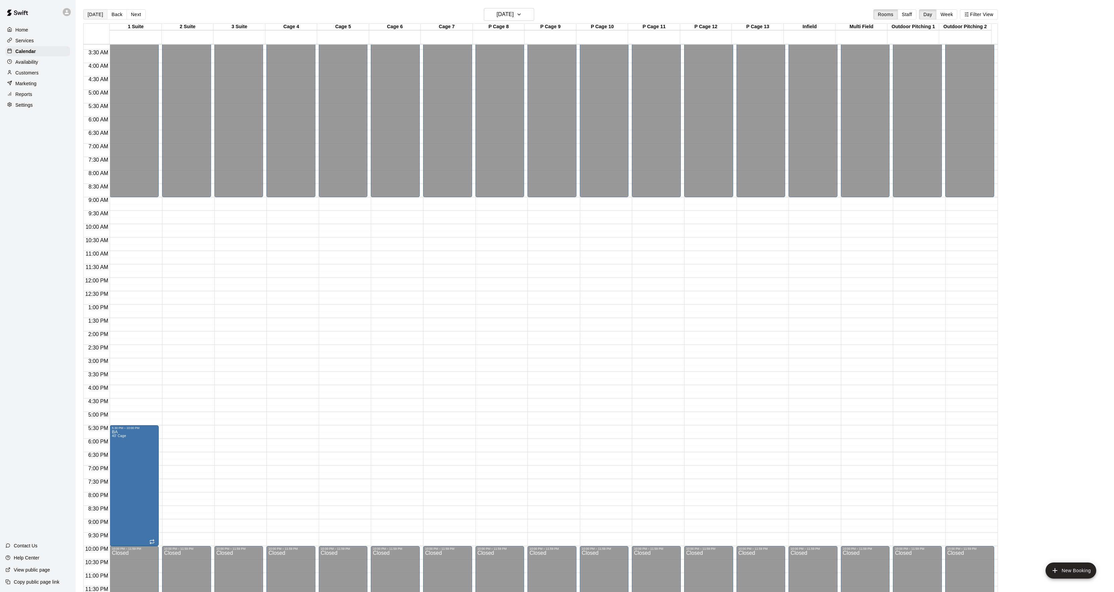
click at [90, 10] on button "[DATE]" at bounding box center [95, 14] width 24 height 10
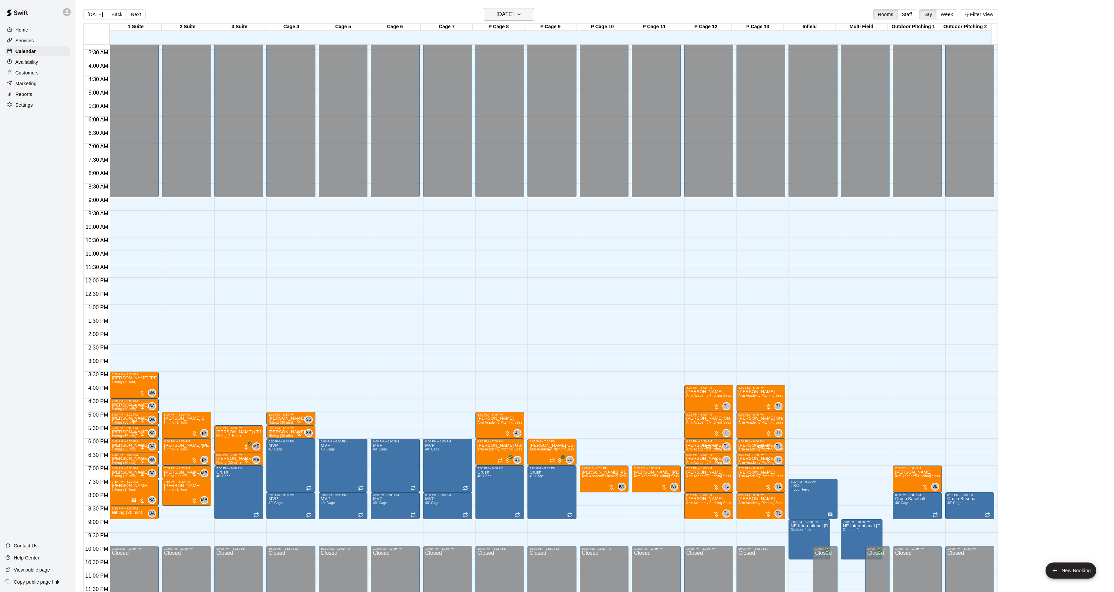
click at [514, 14] on h6 "[DATE]" at bounding box center [505, 14] width 17 height 9
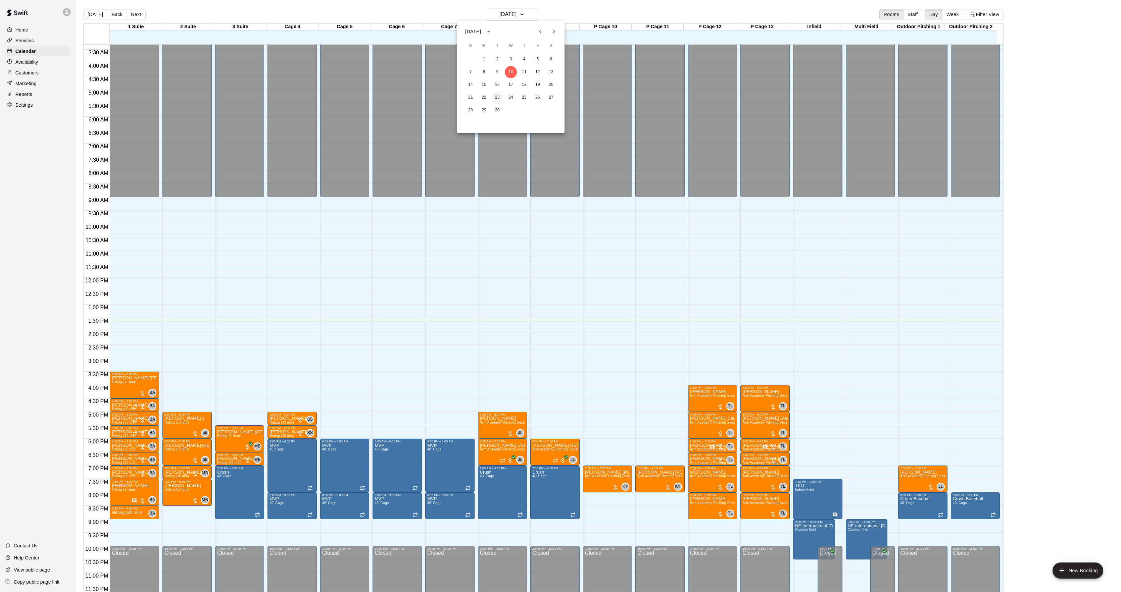
click at [499, 94] on button "23" at bounding box center [497, 98] width 12 height 12
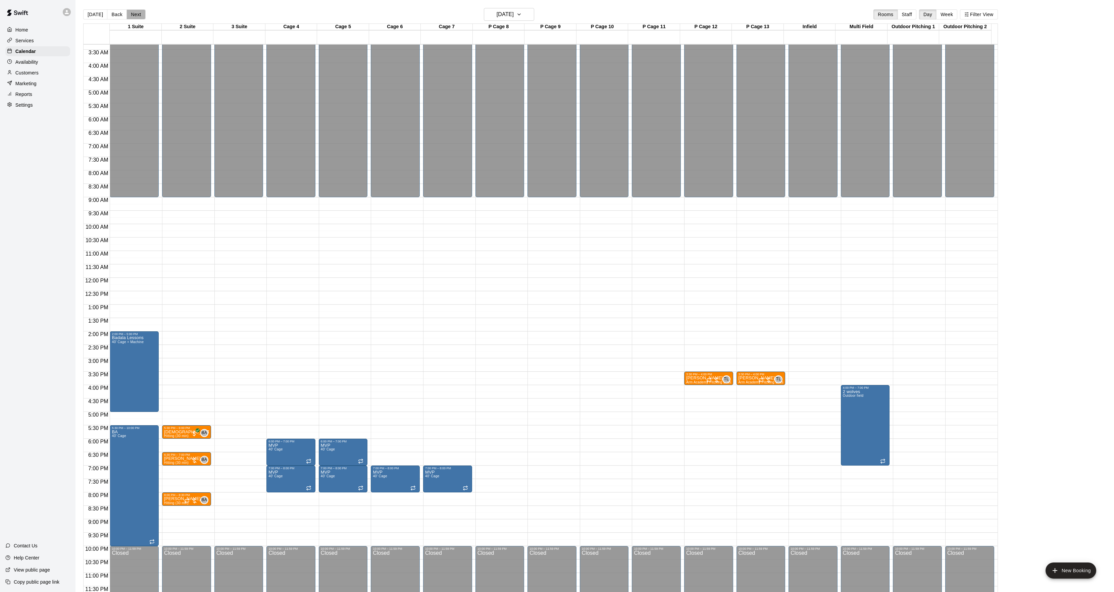
click at [131, 11] on button "Next" at bounding box center [135, 14] width 19 height 10
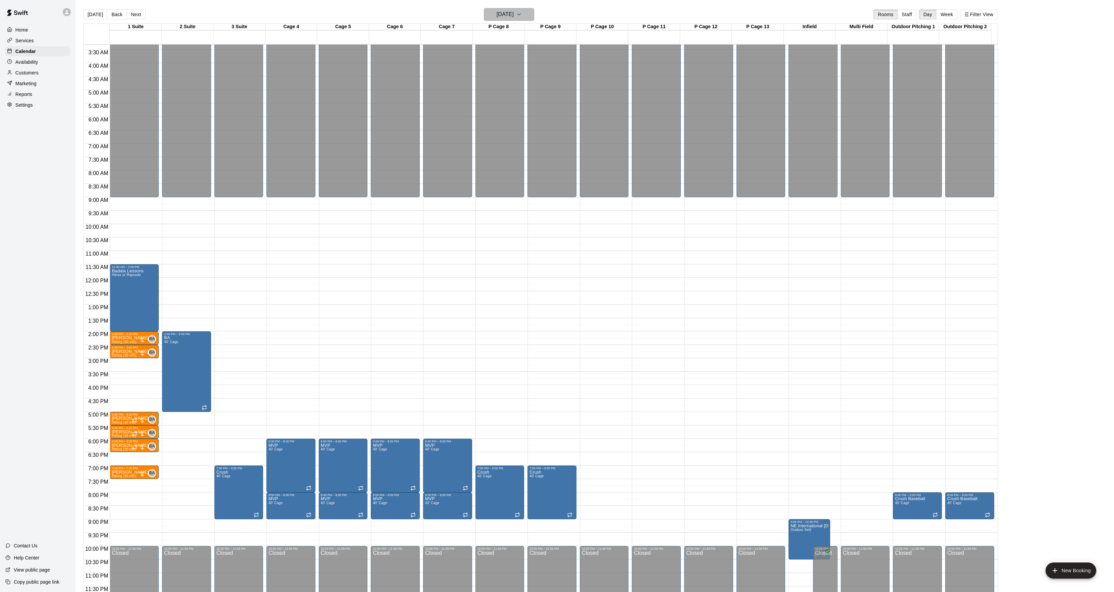
click at [504, 15] on h6 "[DATE]" at bounding box center [505, 14] width 17 height 9
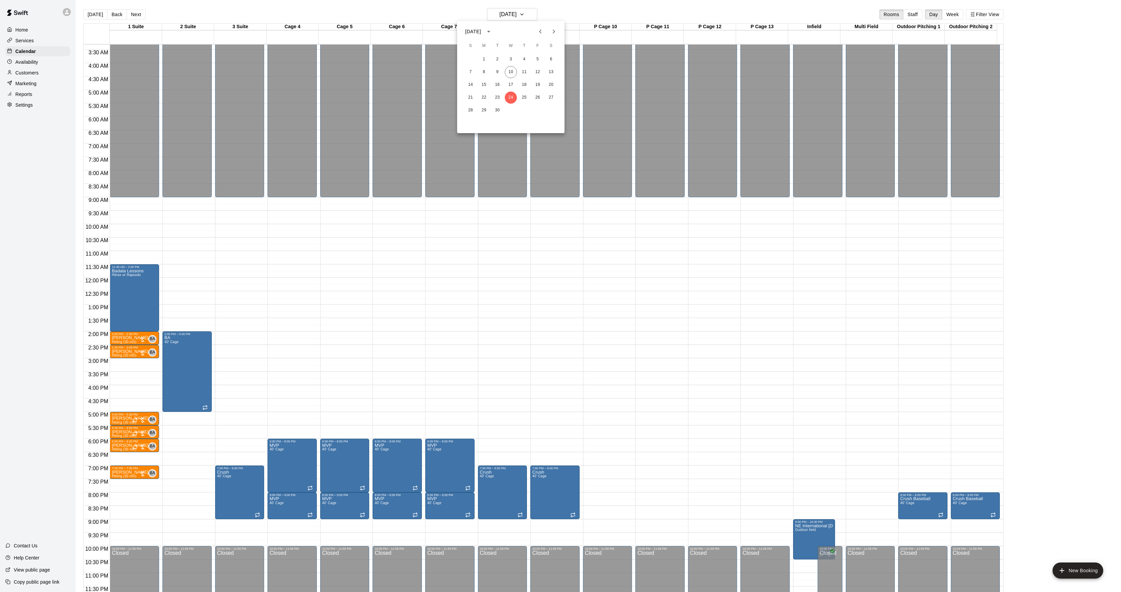
click at [554, 29] on icon "Next month" at bounding box center [554, 32] width 8 height 8
click at [500, 108] on button "27" at bounding box center [497, 110] width 12 height 12
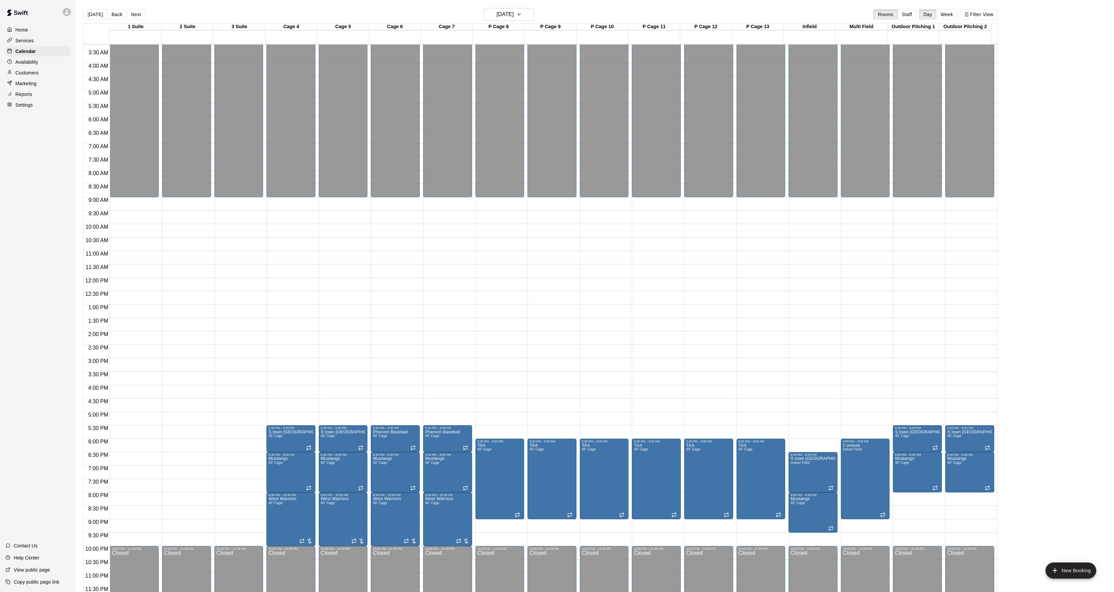
click at [130, 10] on button "Next" at bounding box center [135, 14] width 19 height 10
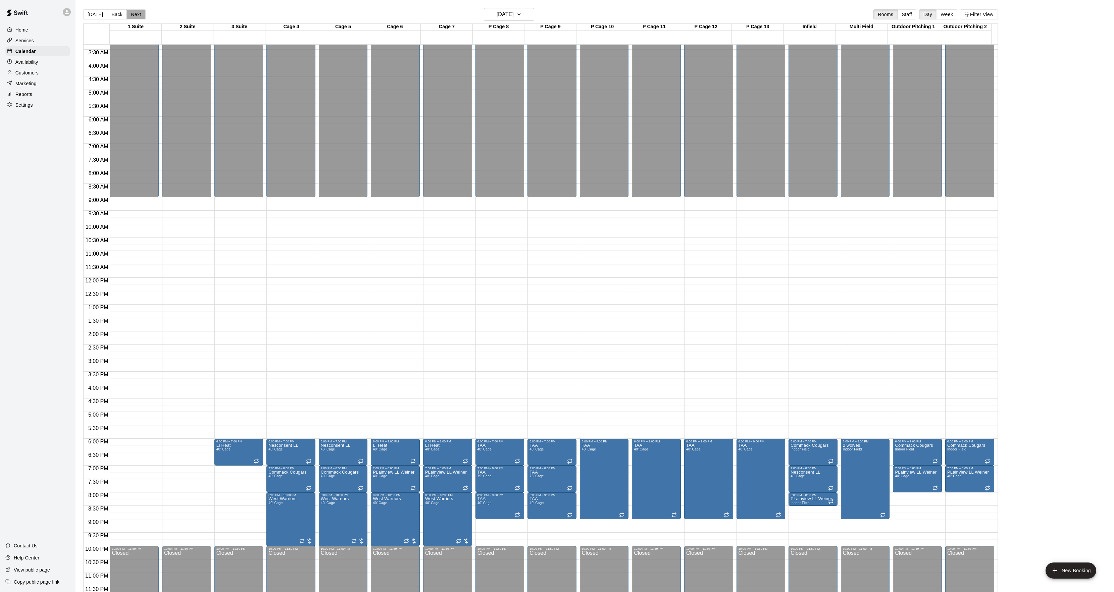
click at [137, 16] on button "Next" at bounding box center [135, 14] width 19 height 10
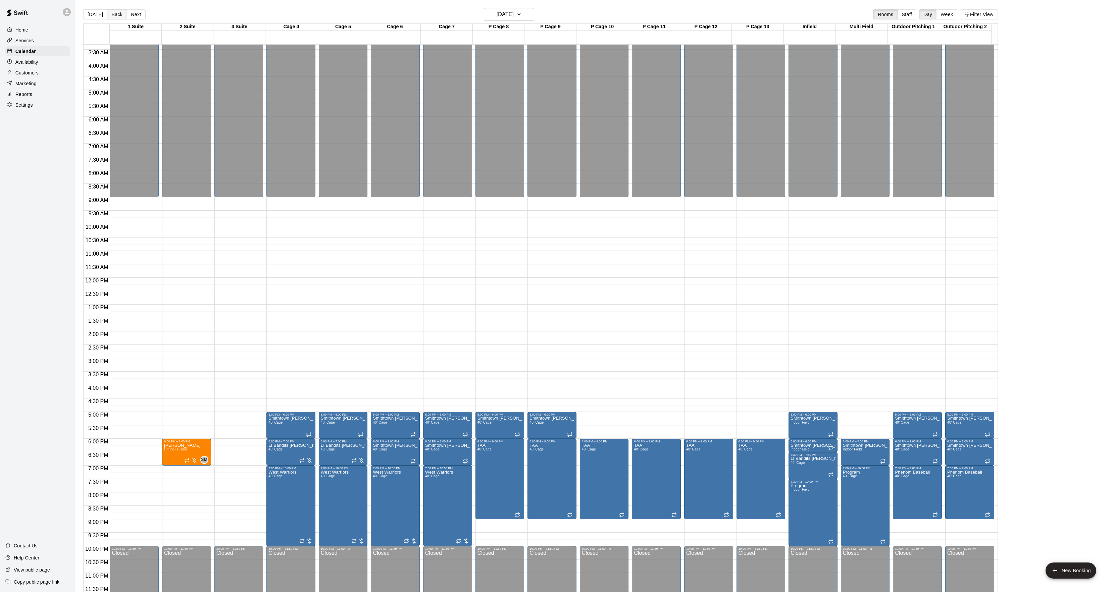
click at [107, 10] on button "Back" at bounding box center [117, 14] width 20 height 10
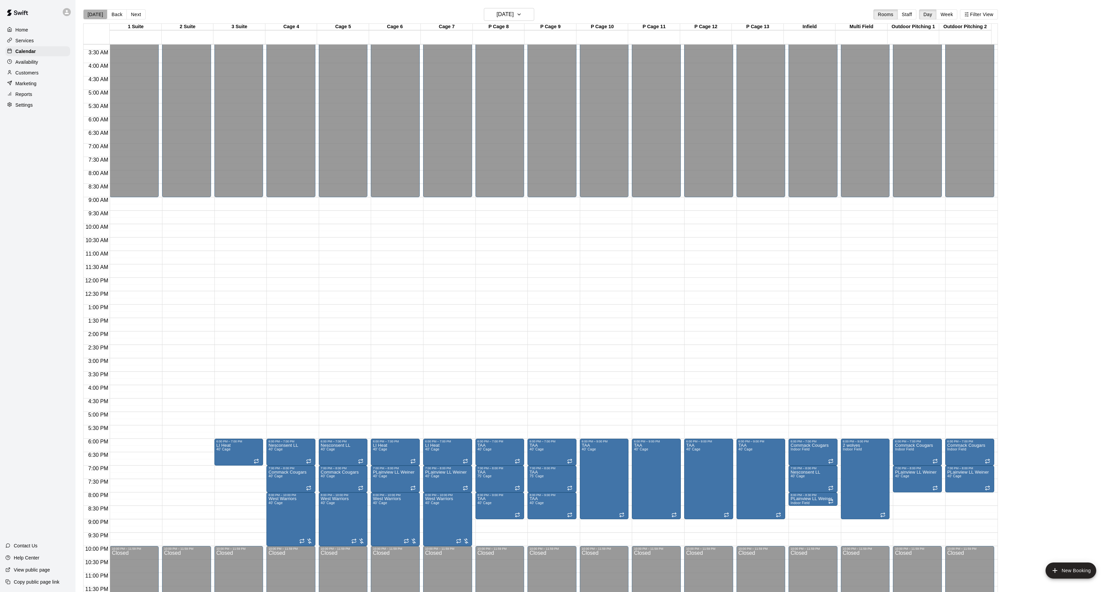
drag, startPoint x: 95, startPoint y: 11, endPoint x: 100, endPoint y: 15, distance: 7.1
click at [92, 12] on button "[DATE]" at bounding box center [95, 14] width 24 height 10
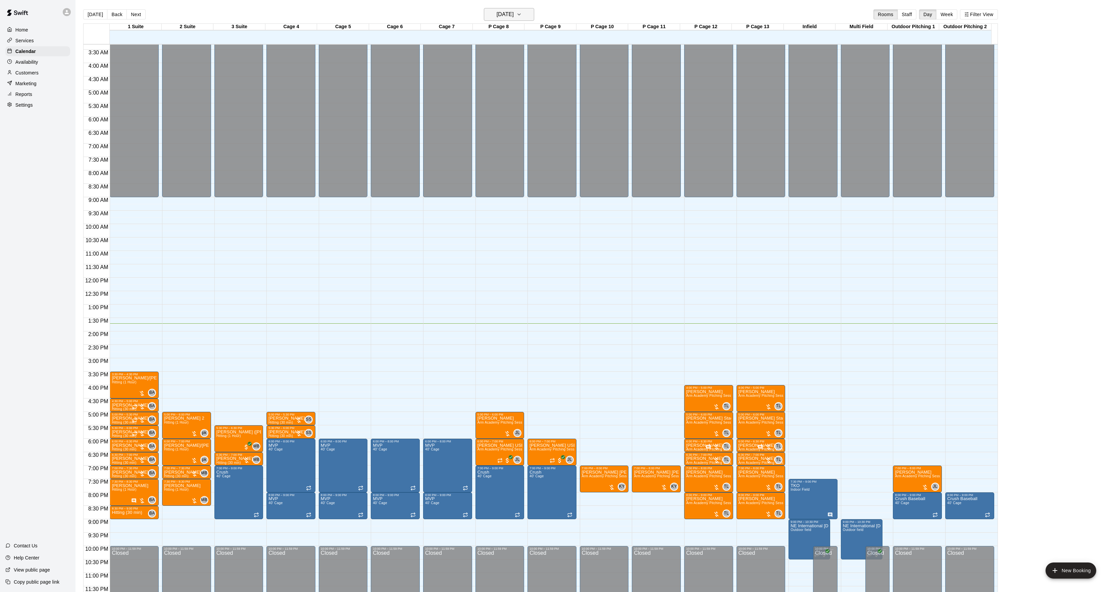
click at [494, 19] on button "[DATE]" at bounding box center [509, 14] width 50 height 13
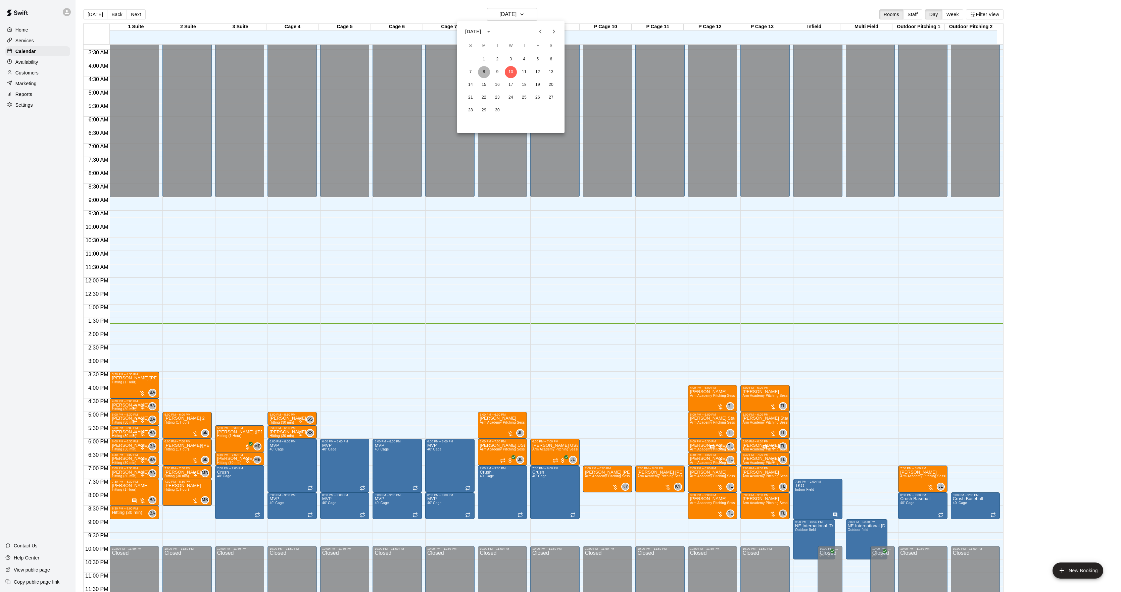
click at [484, 74] on button "8" at bounding box center [484, 72] width 12 height 12
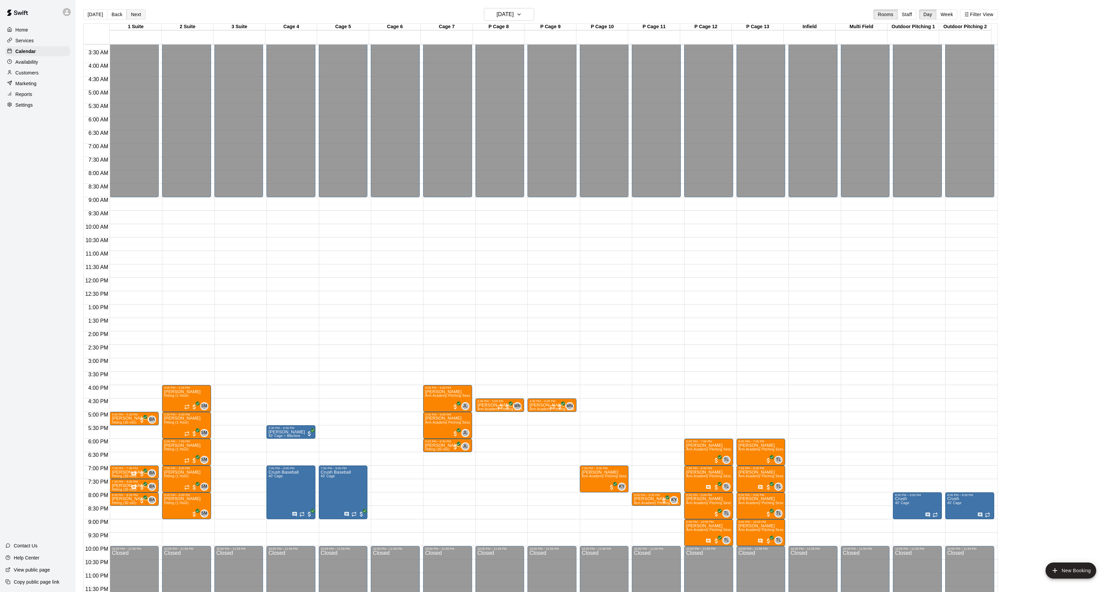
click at [132, 13] on button "Next" at bounding box center [135, 14] width 19 height 10
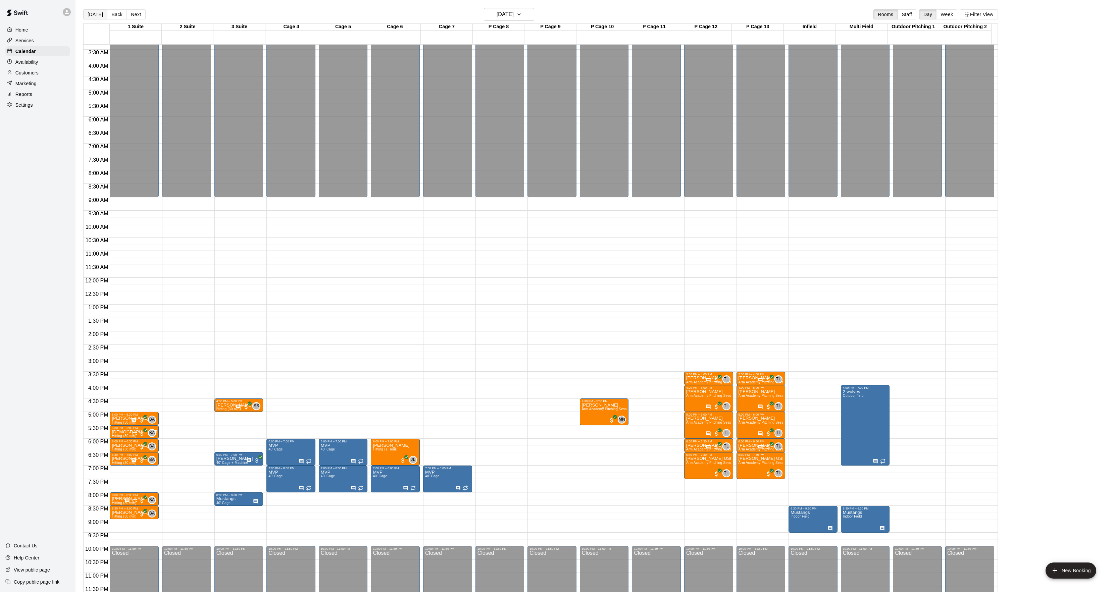
click at [94, 15] on button "[DATE]" at bounding box center [95, 14] width 24 height 10
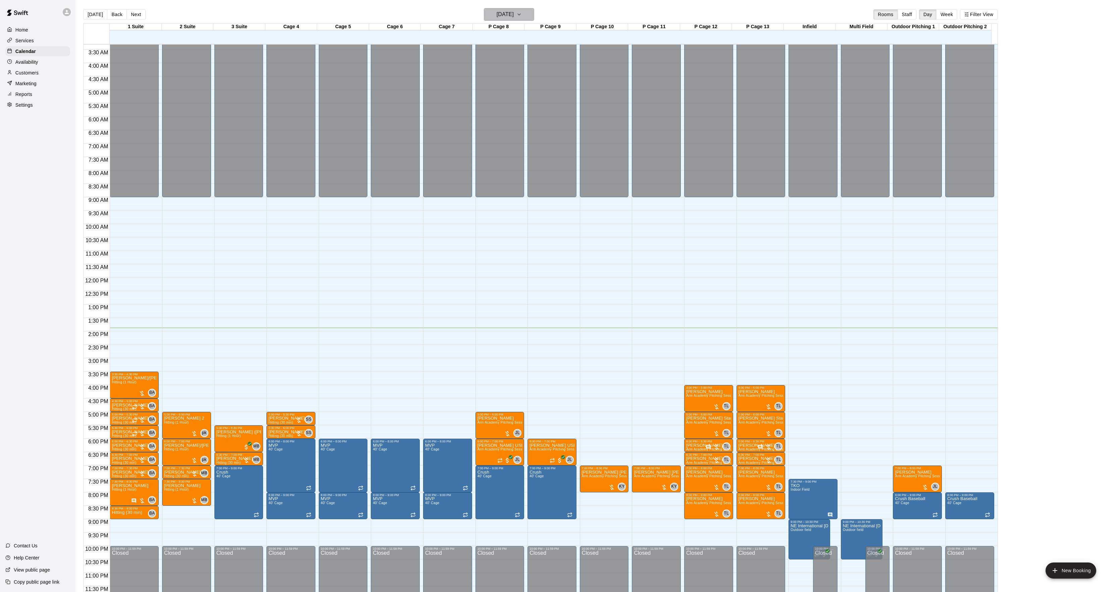
click at [530, 12] on button "[DATE]" at bounding box center [509, 14] width 50 height 13
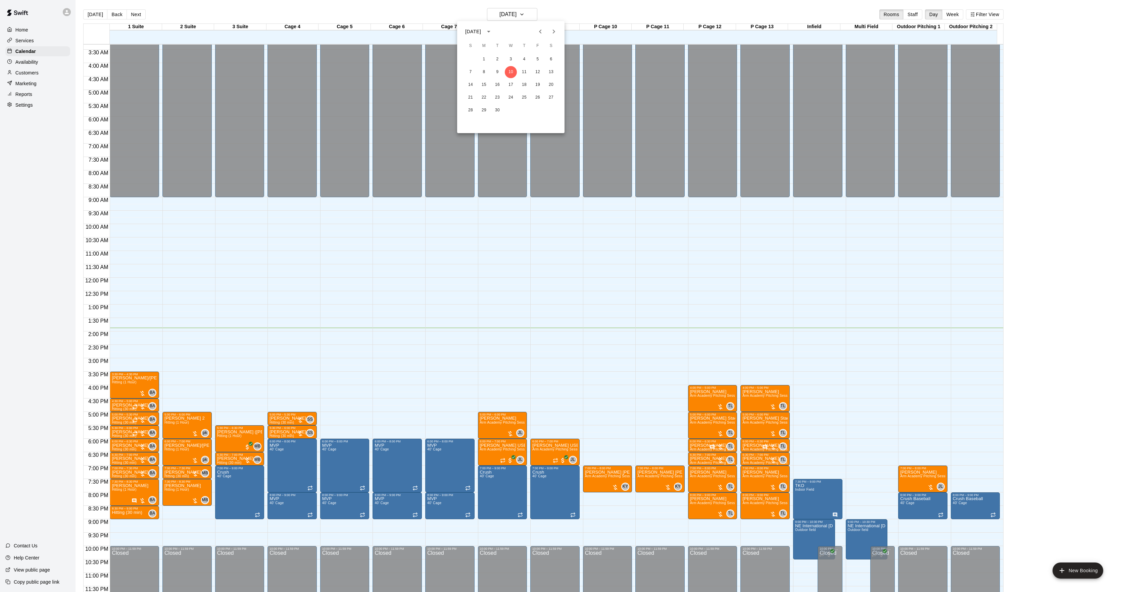
click at [559, 33] on button "Next month" at bounding box center [553, 31] width 13 height 13
click at [534, 106] on button "30" at bounding box center [537, 110] width 12 height 12
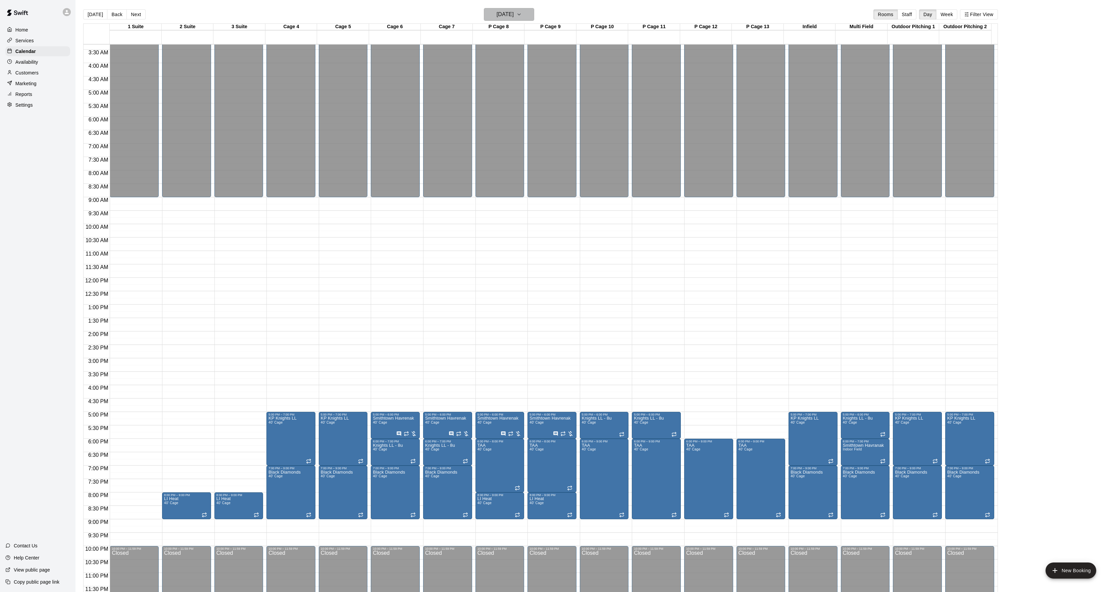
click at [499, 12] on h6 "[DATE]" at bounding box center [505, 14] width 17 height 9
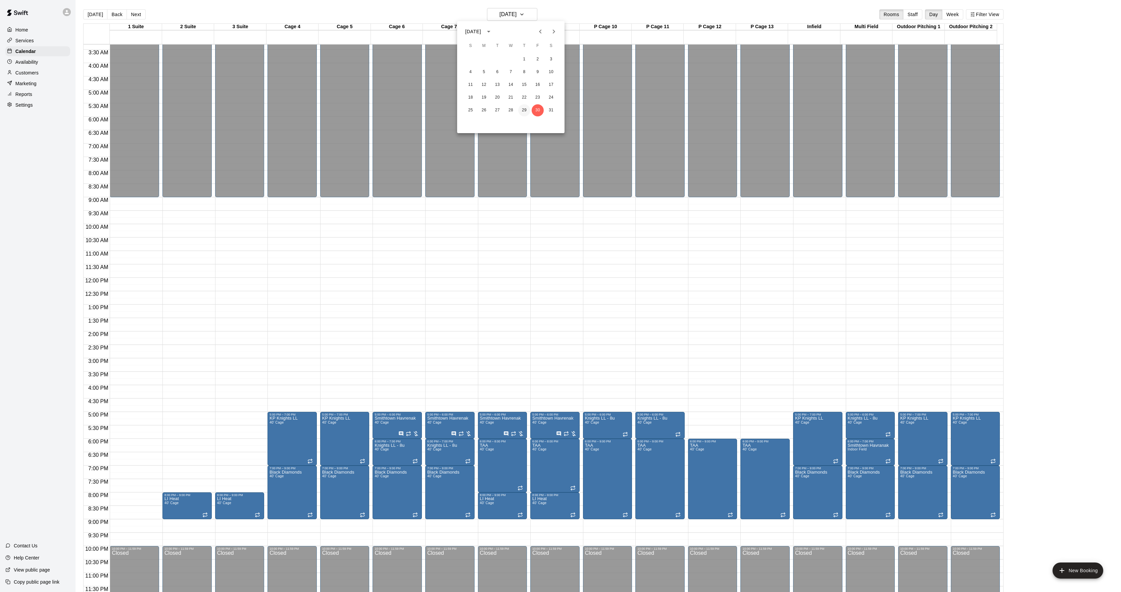
click at [527, 109] on button "29" at bounding box center [524, 110] width 12 height 12
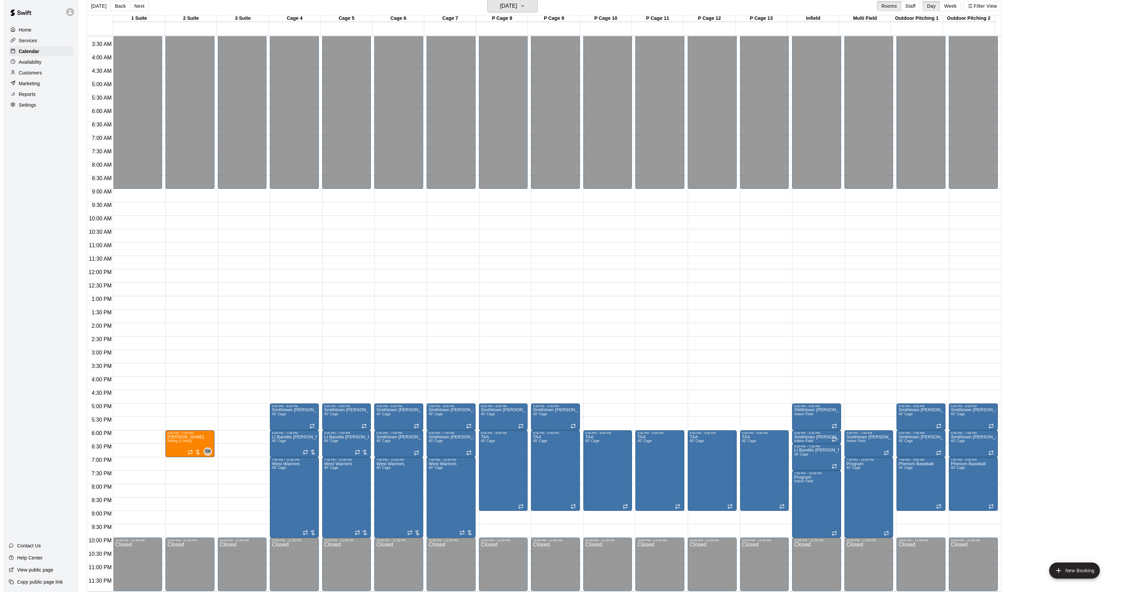
scroll to position [11, 0]
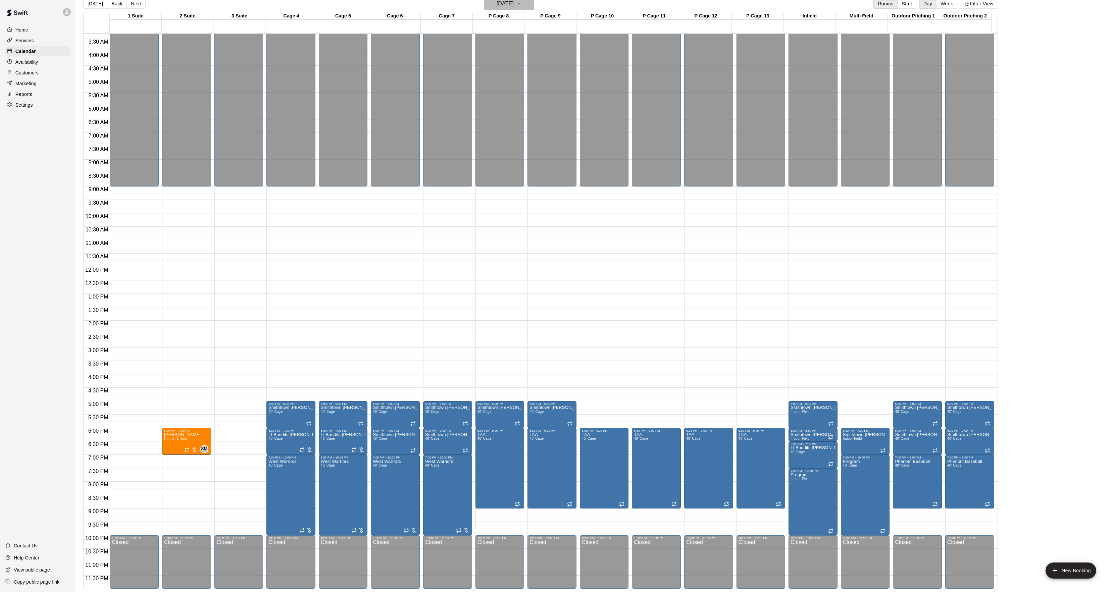
click at [497, 7] on h6 "[DATE]" at bounding box center [505, 3] width 17 height 9
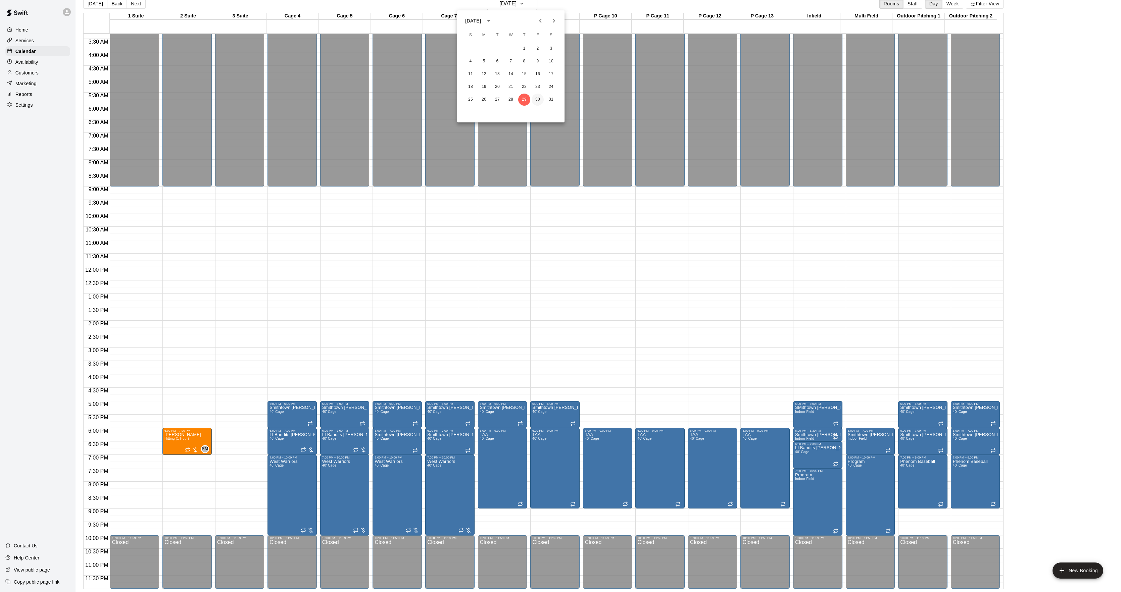
click at [538, 96] on button "30" at bounding box center [537, 100] width 12 height 12
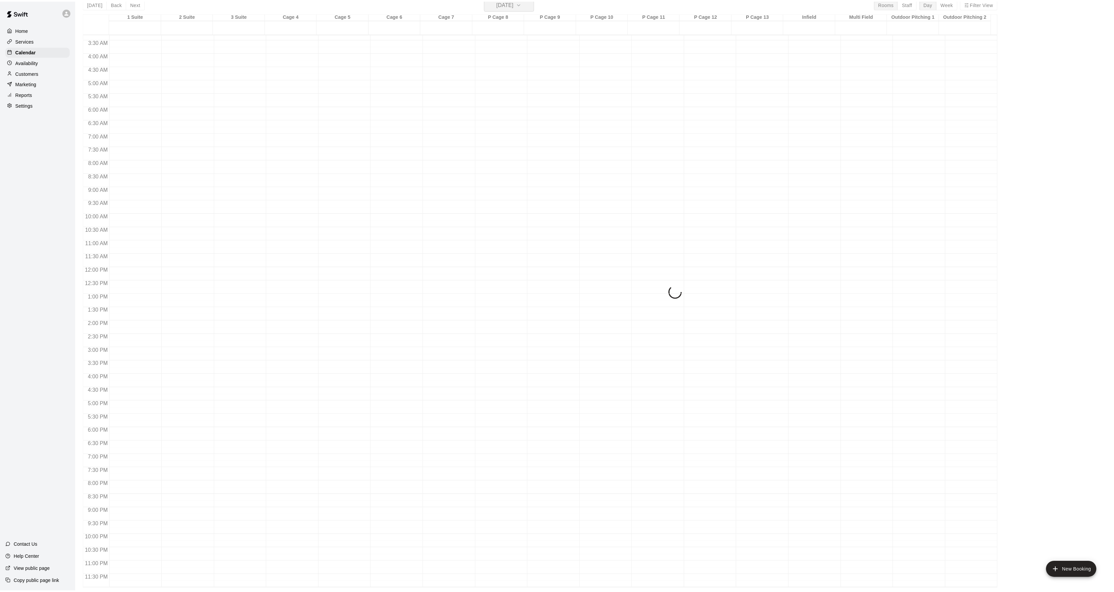
scroll to position [8, 0]
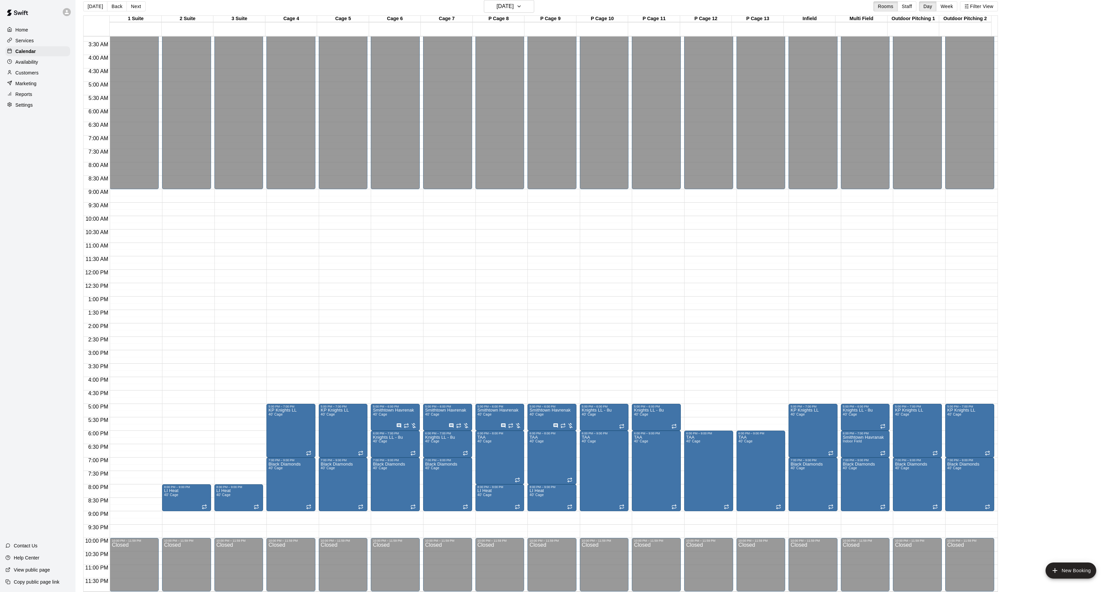
click at [121, 3] on button "Back" at bounding box center [117, 6] width 20 height 10
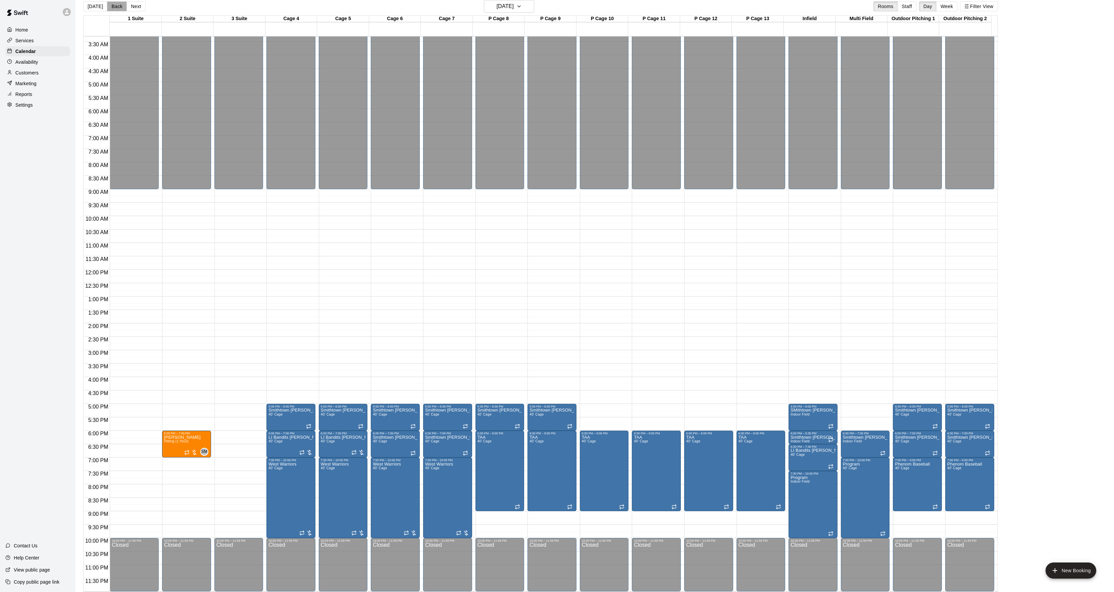
click at [117, 8] on button "Back" at bounding box center [117, 6] width 20 height 10
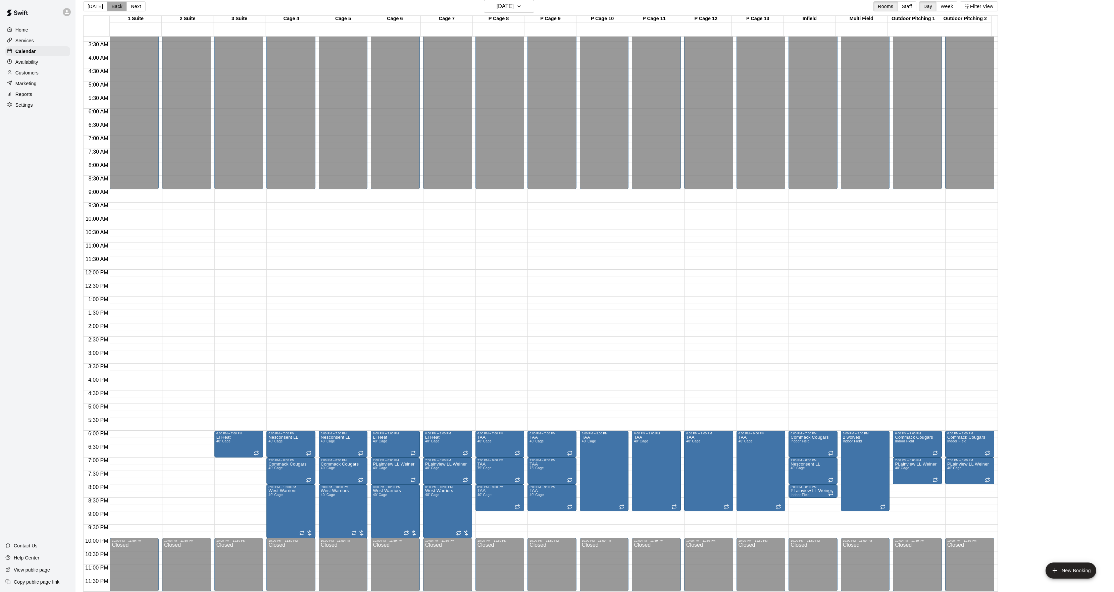
click at [117, 8] on button "Back" at bounding box center [117, 6] width 20 height 10
